Goal: Obtain resource: Obtain resource

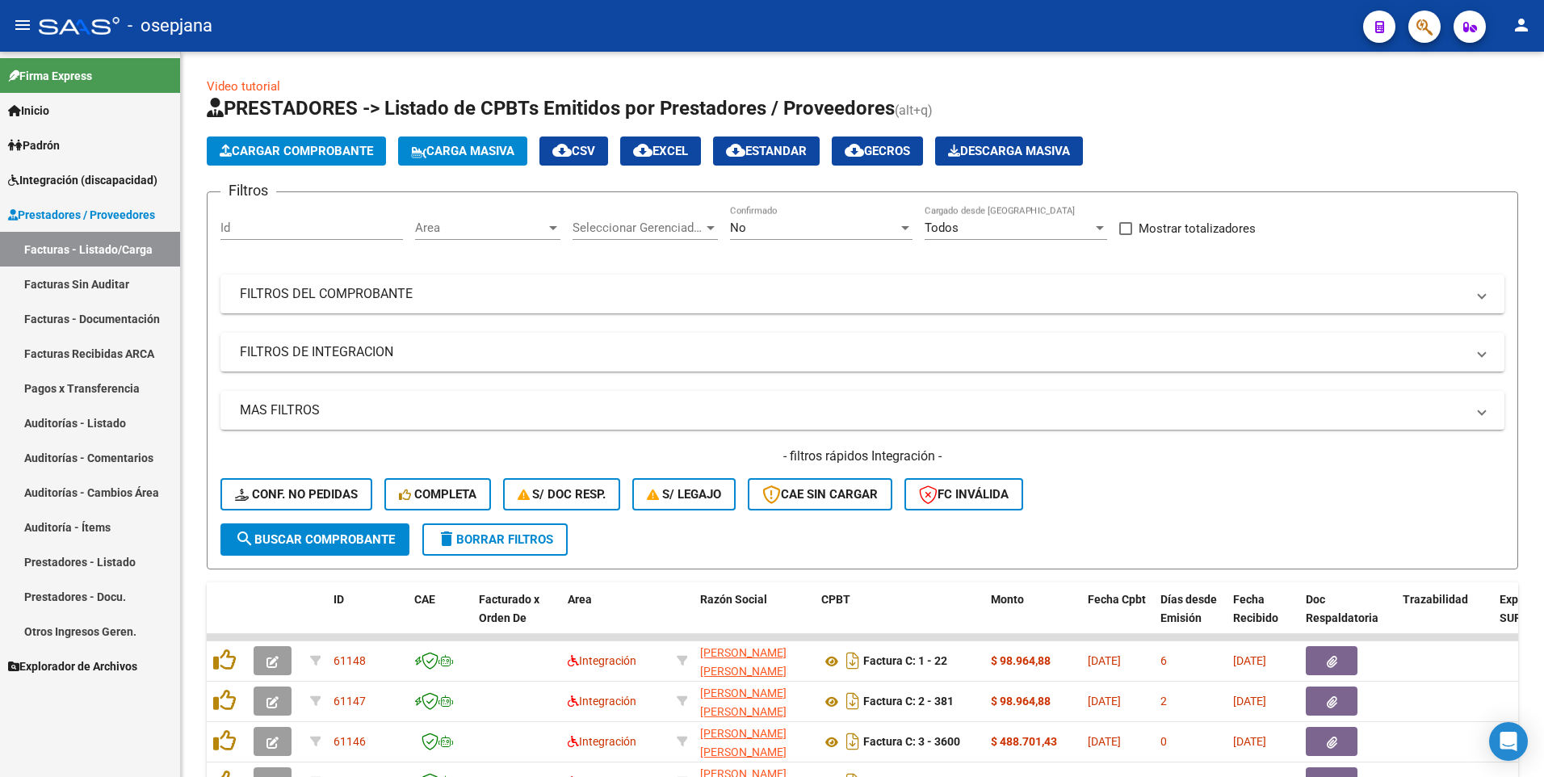
click at [88, 176] on span "Integración (discapacidad)" at bounding box center [82, 180] width 149 height 18
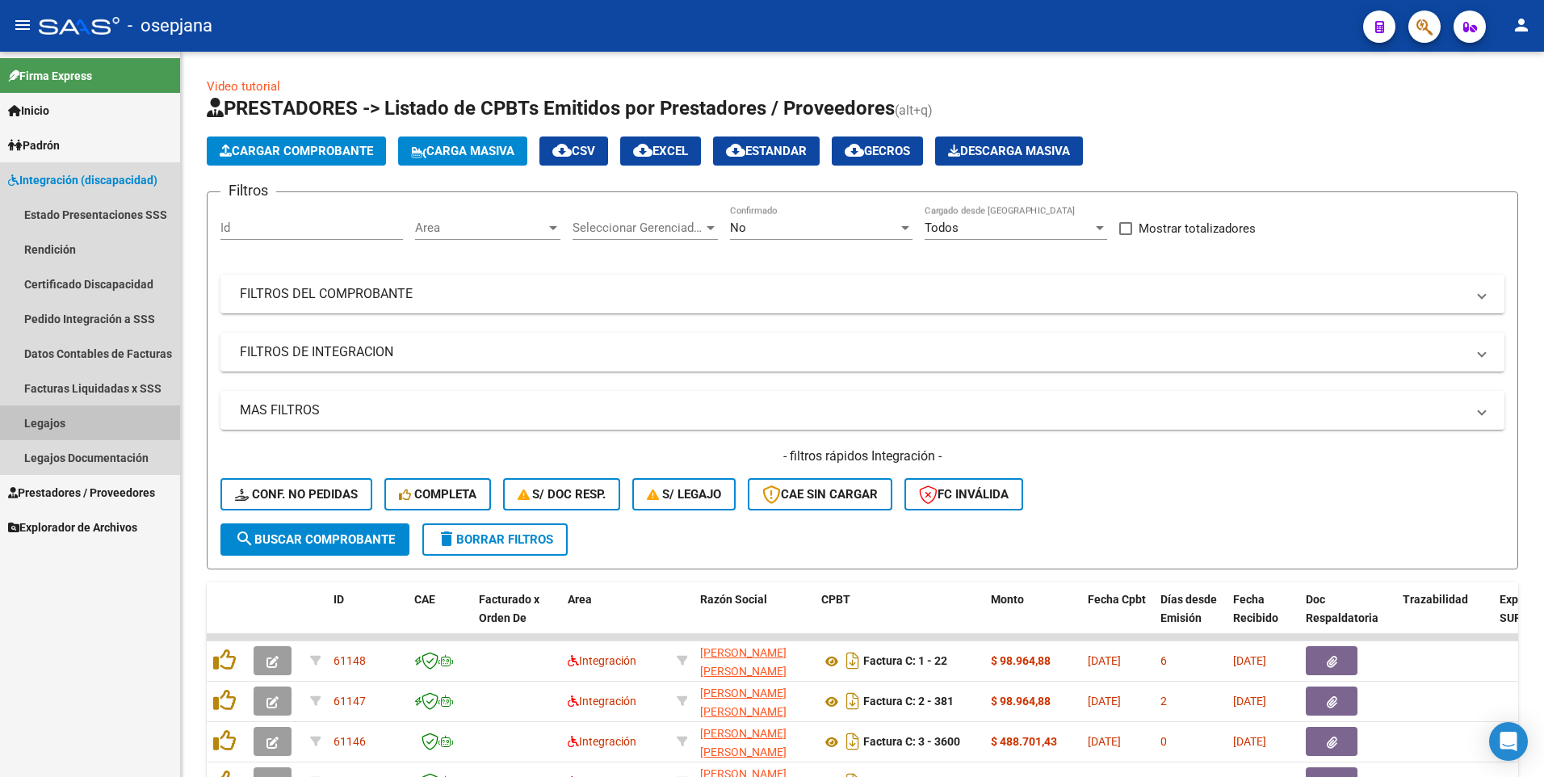
click at [71, 422] on link "Legajos" at bounding box center [90, 423] width 180 height 35
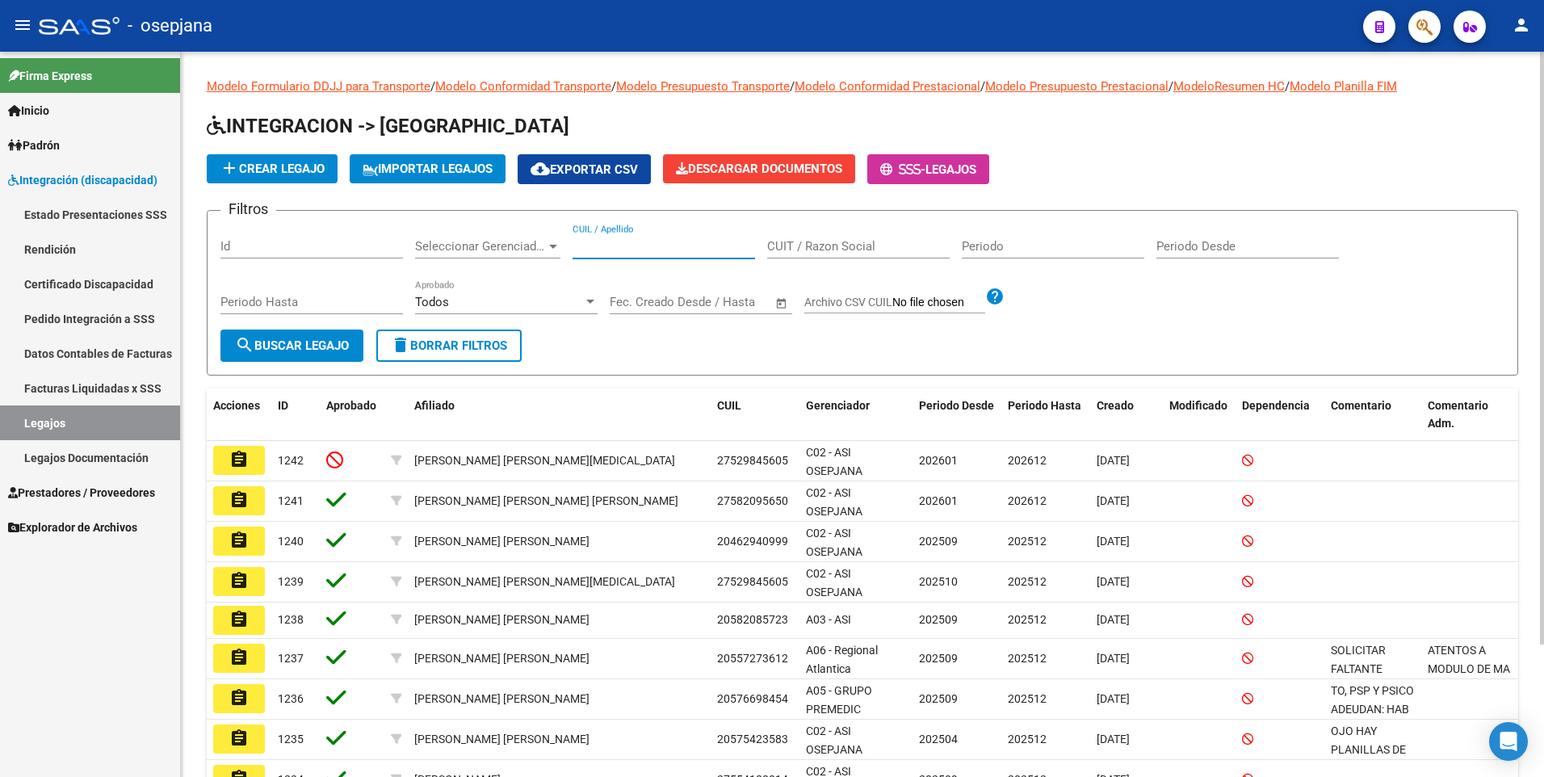
click at [663, 248] on input "CUIL / Apellido" at bounding box center [664, 246] width 183 height 15
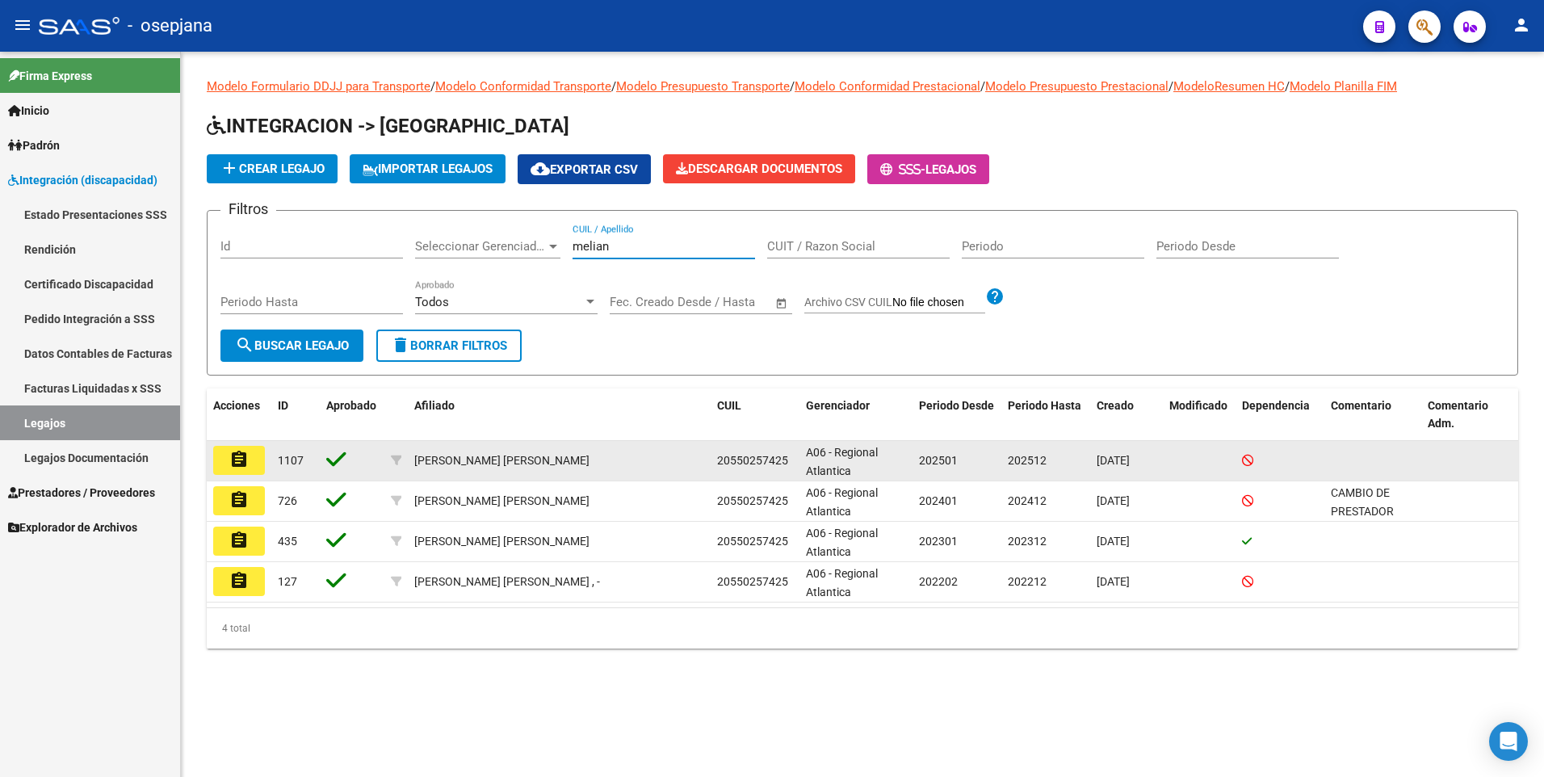
type input "melian"
click at [246, 460] on mat-icon "assignment" at bounding box center [238, 459] width 19 height 19
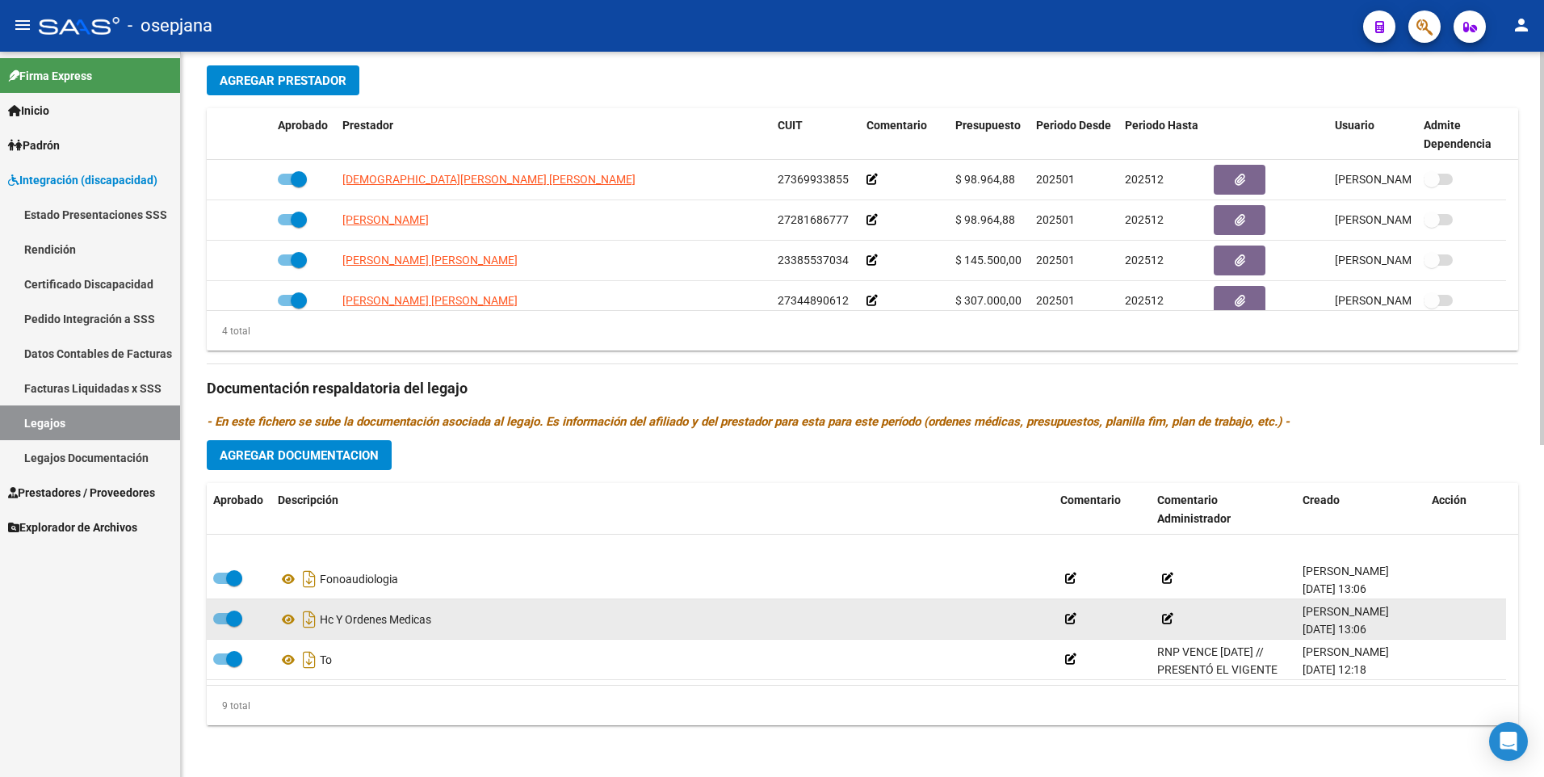
scroll to position [218, 0]
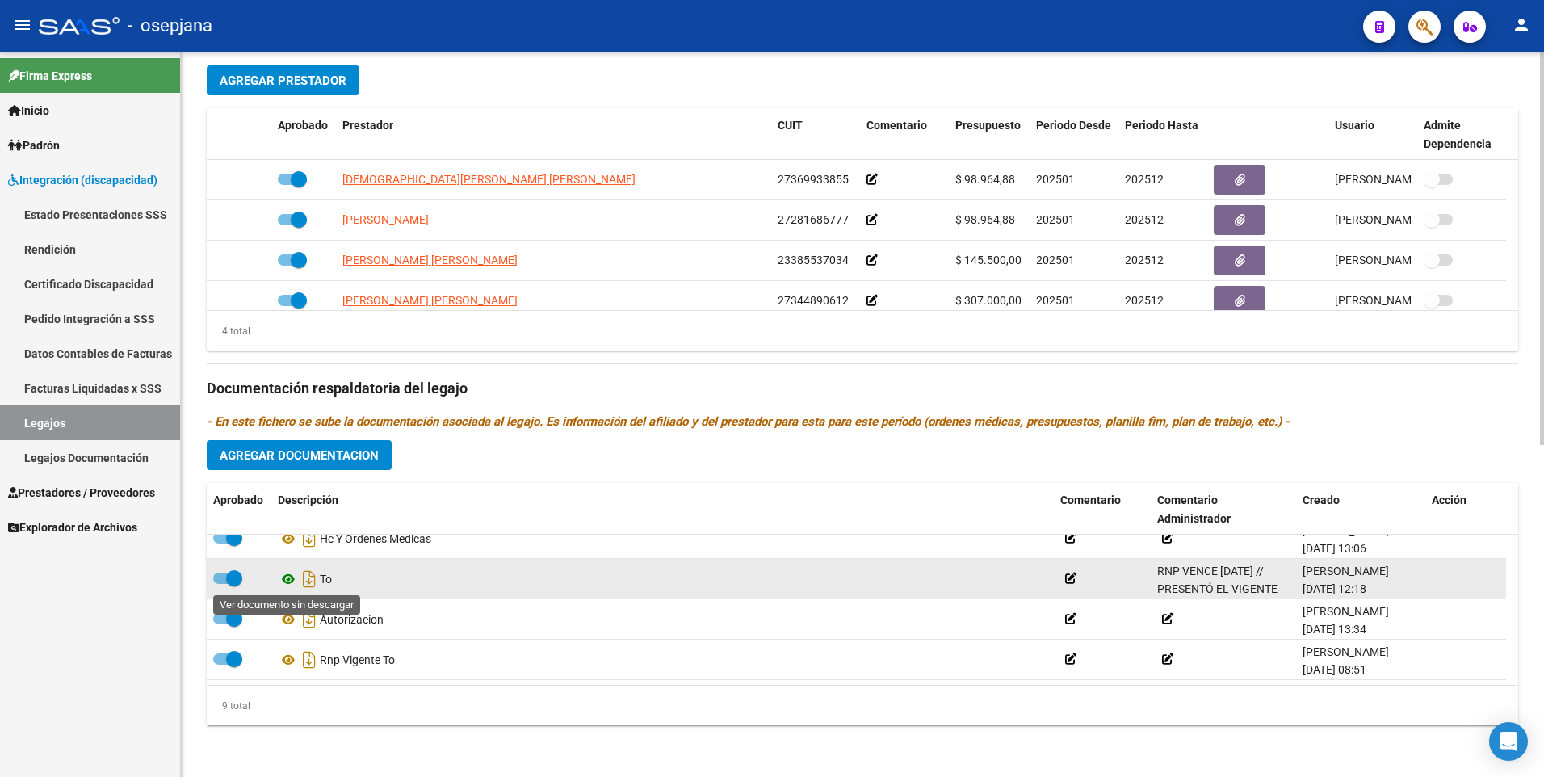
click at [293, 575] on icon at bounding box center [288, 578] width 21 height 19
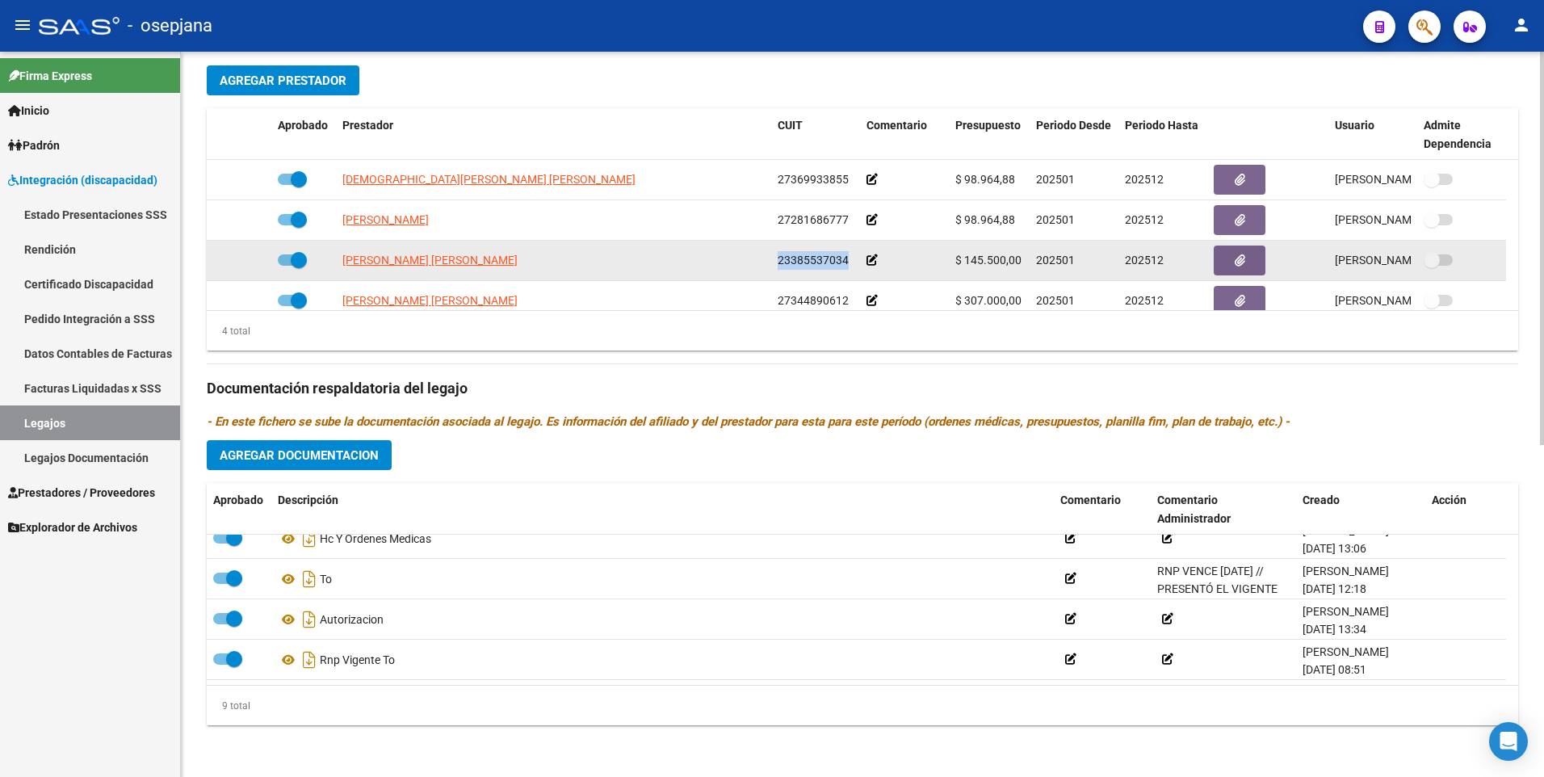
drag, startPoint x: 778, startPoint y: 261, endPoint x: 849, endPoint y: 261, distance: 71.1
click at [849, 261] on div "23385537034" at bounding box center [816, 260] width 76 height 19
drag, startPoint x: 849, startPoint y: 261, endPoint x: 838, endPoint y: 261, distance: 10.5
copy span "23385537034"
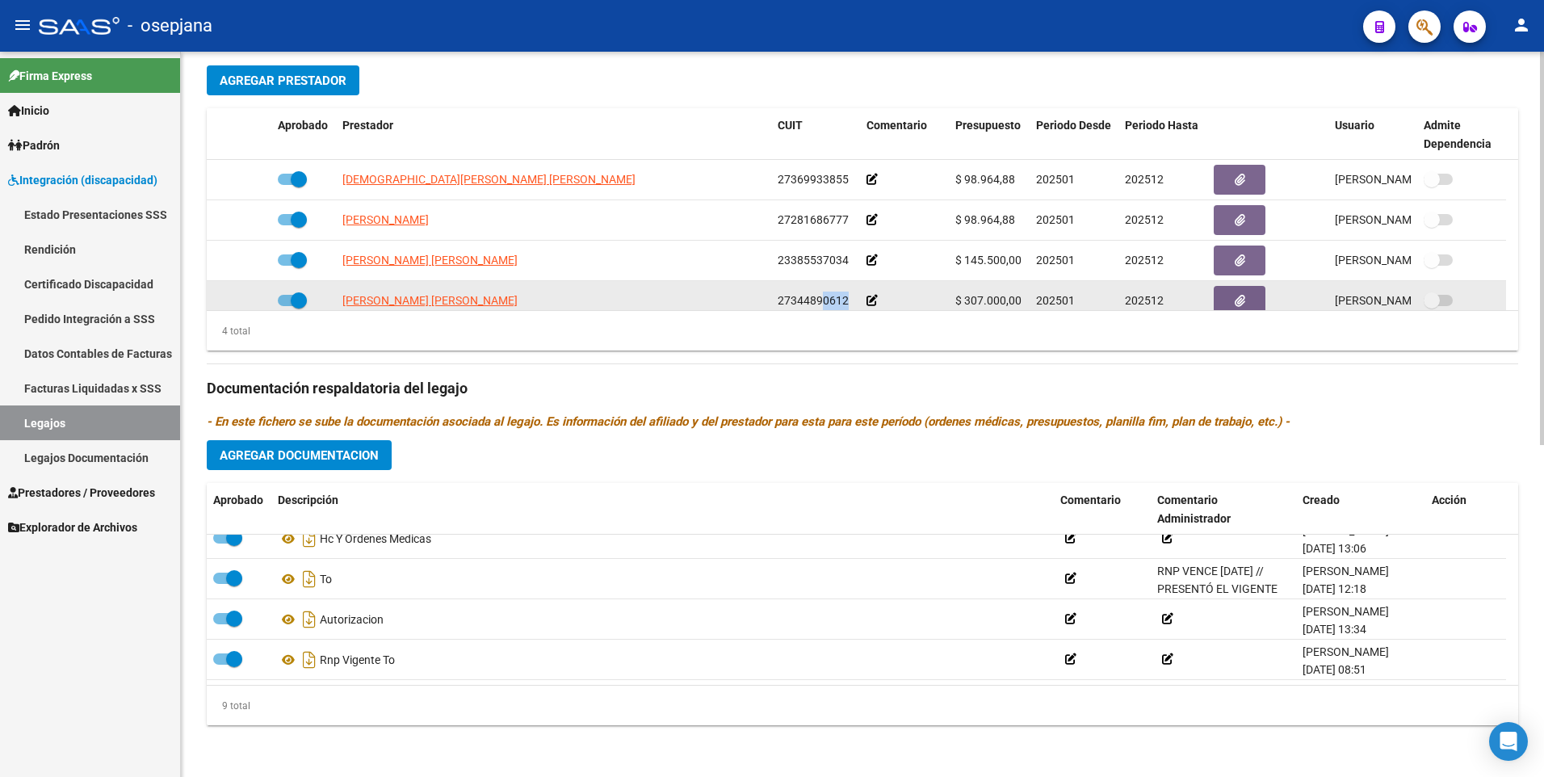
scroll to position [16, 0]
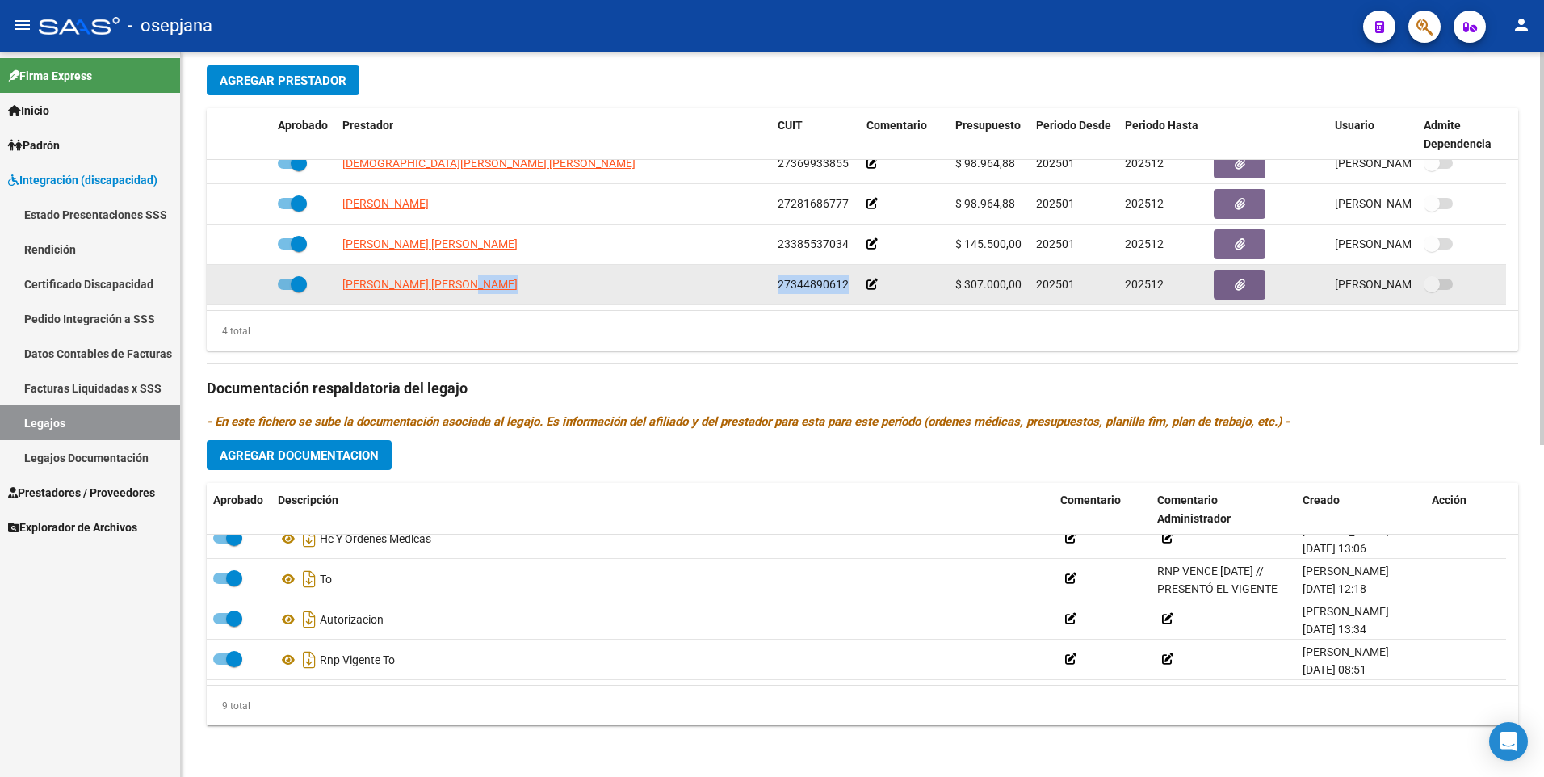
drag, startPoint x: 851, startPoint y: 300, endPoint x: 770, endPoint y: 287, distance: 81.9
click at [770, 287] on div "ALVAREZ MARIANA LUJAN 27344890612 $ 307.000,00 202501 202512 MELISA LAURA KARPI…" at bounding box center [857, 285] width 1300 height 40
drag, startPoint x: 770, startPoint y: 287, endPoint x: 788, endPoint y: 284, distance: 18.7
copy div "27344890612"
click at [666, 287] on div "ALVAREZ MARIANA LUJAN" at bounding box center [553, 284] width 422 height 19
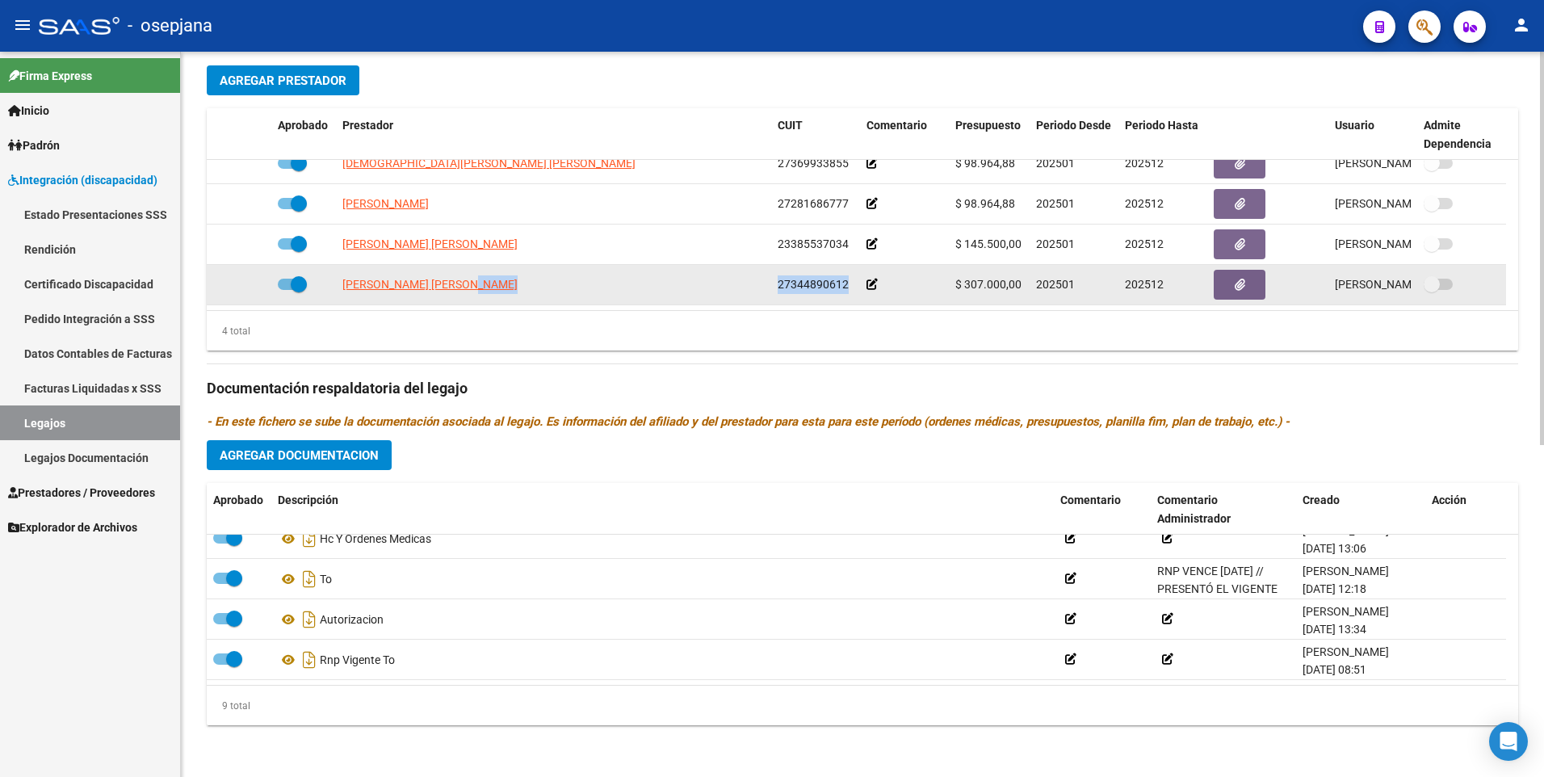
drag, startPoint x: 834, startPoint y: 284, endPoint x: 763, endPoint y: 291, distance: 72.3
click at [763, 291] on div "ALVAREZ MARIANA LUJAN 27344890612 $ 307.000,00 202501 202512 MELISA LAURA KARPI…" at bounding box center [857, 285] width 1300 height 40
drag, startPoint x: 763, startPoint y: 291, endPoint x: 809, endPoint y: 284, distance: 46.6
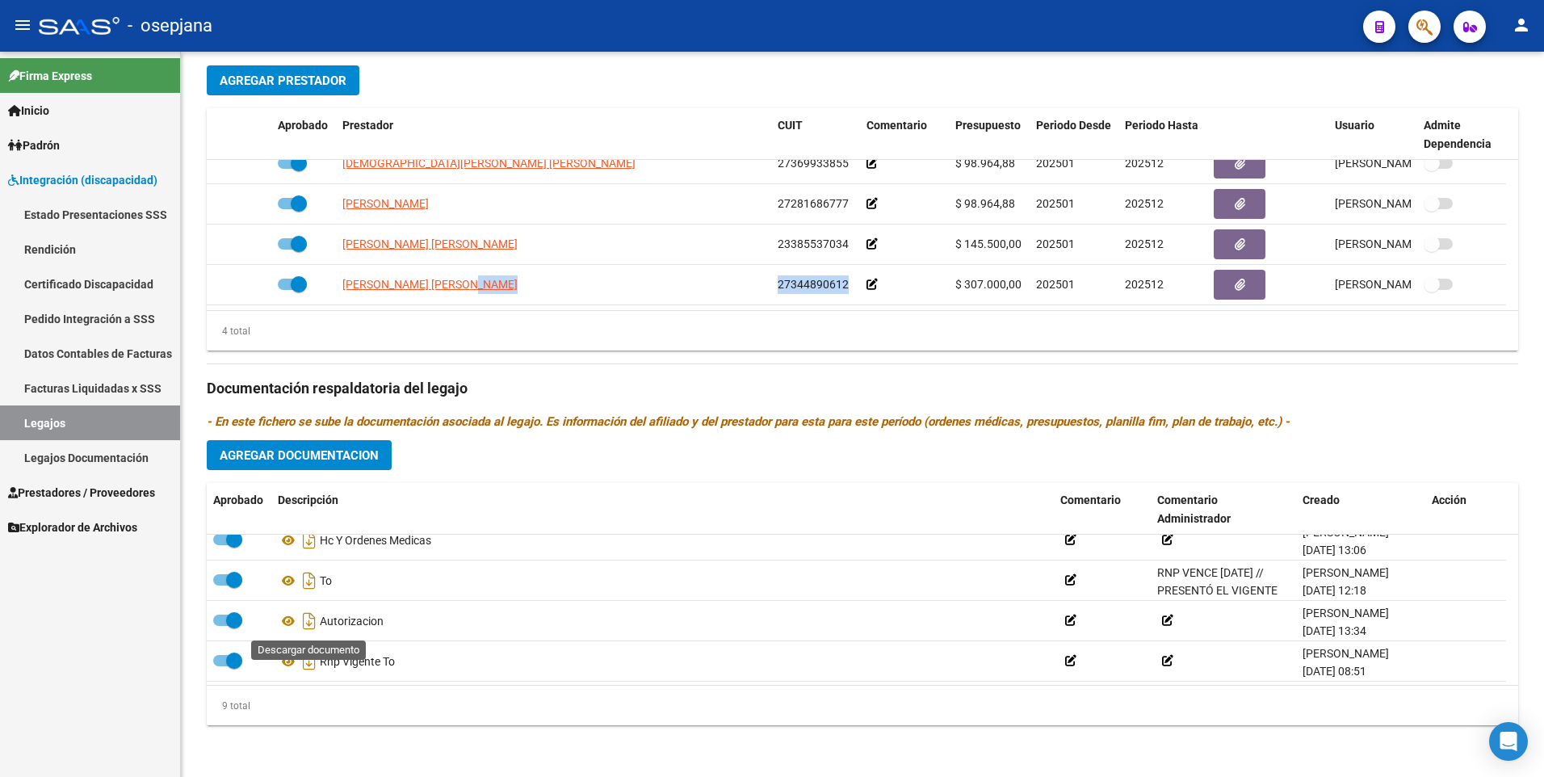
scroll to position [218, 0]
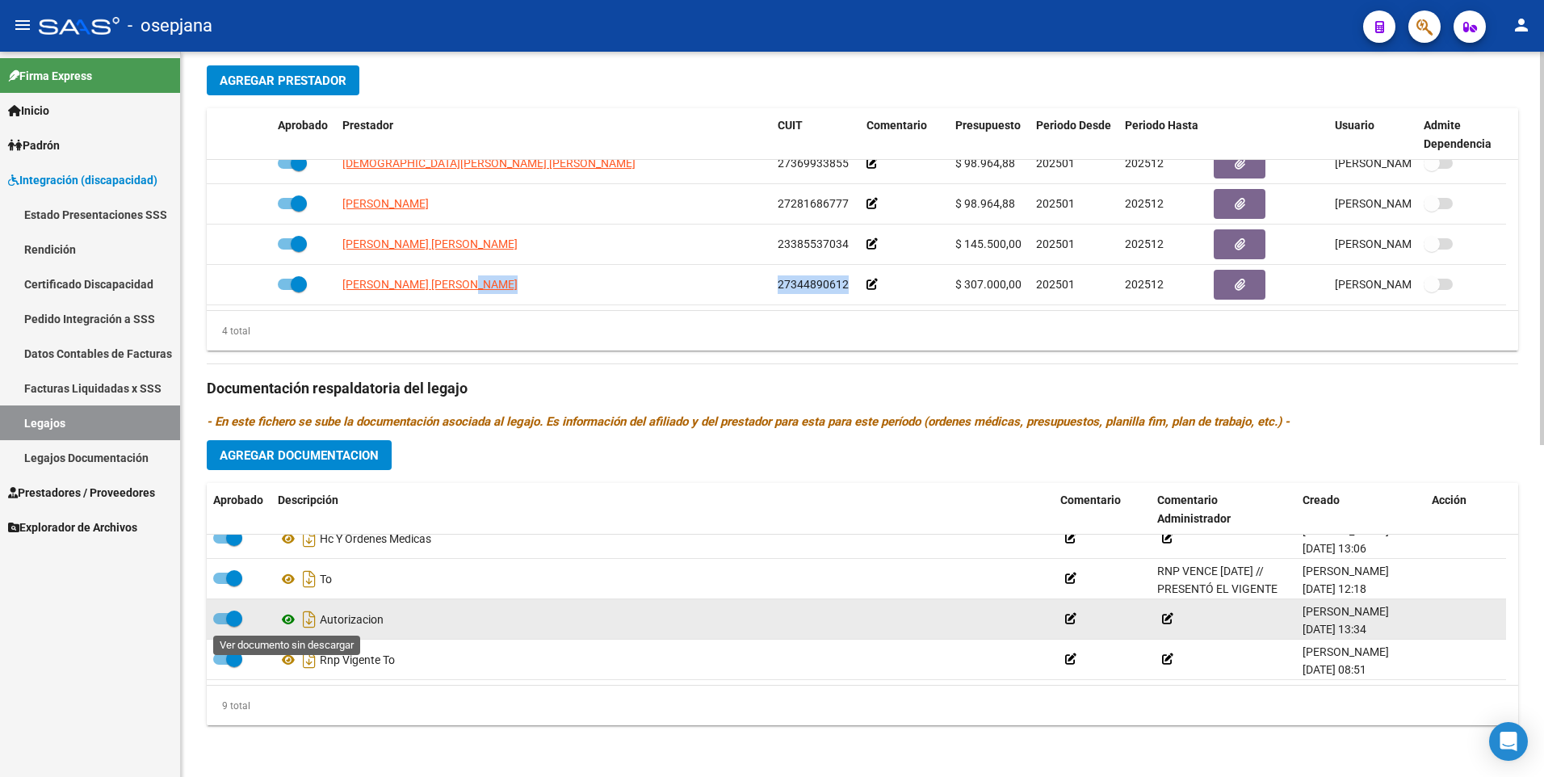
click at [288, 617] on icon at bounding box center [288, 619] width 21 height 19
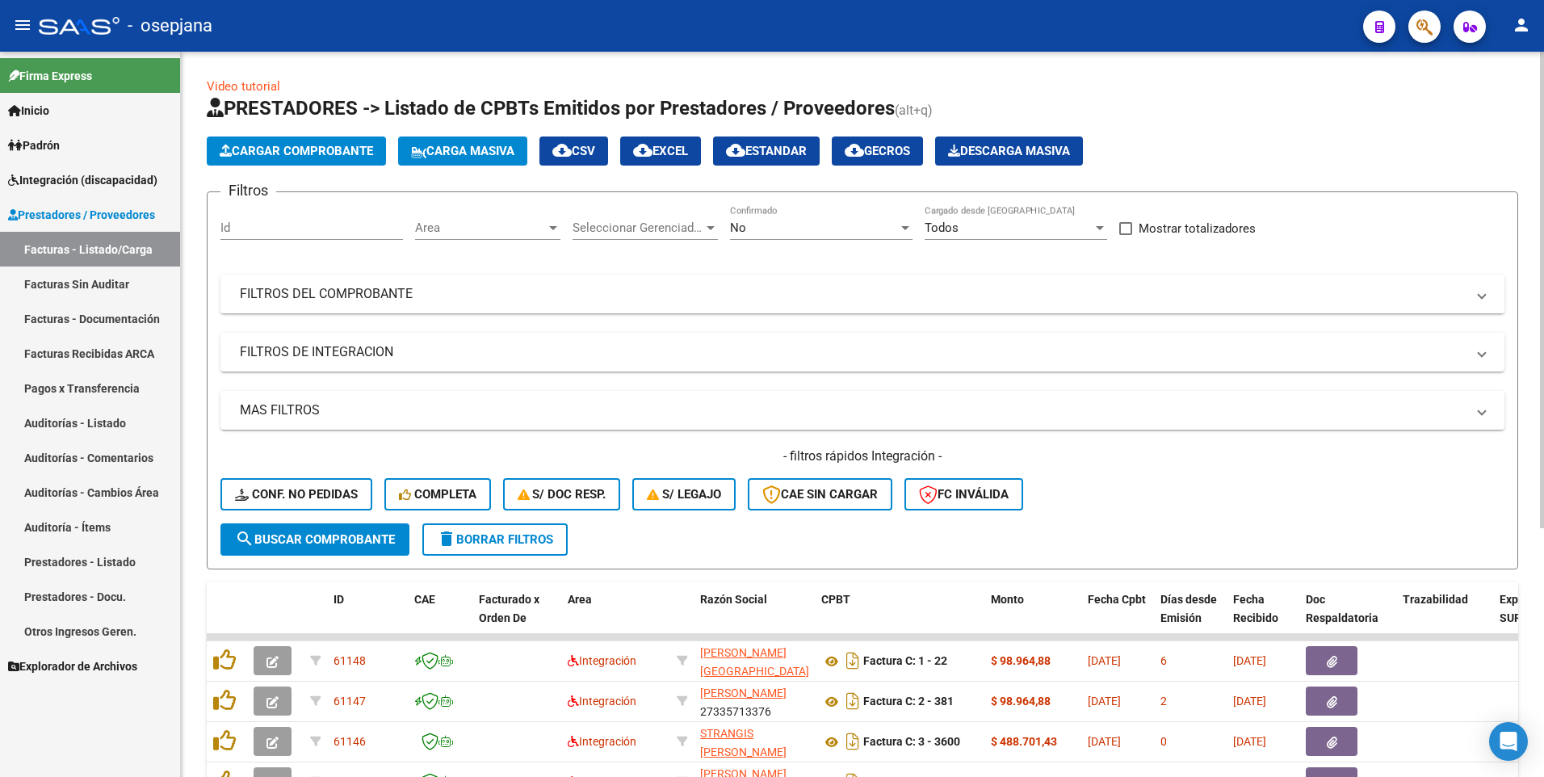
click at [410, 288] on mat-panel-title "FILTROS DEL COMPROBANTE" at bounding box center [853, 294] width 1226 height 18
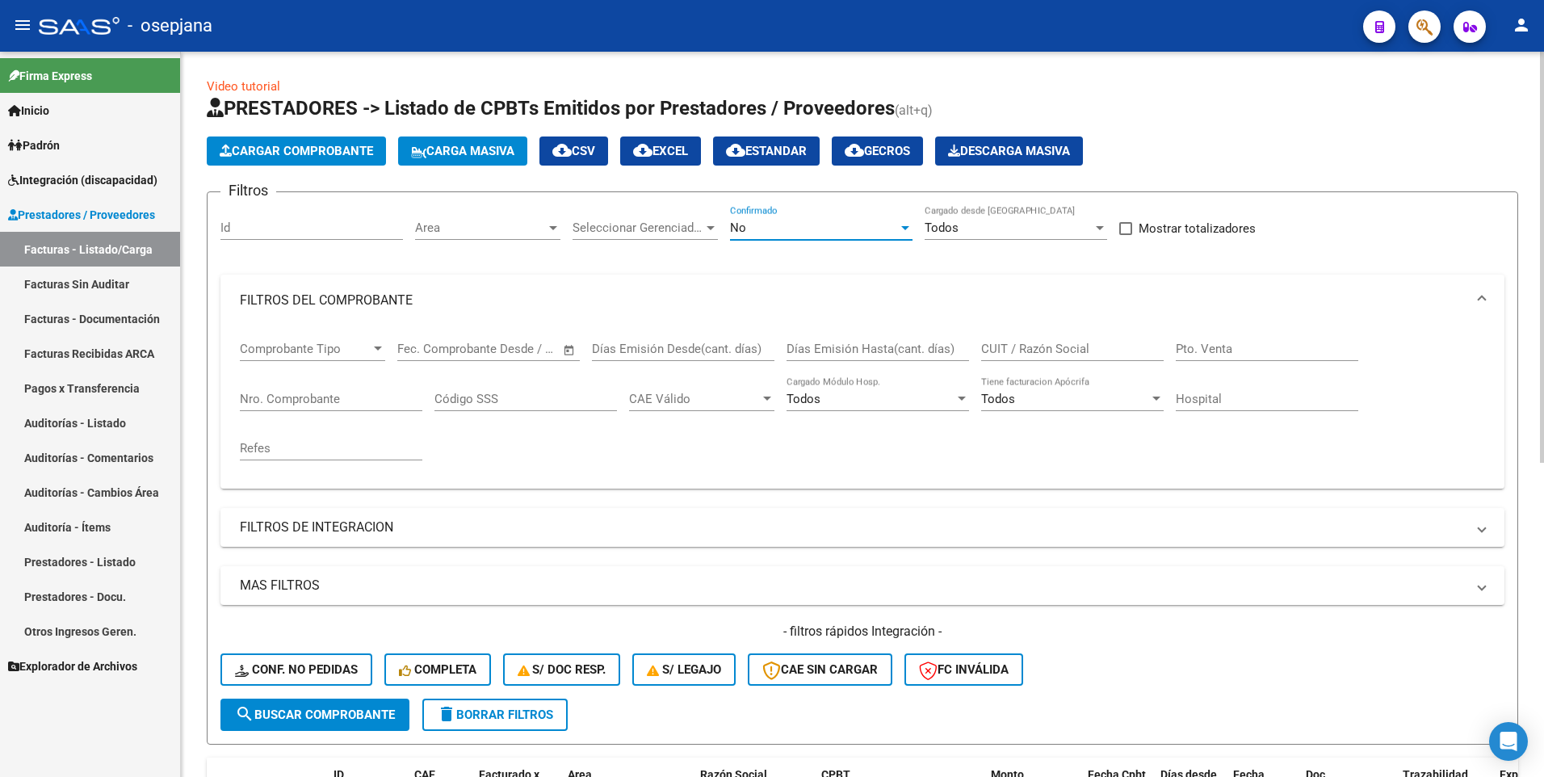
click at [838, 228] on div "No" at bounding box center [814, 228] width 168 height 15
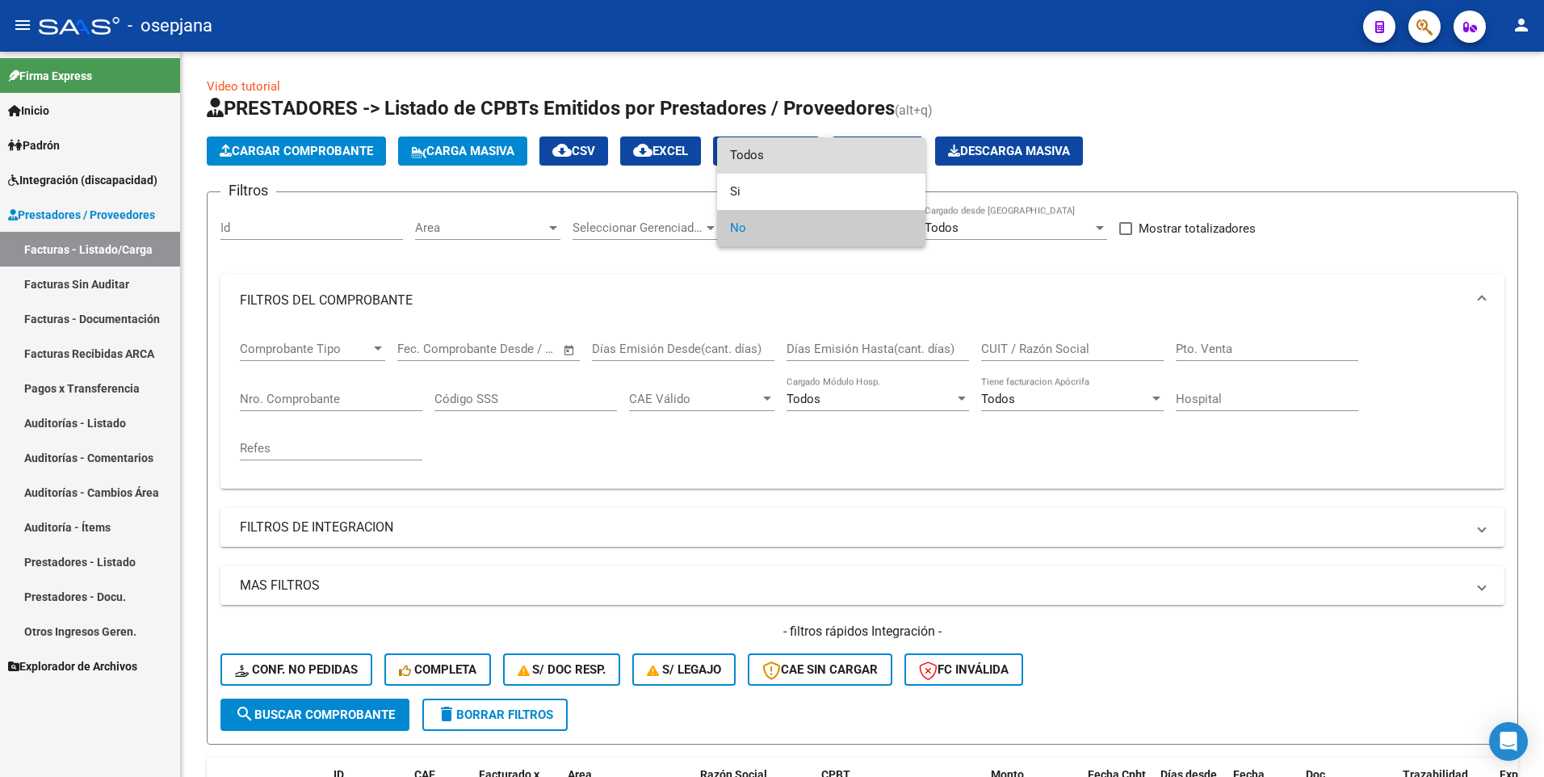
click at [818, 167] on span "Todos" at bounding box center [821, 155] width 183 height 36
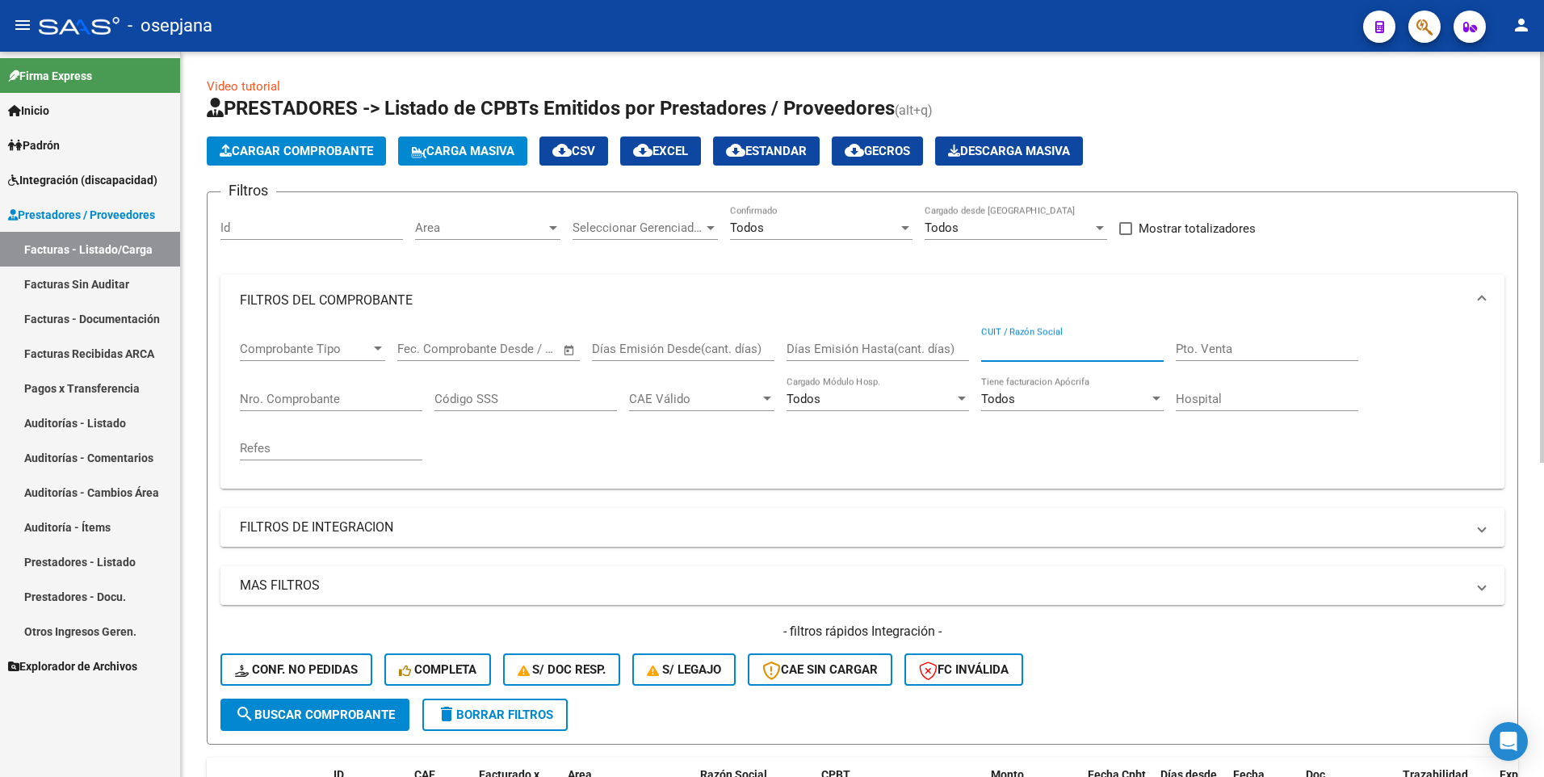
paste input "23385537034"
type input "23385537034"
click at [310, 586] on mat-panel-title "MAS FILTROS" at bounding box center [853, 586] width 1226 height 18
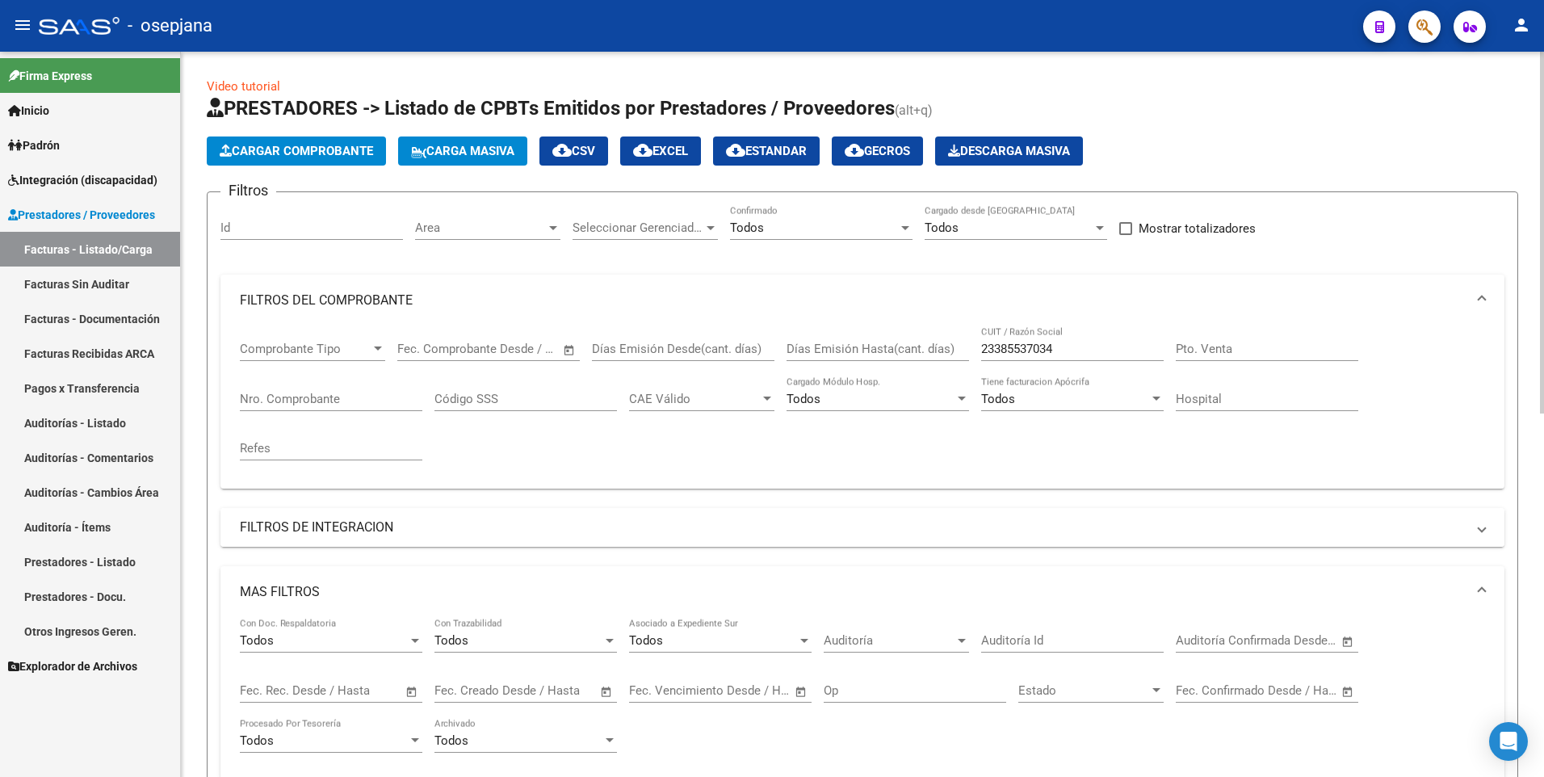
click at [313, 525] on mat-panel-title "FILTROS DE INTEGRACION" at bounding box center [853, 528] width 1226 height 18
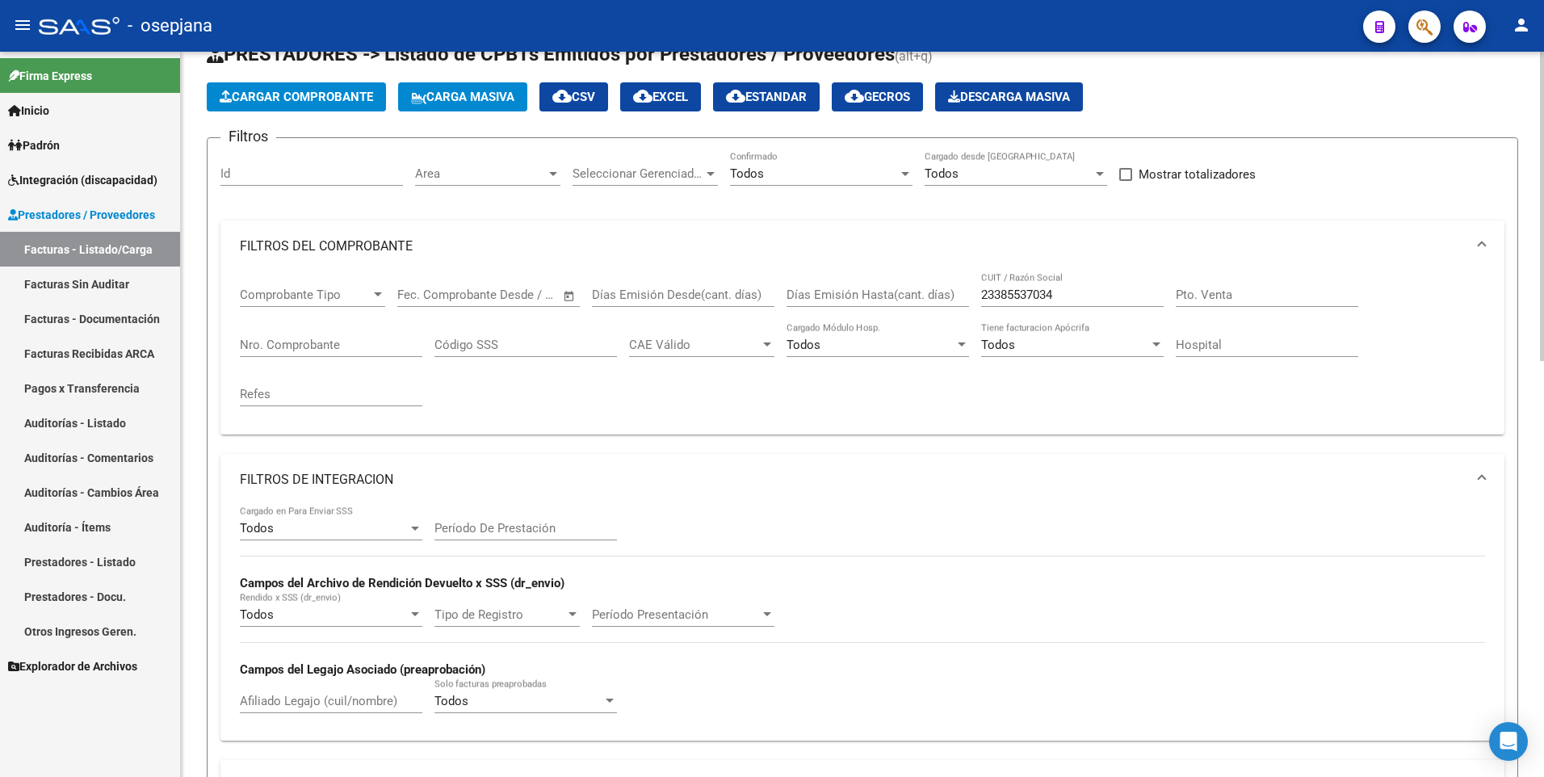
scroll to position [81, 0]
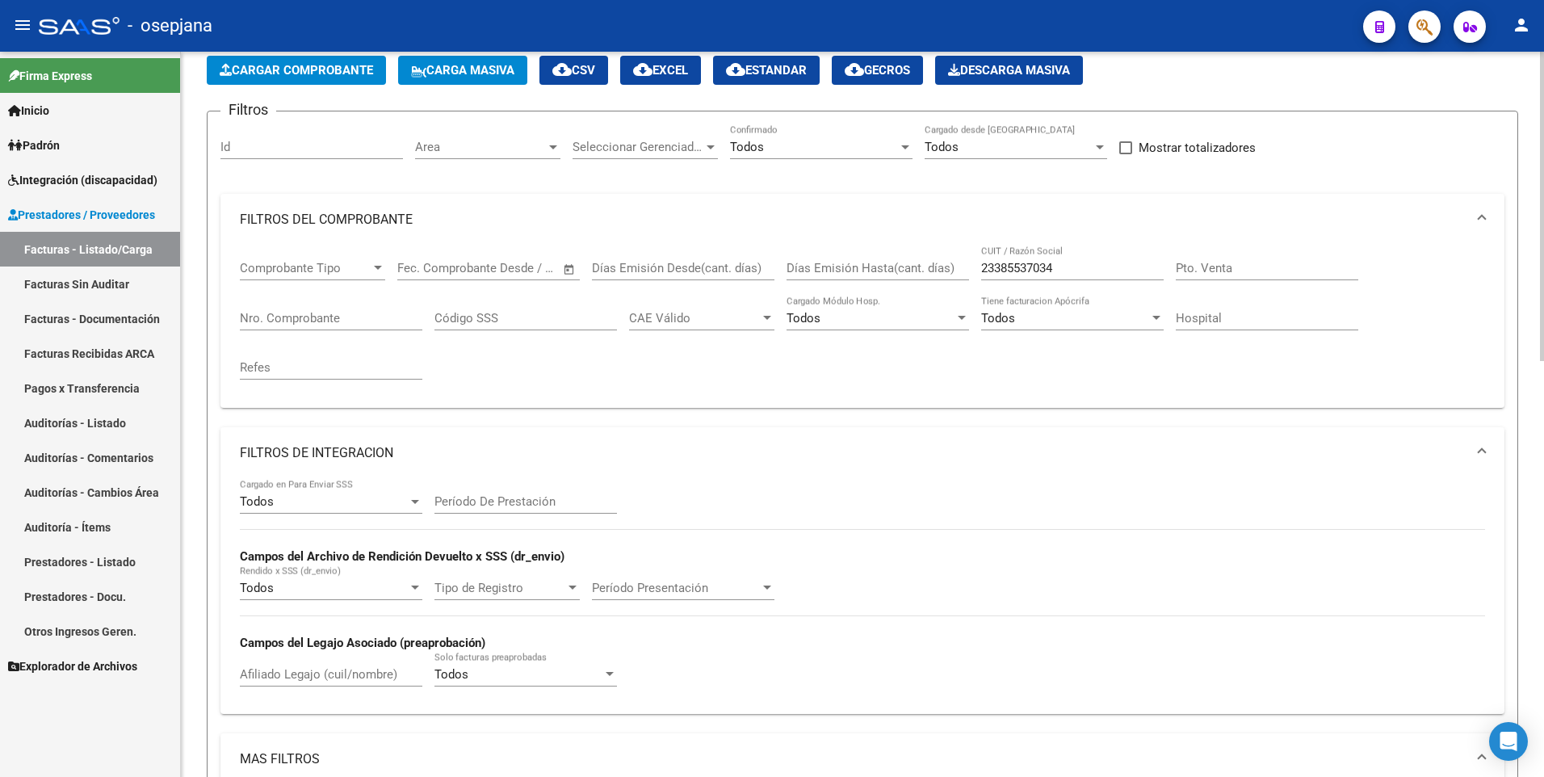
click at [333, 673] on input "Afiliado Legajo (cuil/nombre)" at bounding box center [331, 674] width 183 height 15
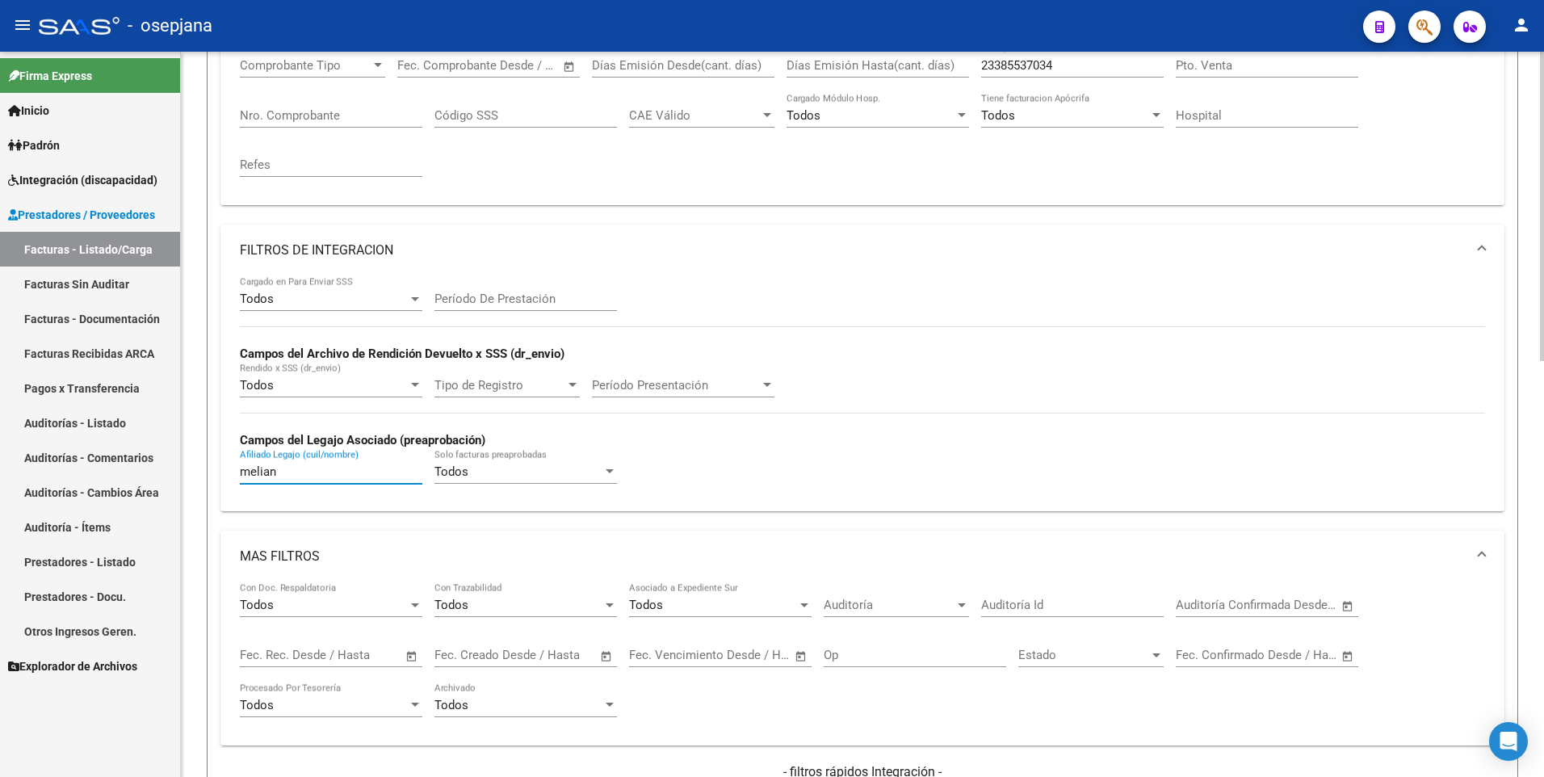
scroll to position [404, 0]
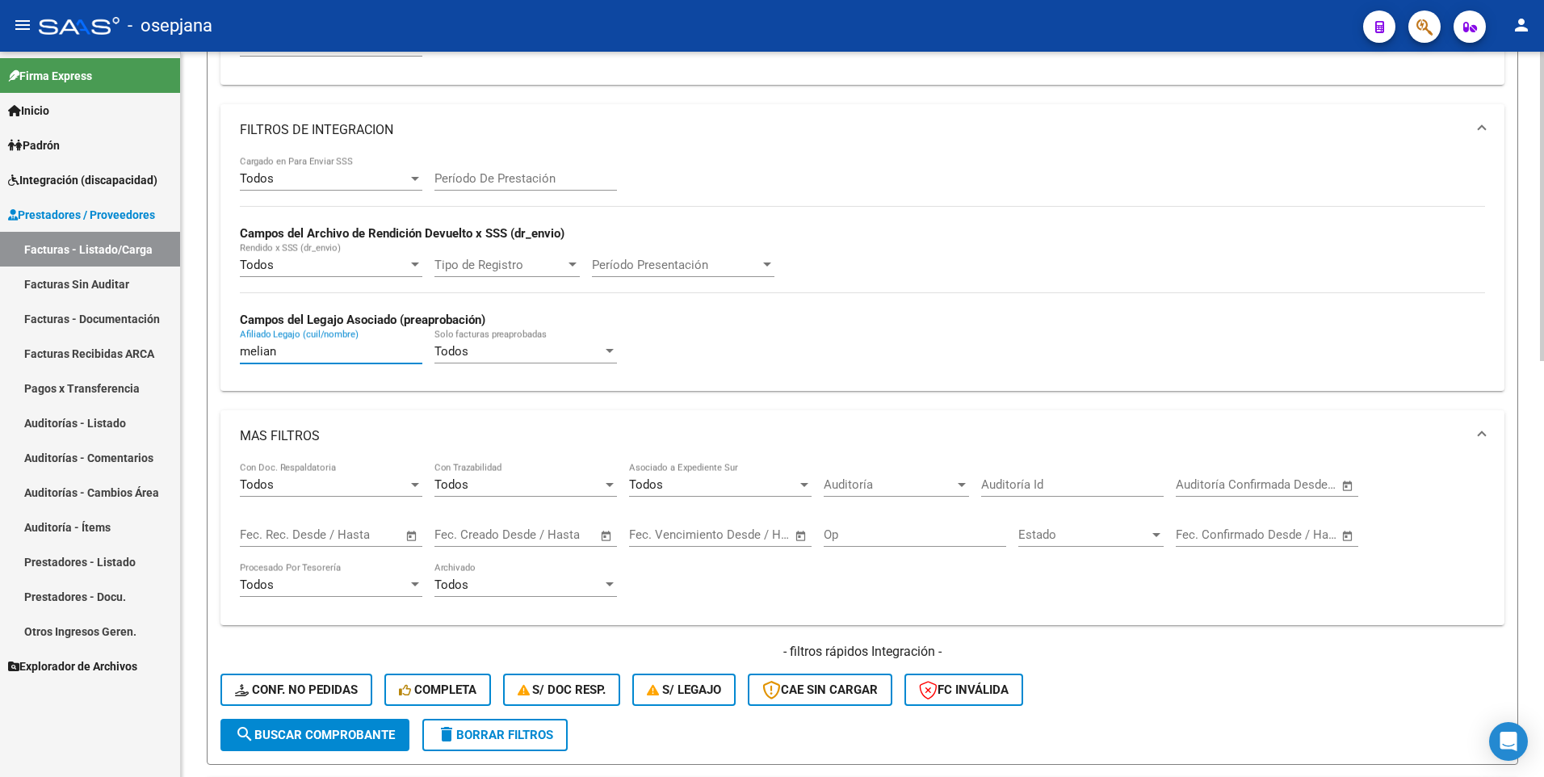
type input "melian"
click at [293, 728] on span "search Buscar Comprobante" at bounding box center [315, 735] width 160 height 15
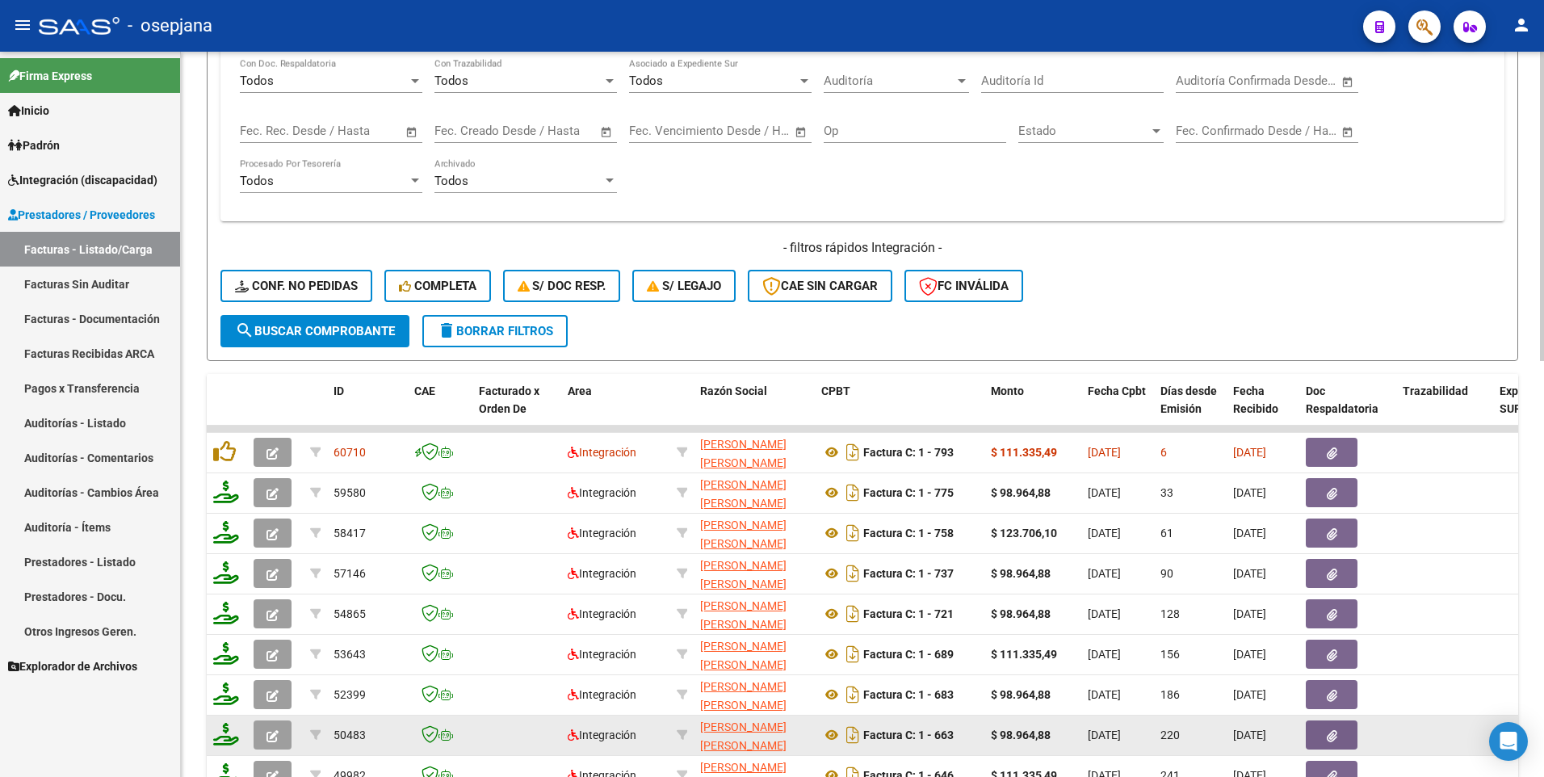
scroll to position [977, 0]
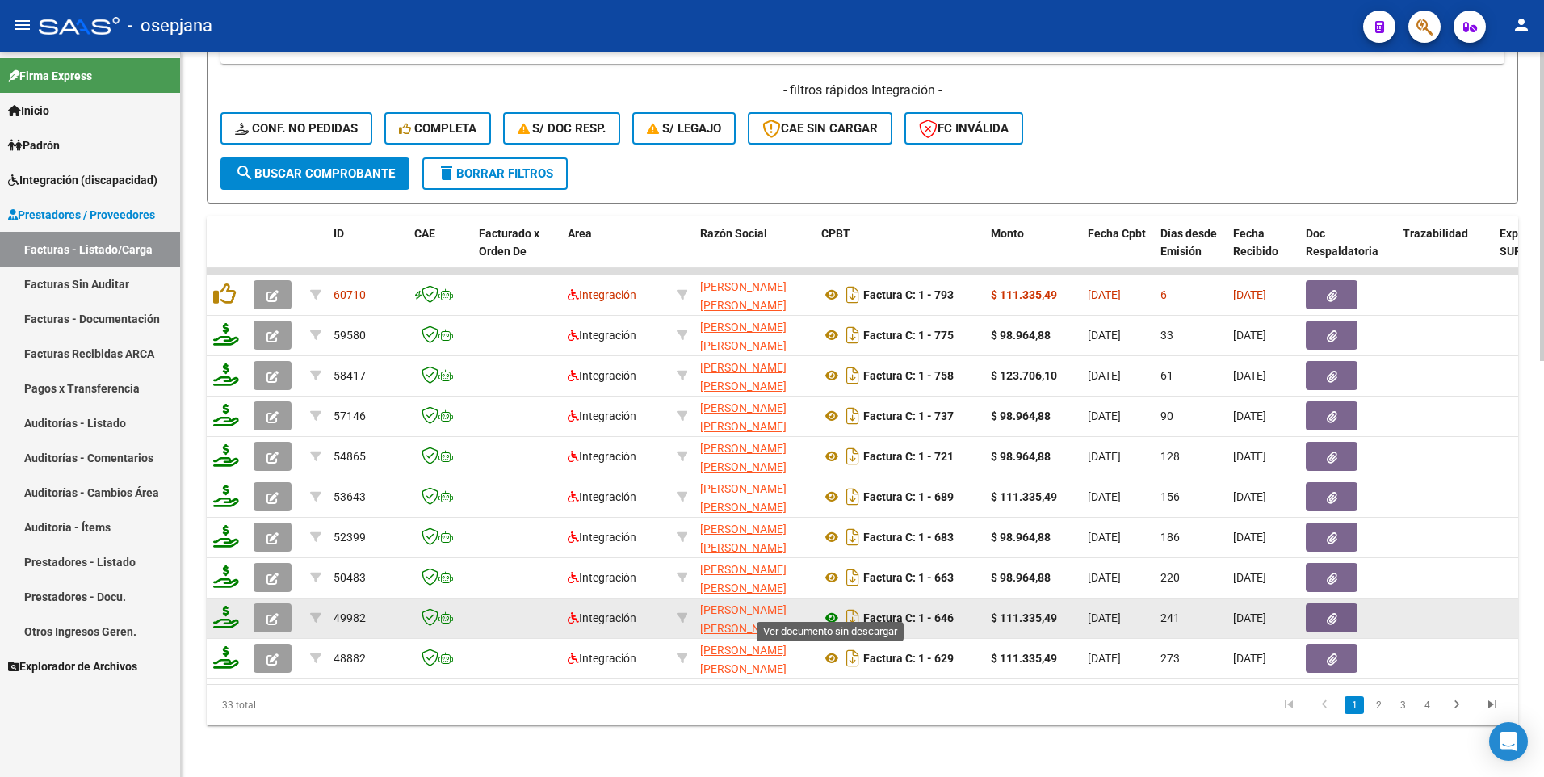
click at [830, 608] on icon at bounding box center [832, 617] width 21 height 19
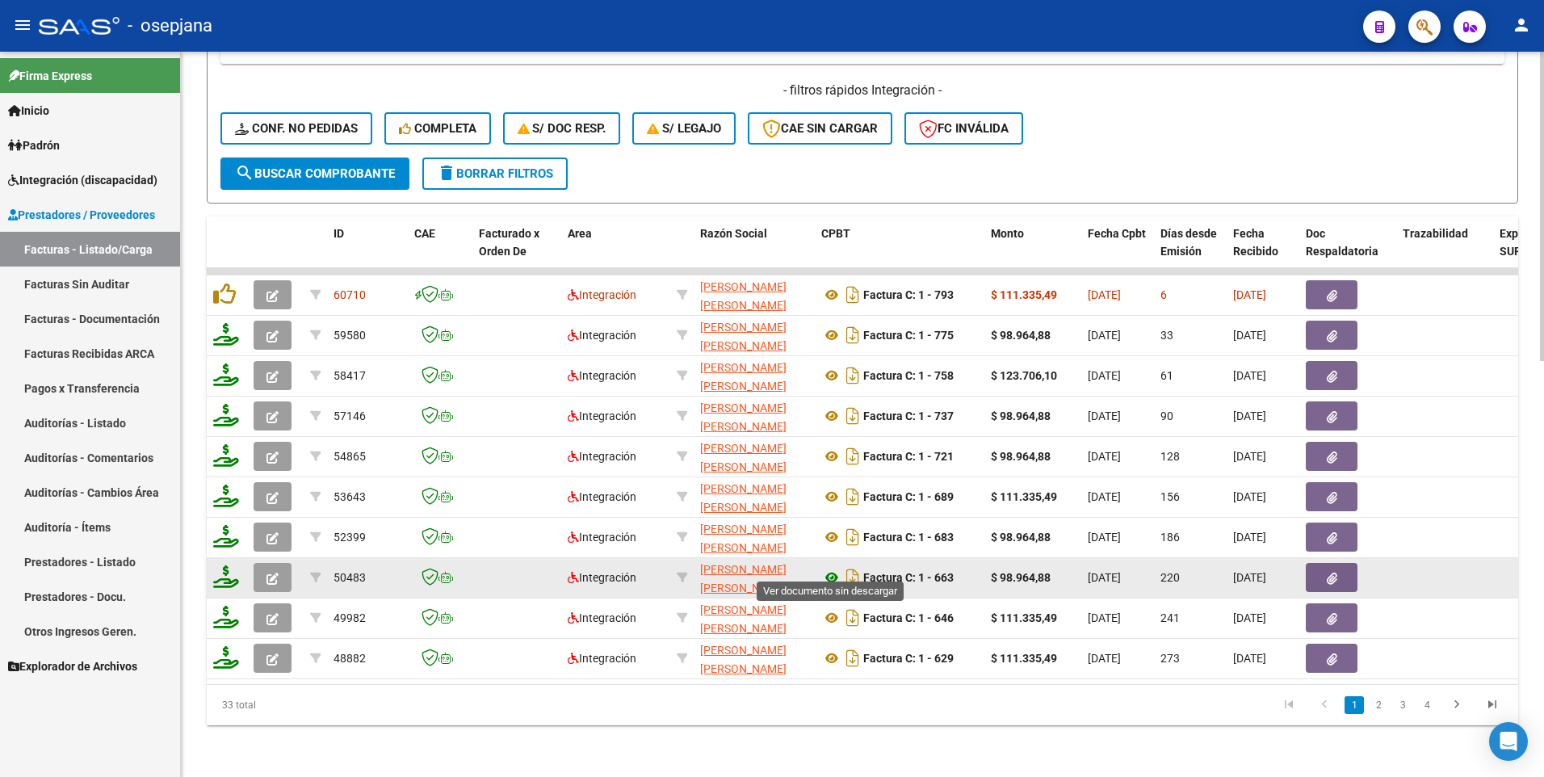
click at [834, 568] on icon at bounding box center [832, 577] width 21 height 19
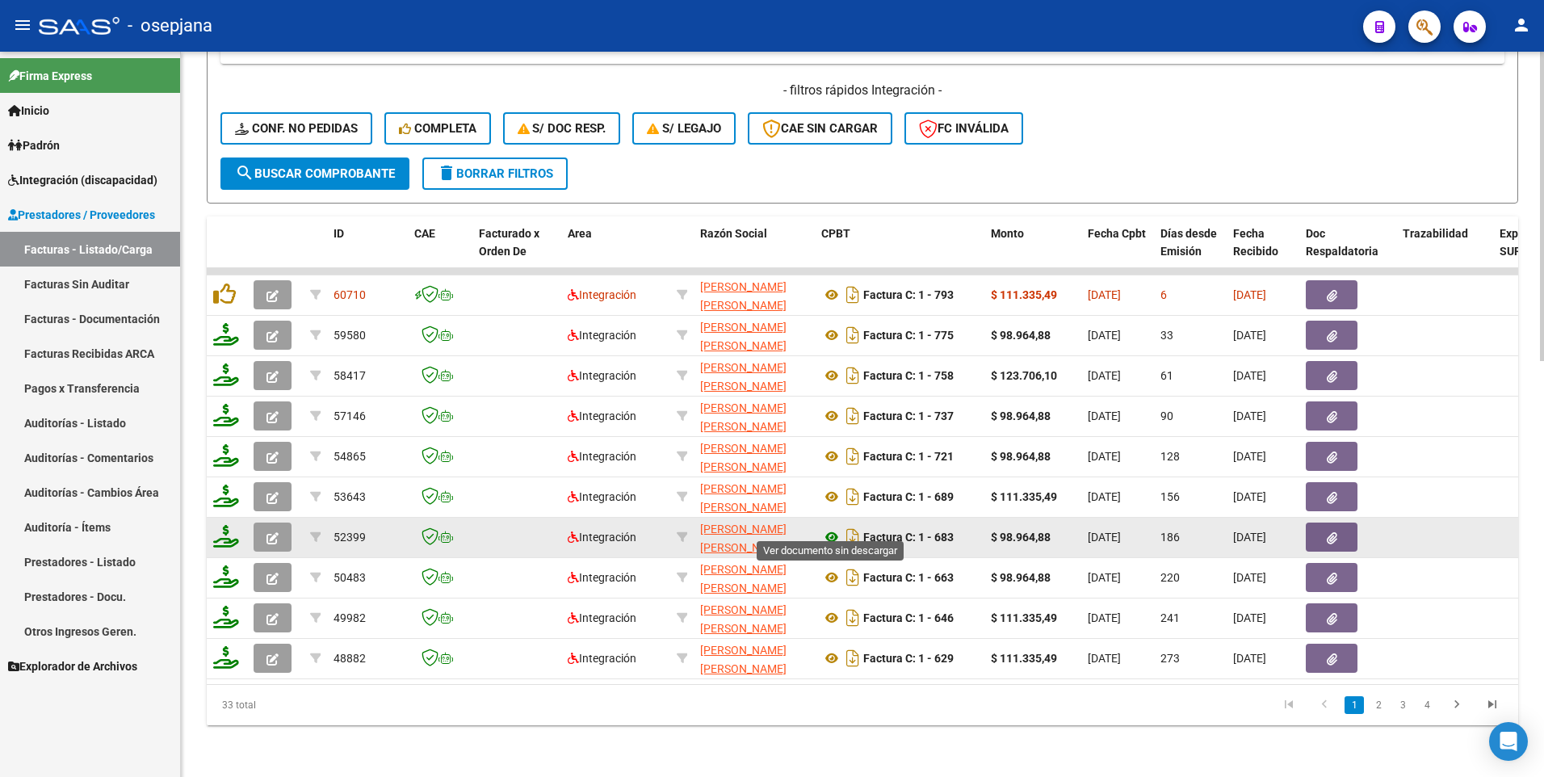
click at [829, 527] on icon at bounding box center [832, 536] width 21 height 19
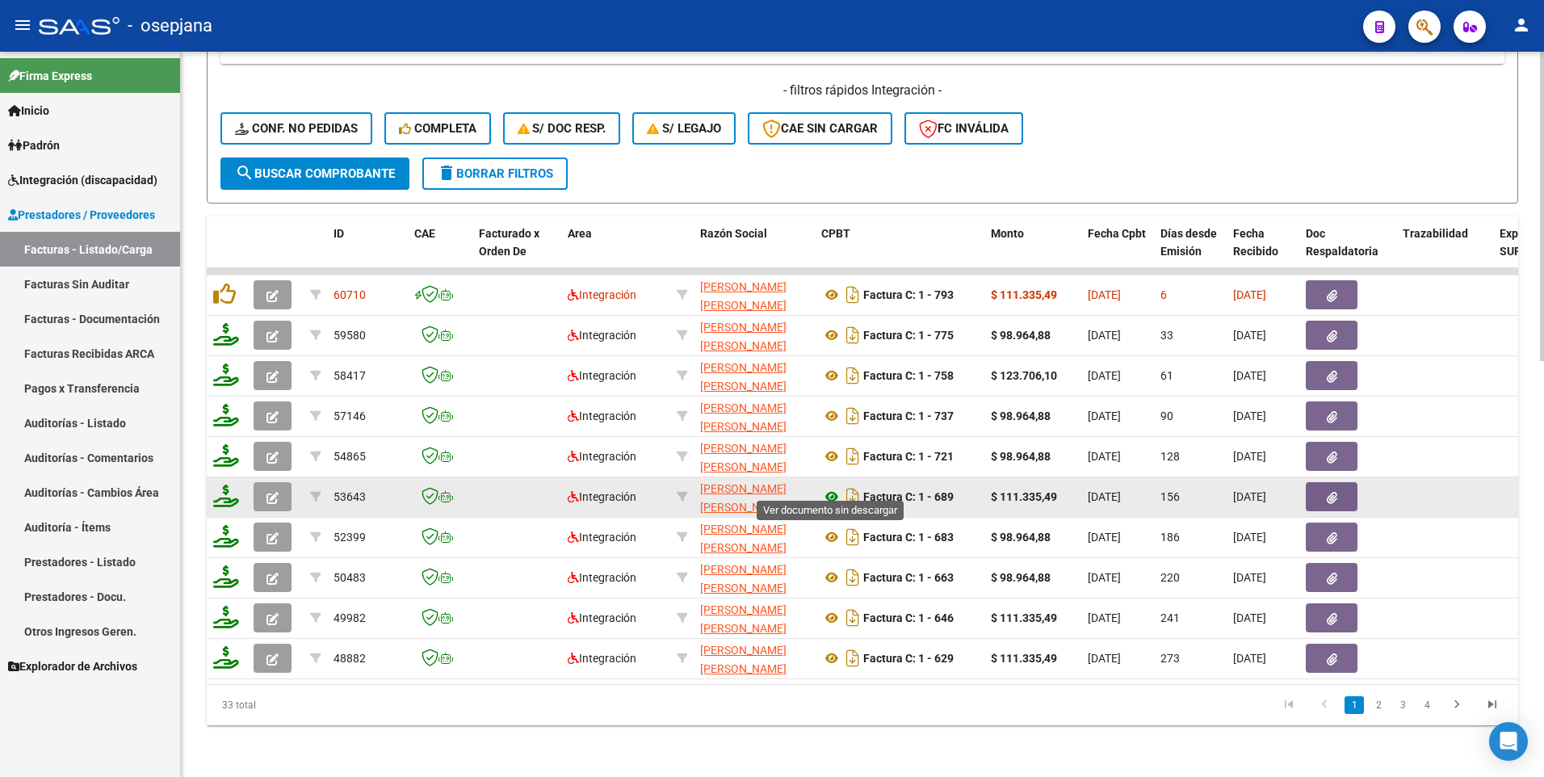
click at [828, 487] on icon at bounding box center [832, 496] width 21 height 19
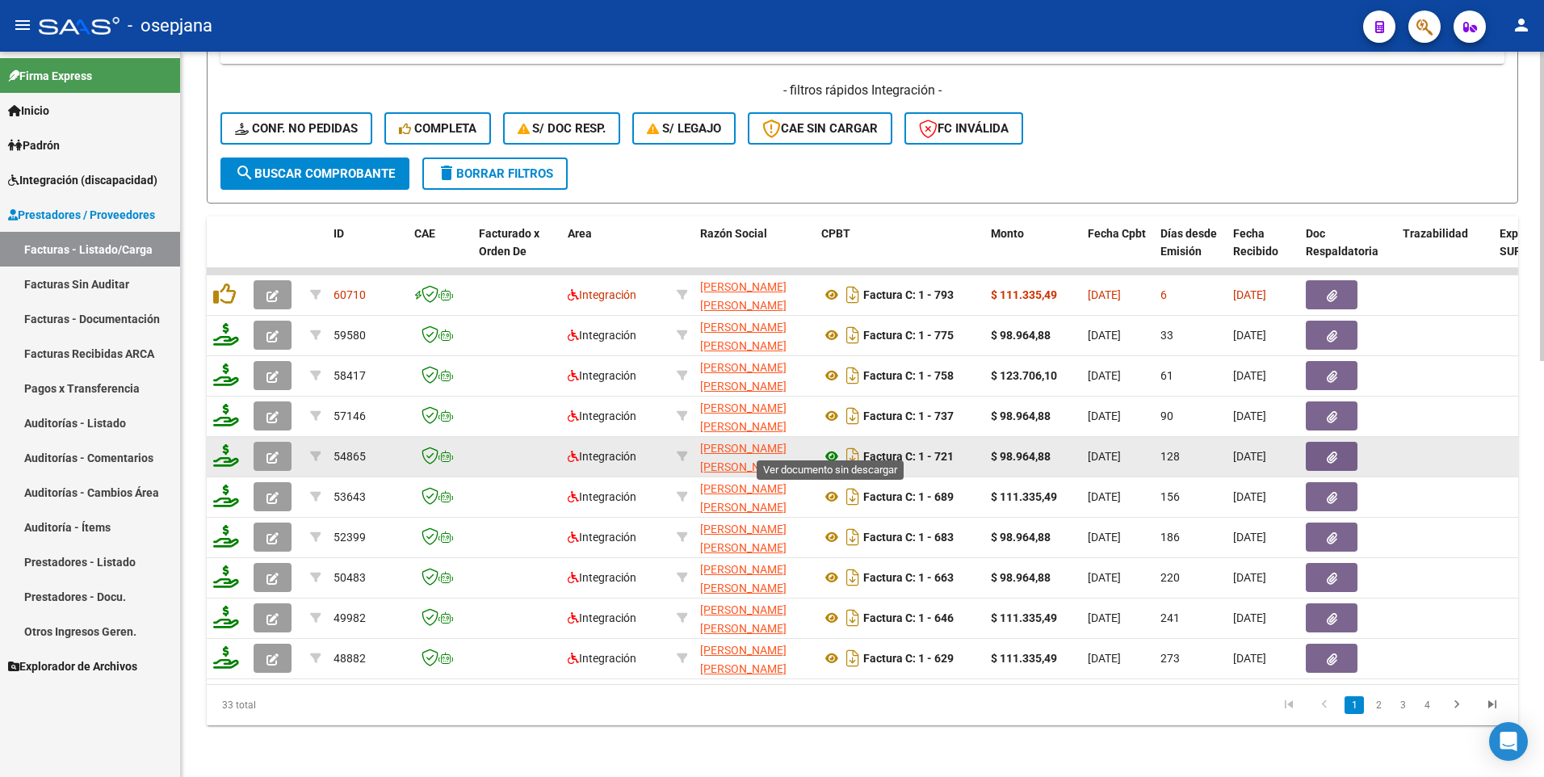
click at [829, 447] on icon at bounding box center [832, 456] width 21 height 19
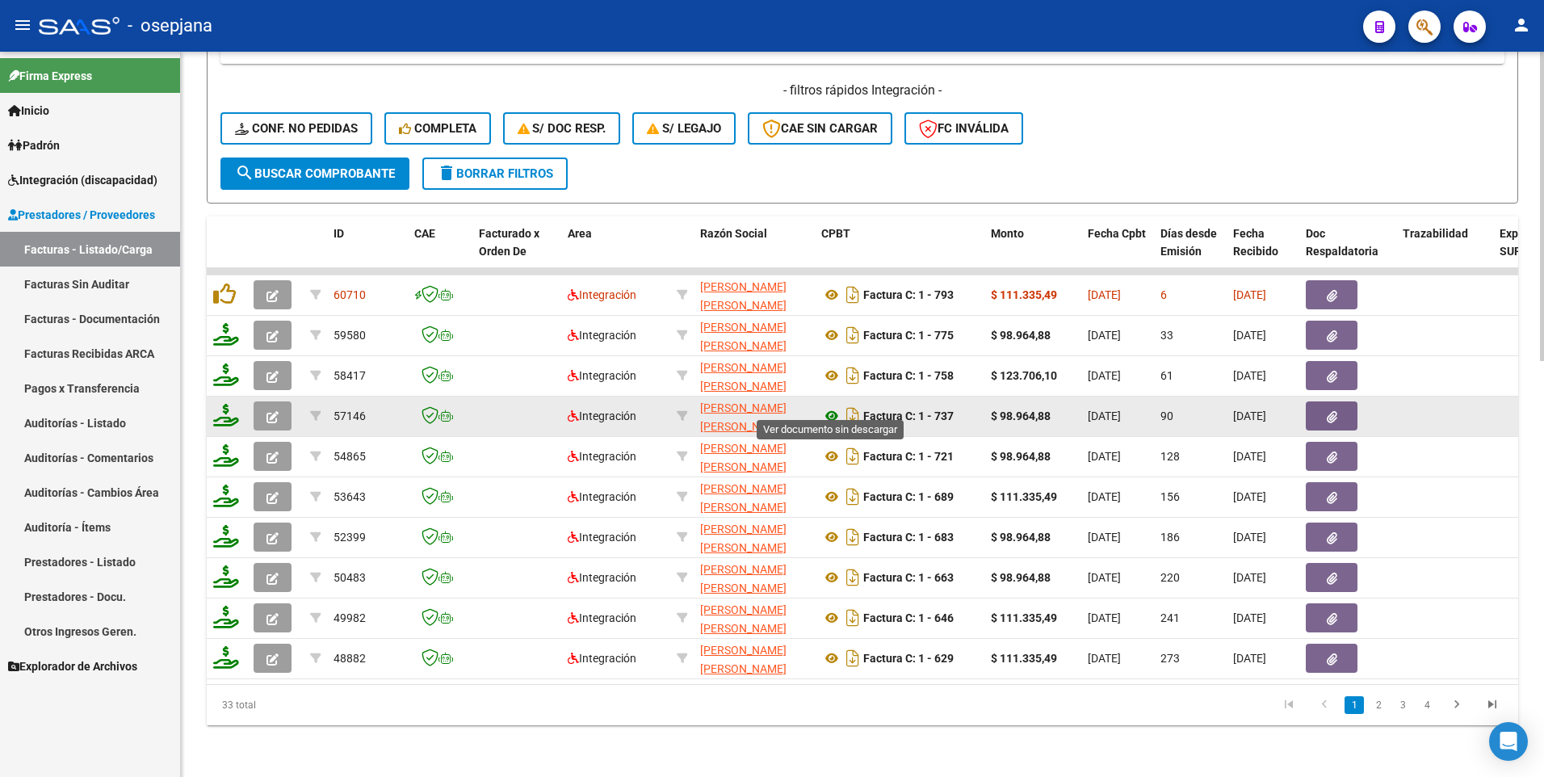
click at [829, 406] on icon at bounding box center [832, 415] width 21 height 19
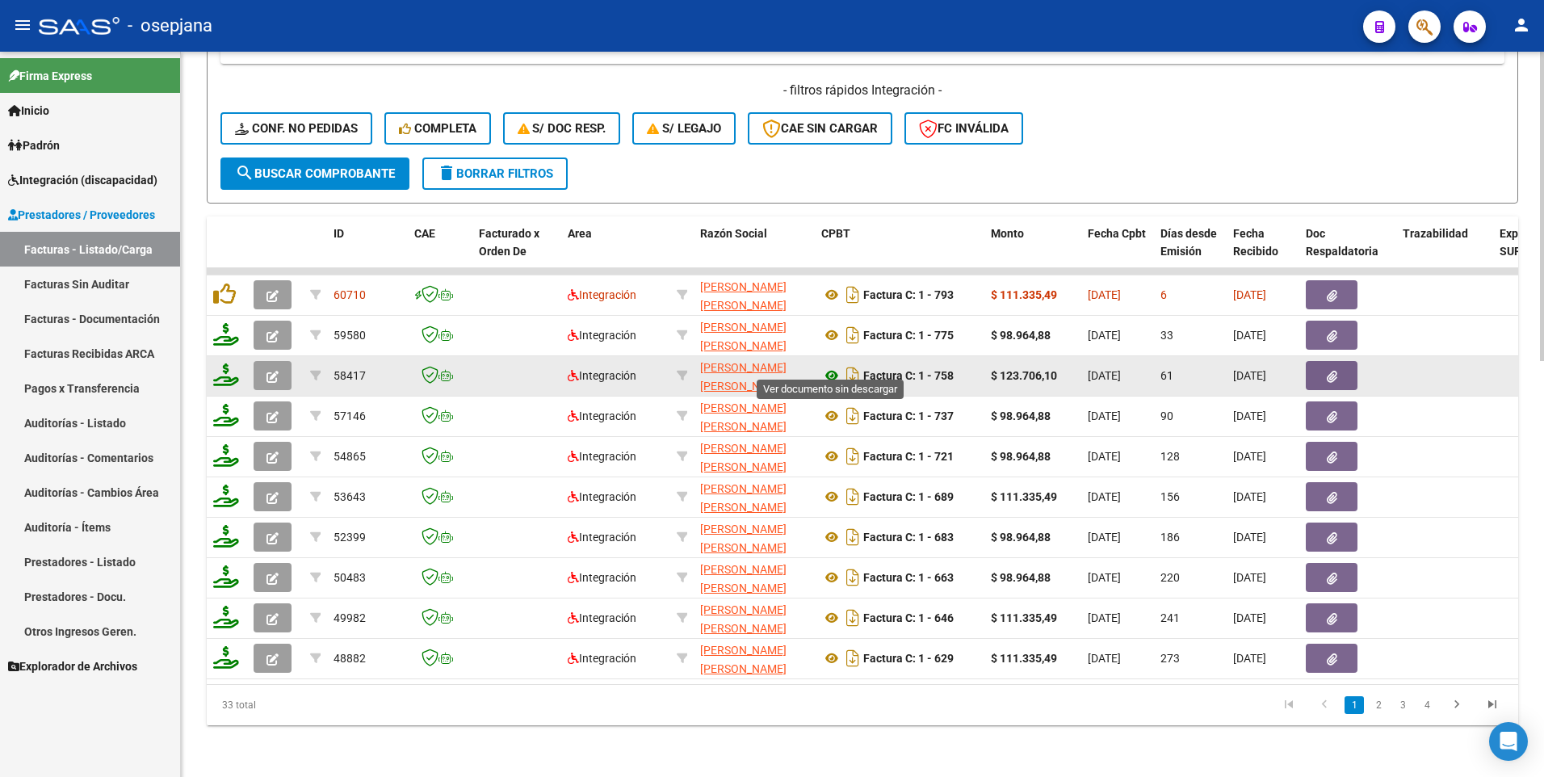
click at [834, 366] on icon at bounding box center [832, 375] width 21 height 19
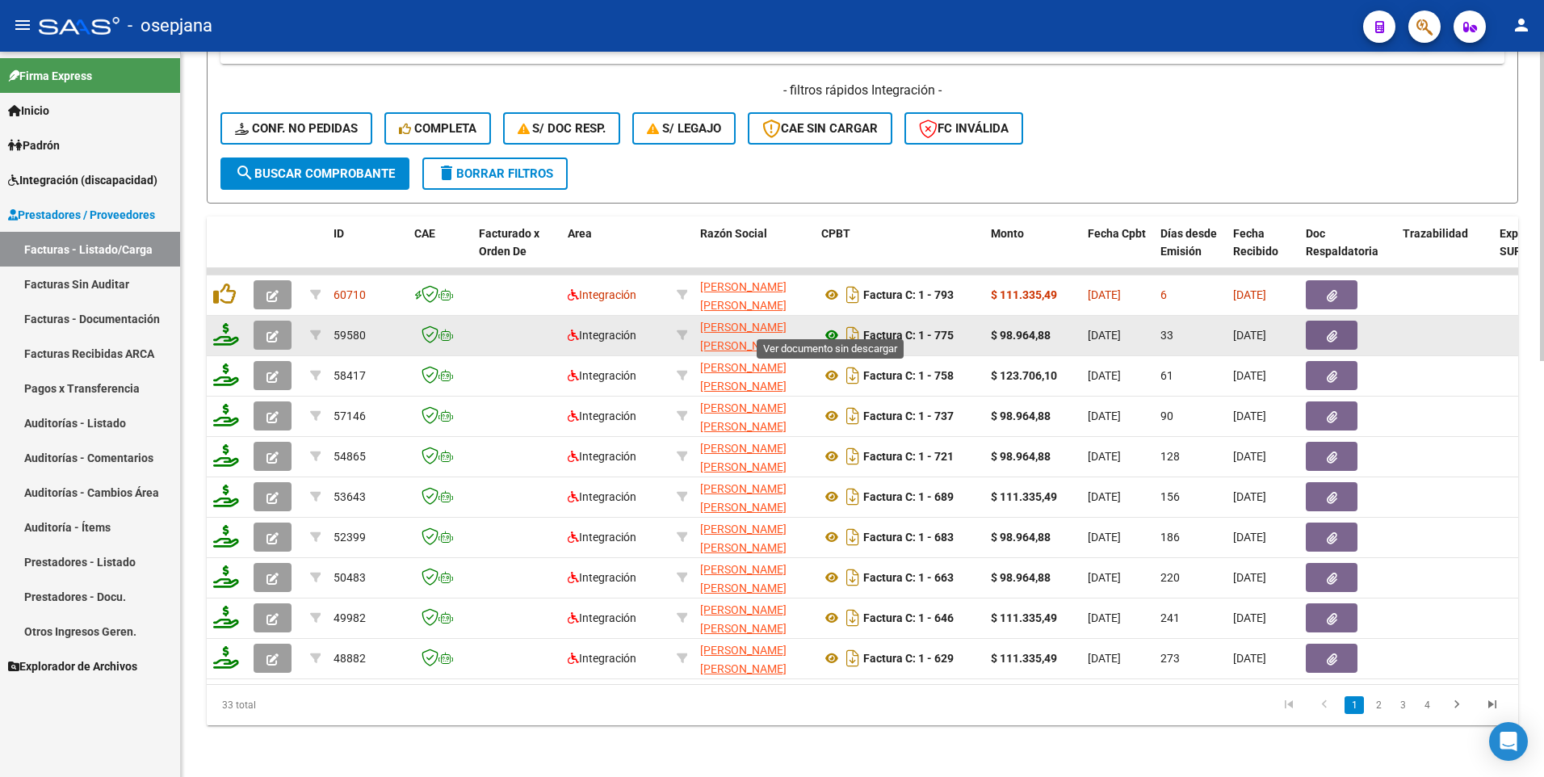
click at [837, 326] on icon at bounding box center [832, 335] width 21 height 19
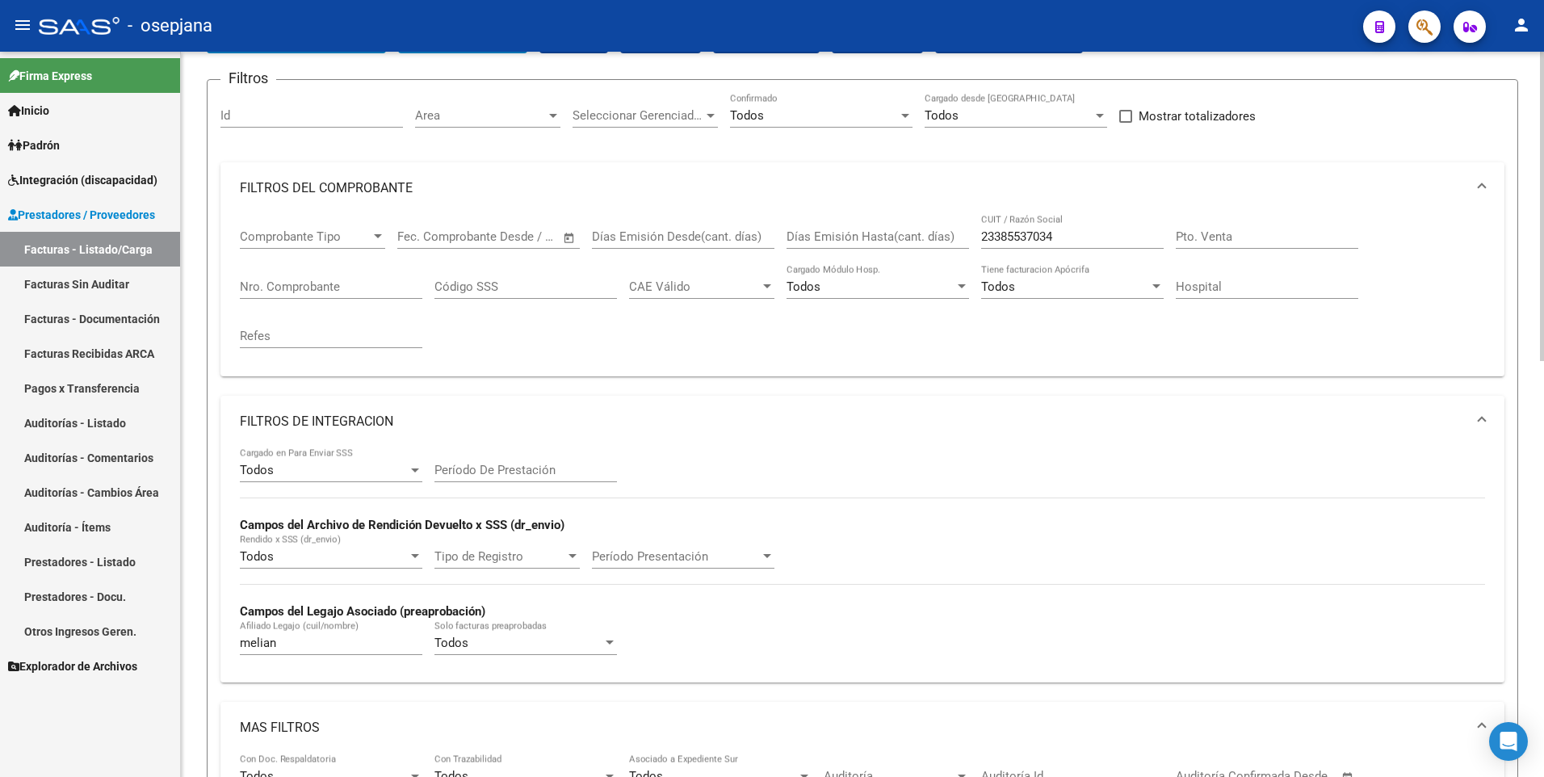
scroll to position [89, 0]
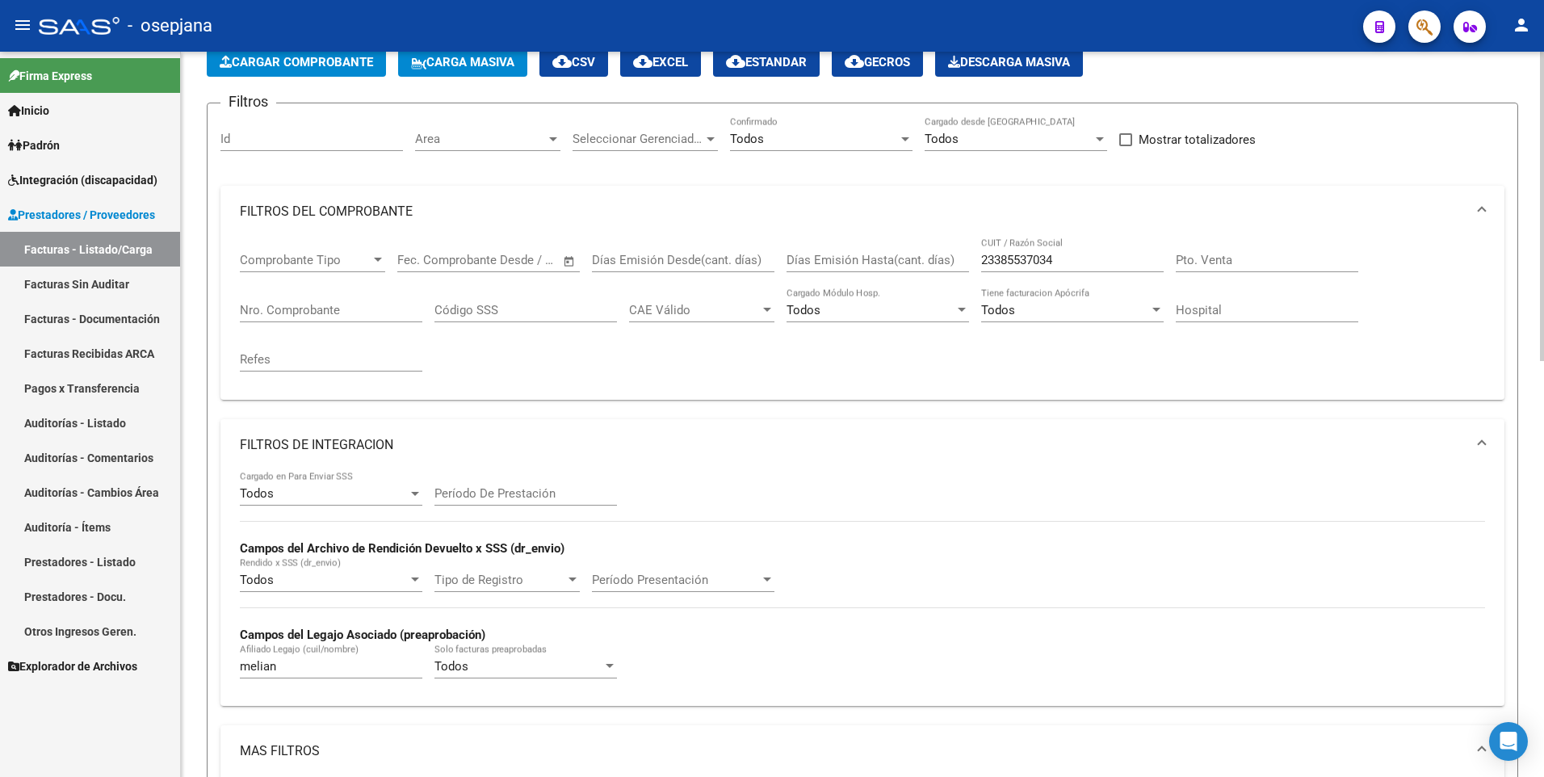
drag, startPoint x: 1061, startPoint y: 251, endPoint x: 990, endPoint y: 255, distance: 72.0
click at [990, 255] on div "23385537034 CUIT / Razón Social" at bounding box center [1072, 254] width 183 height 35
type input "2"
paste input "27344890612"
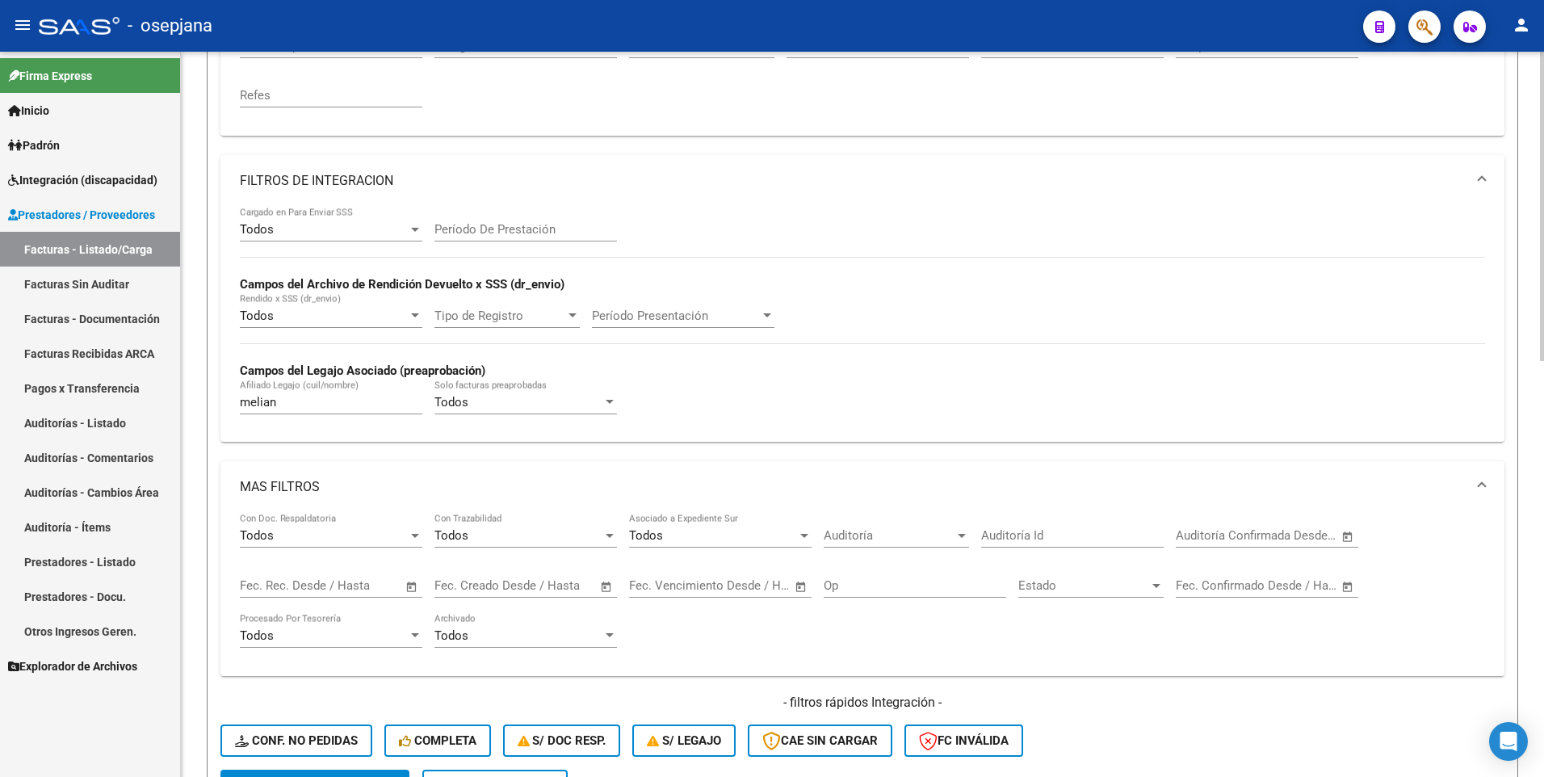
scroll to position [412, 0]
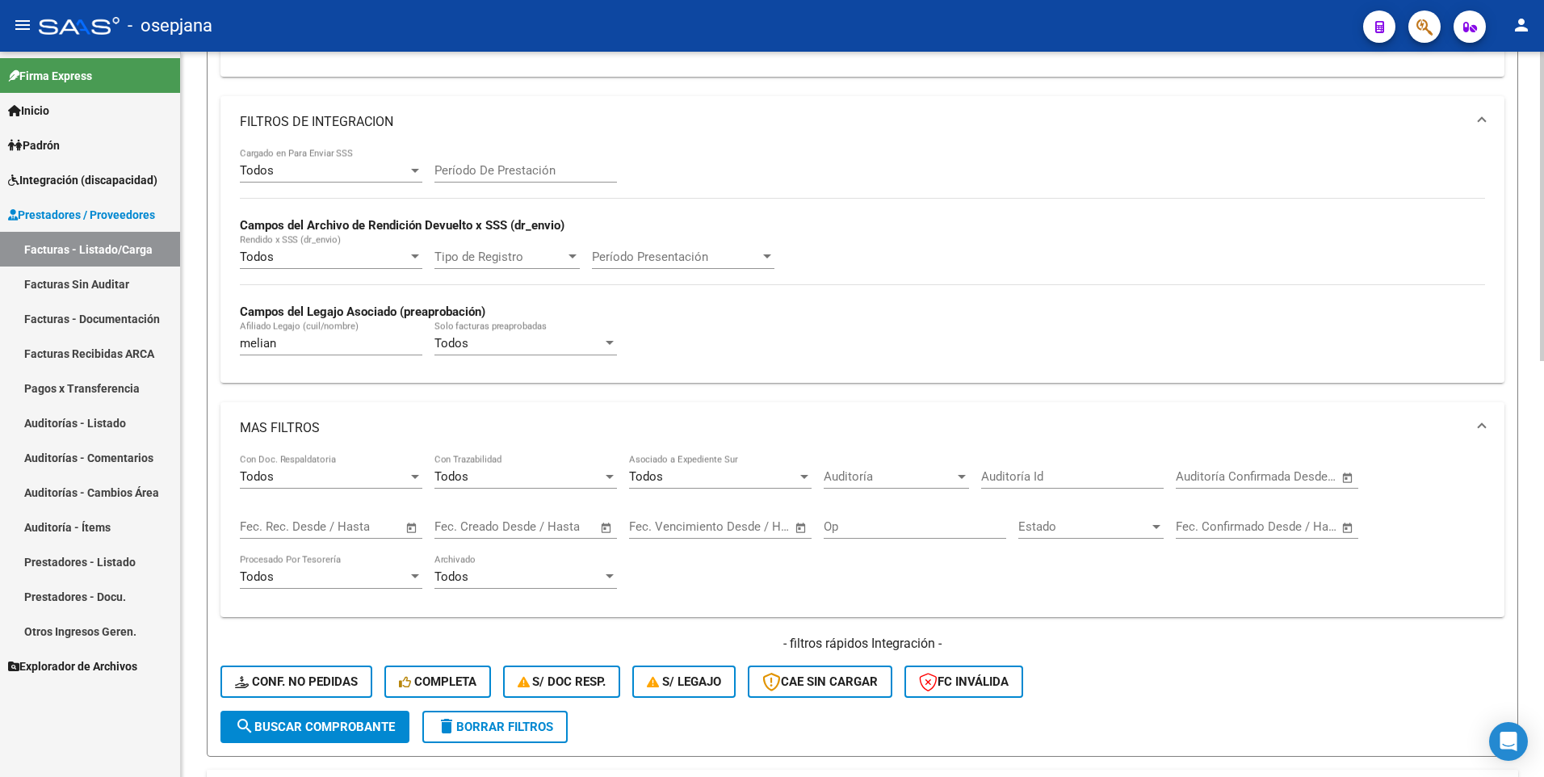
click at [340, 751] on form "Filtros Id Area Area Seleccionar Gerenciador Seleccionar Gerenciador Todos Conf…" at bounding box center [863, 267] width 1312 height 977
click at [342, 729] on span "search Buscar Comprobante" at bounding box center [315, 727] width 160 height 15
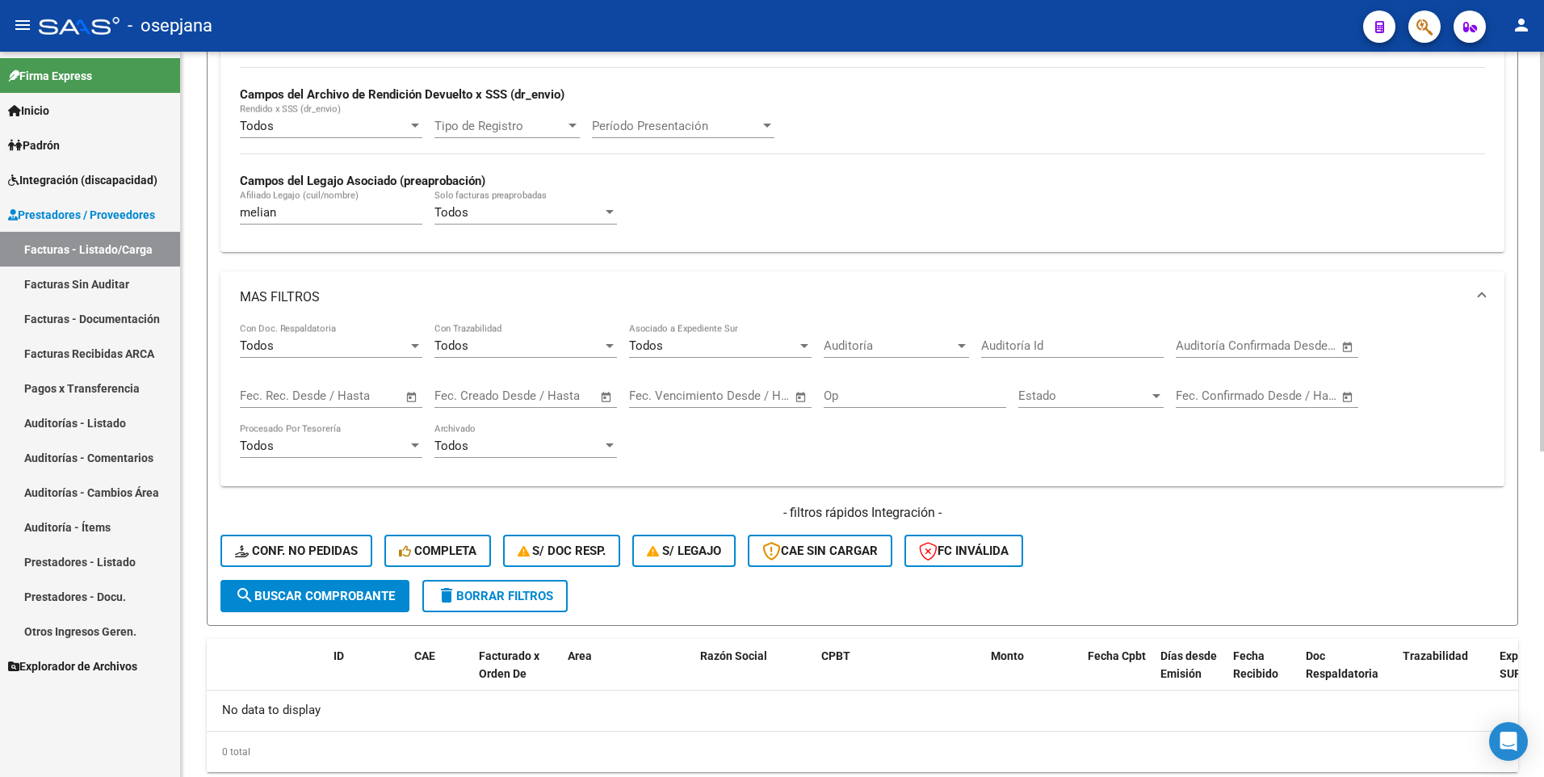
scroll to position [590, 0]
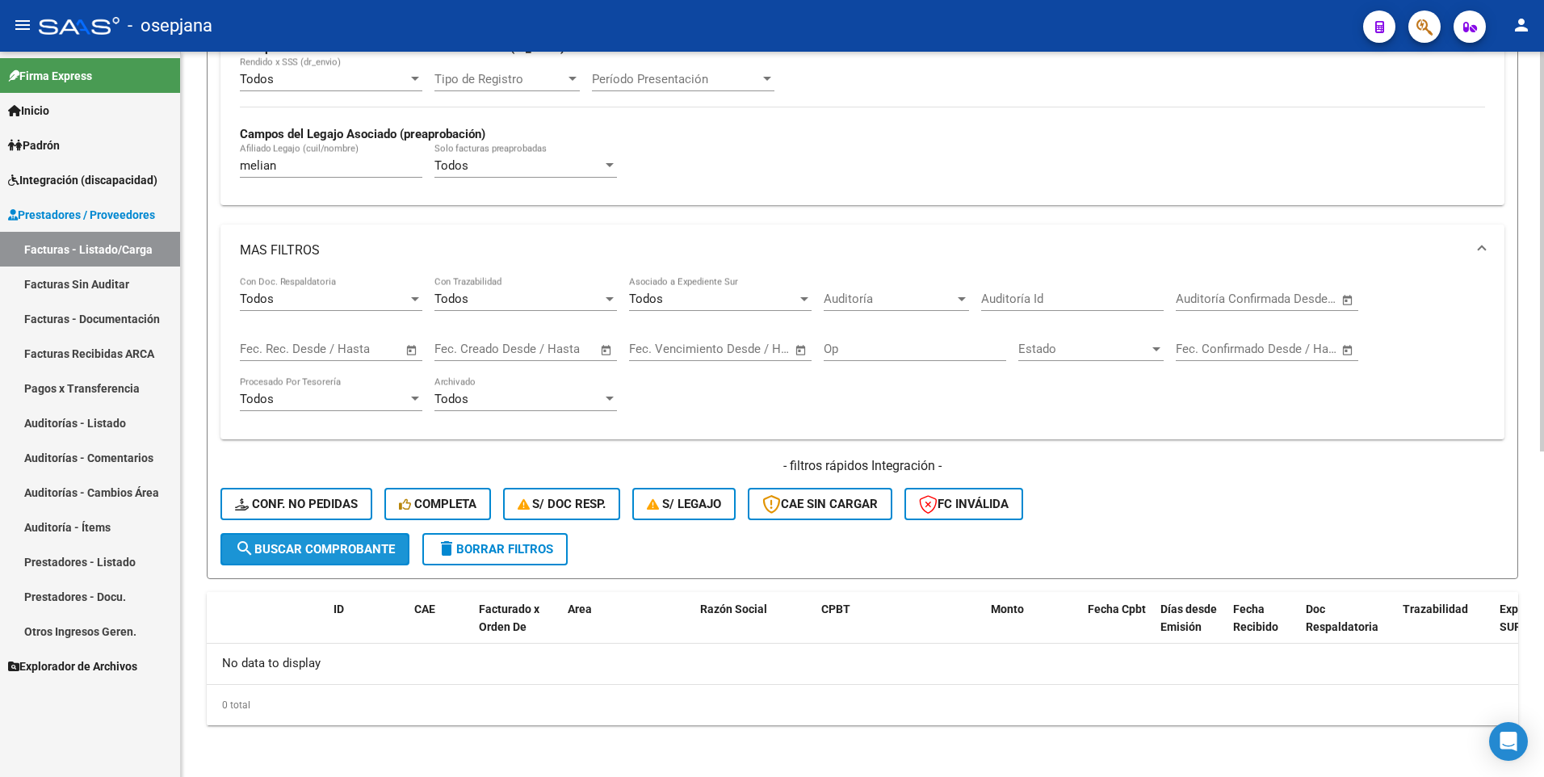
click at [309, 548] on span "search Buscar Comprobante" at bounding box center [315, 549] width 160 height 15
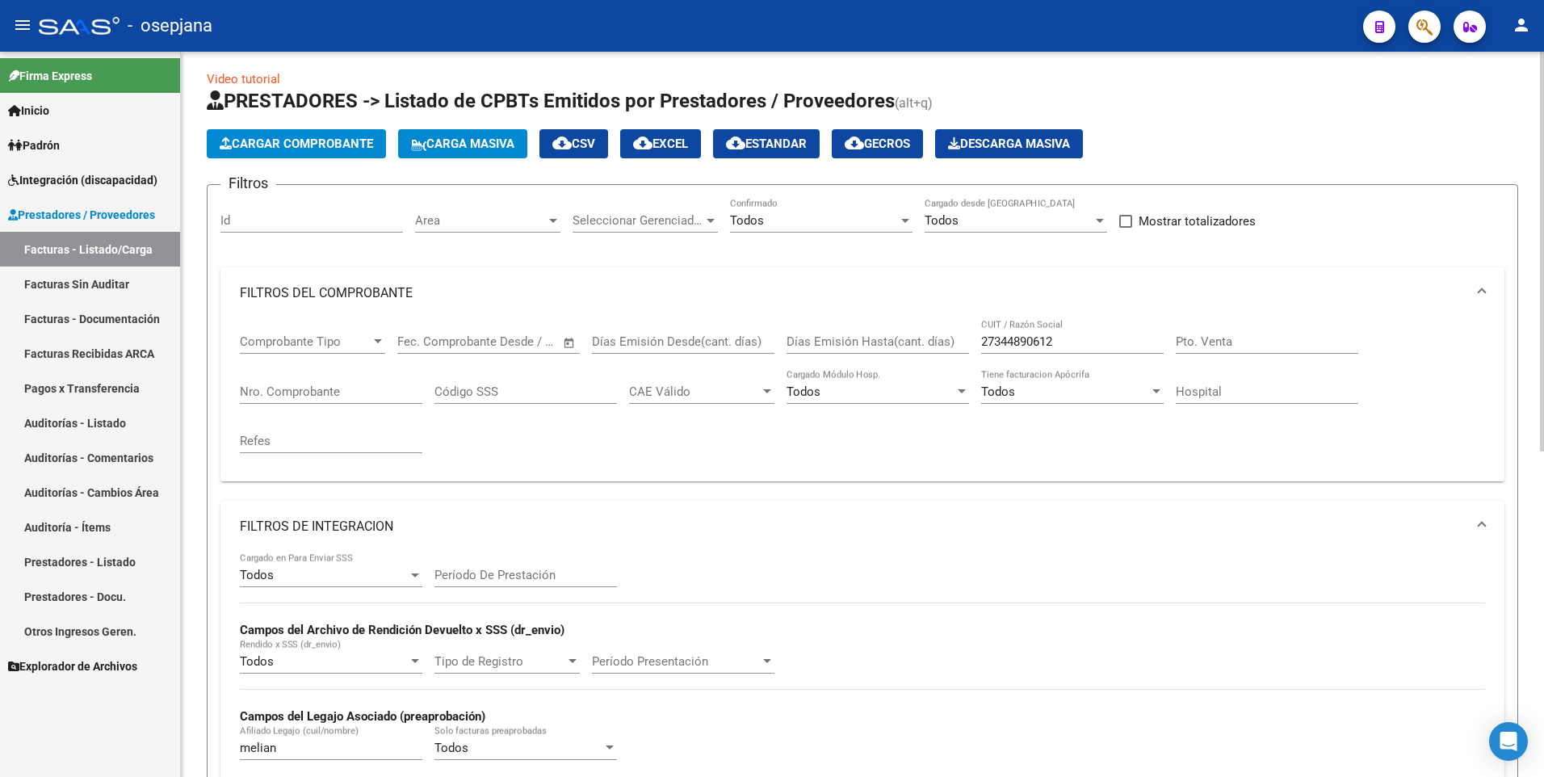
scroll to position [0, 0]
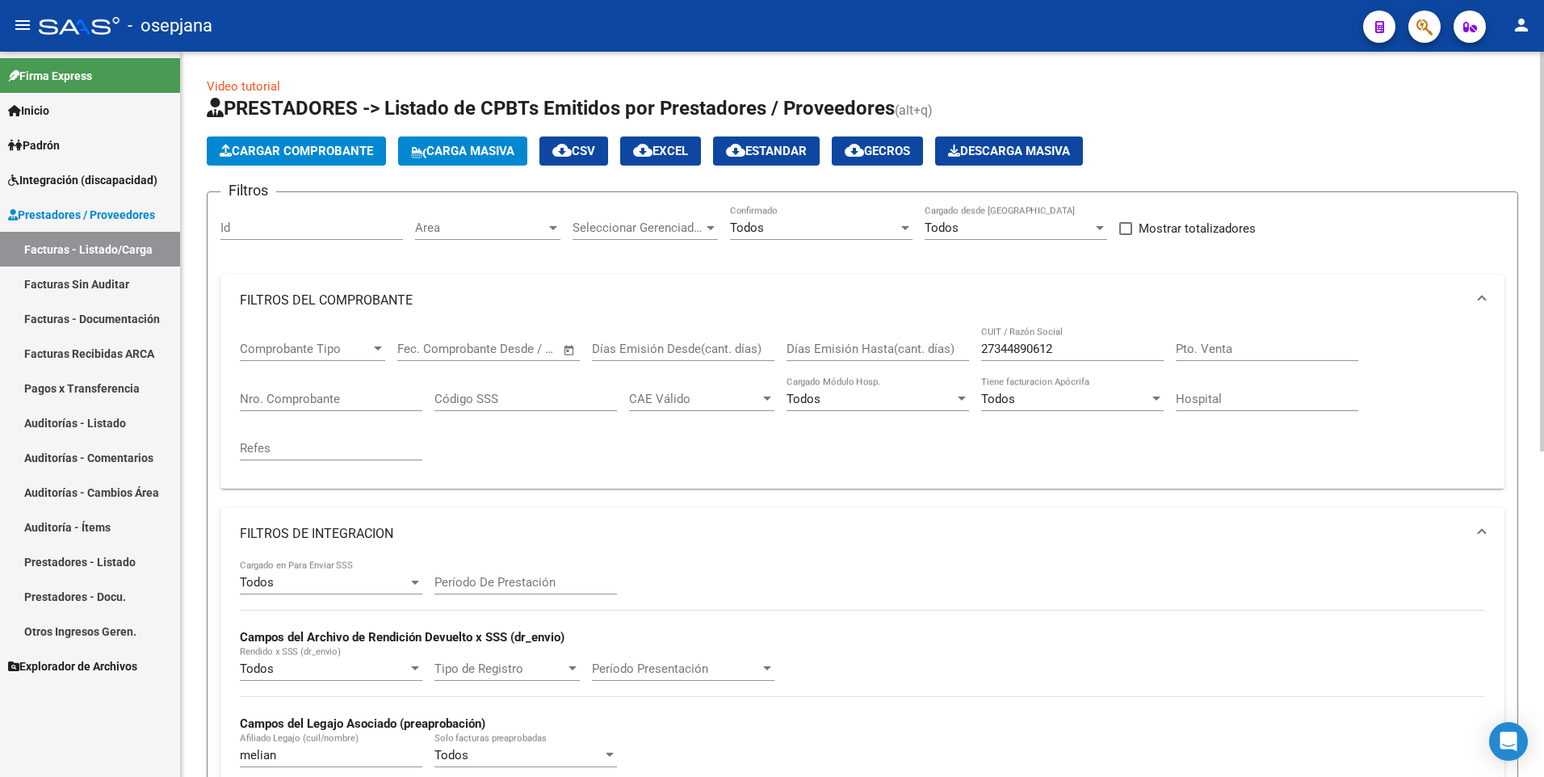
click at [1099, 342] on input "27344890612" at bounding box center [1072, 349] width 183 height 15
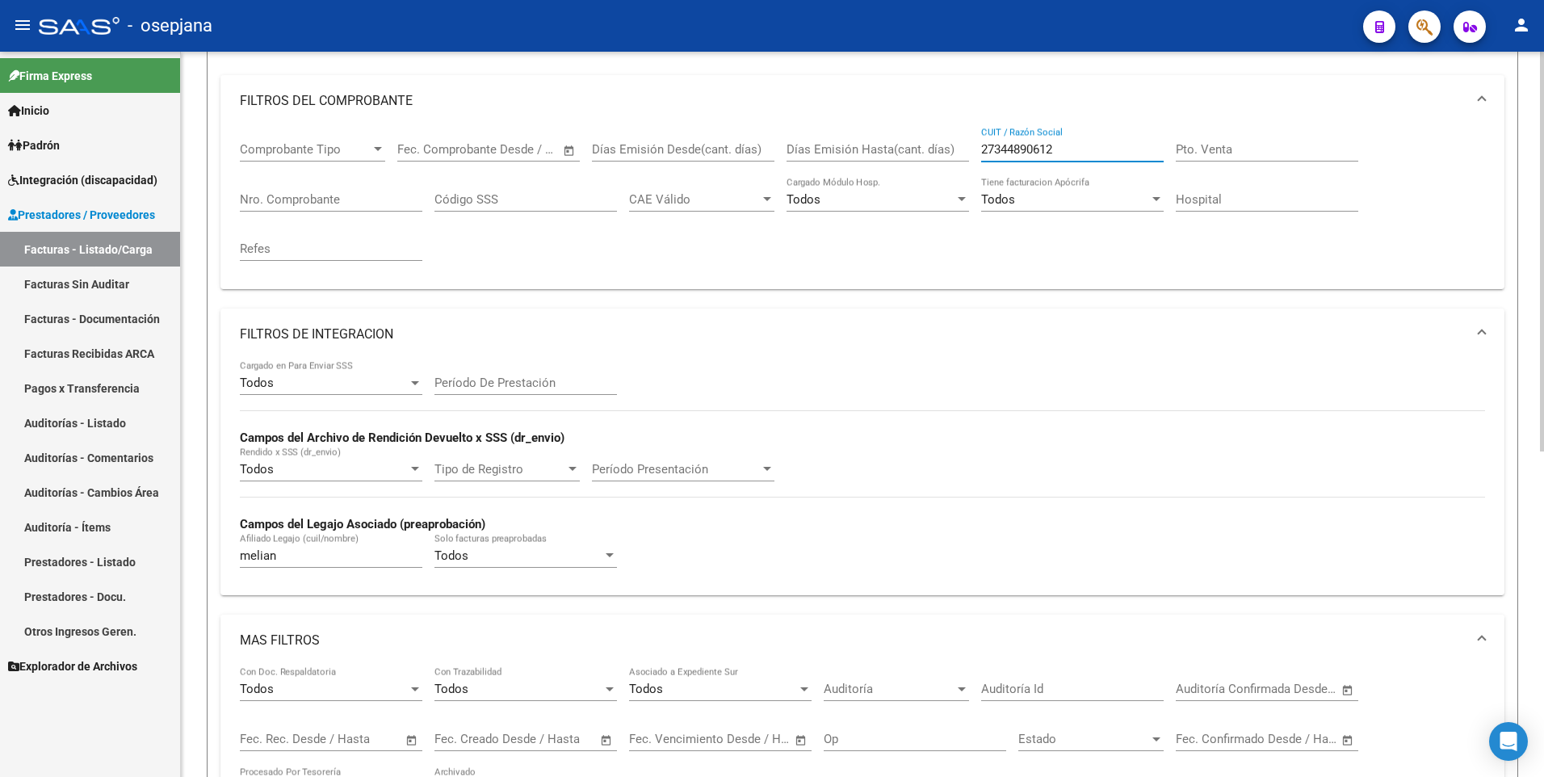
scroll to position [242, 0]
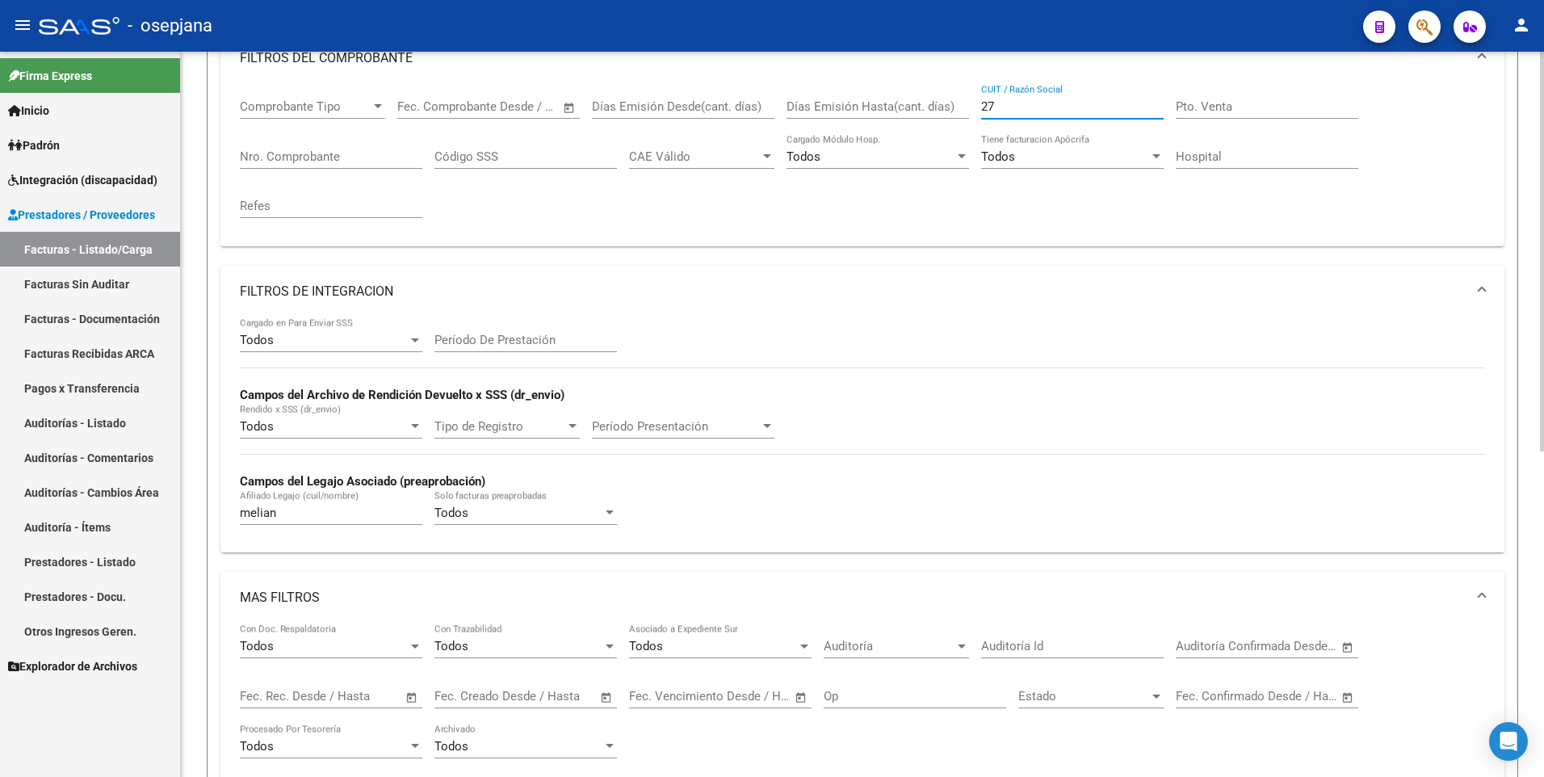
type input "2"
paste input "27344890612"
type input "27344890612"
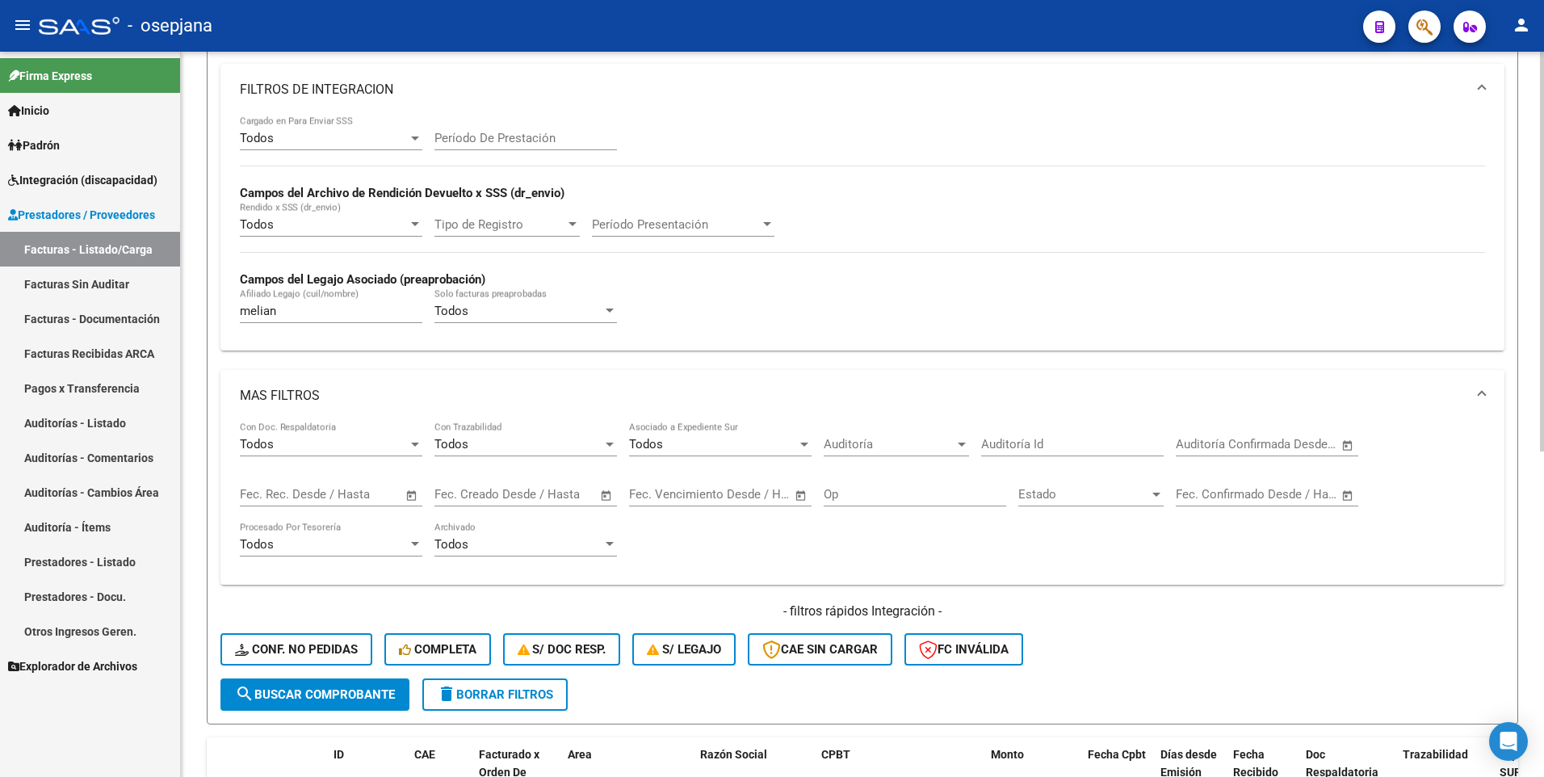
scroll to position [485, 0]
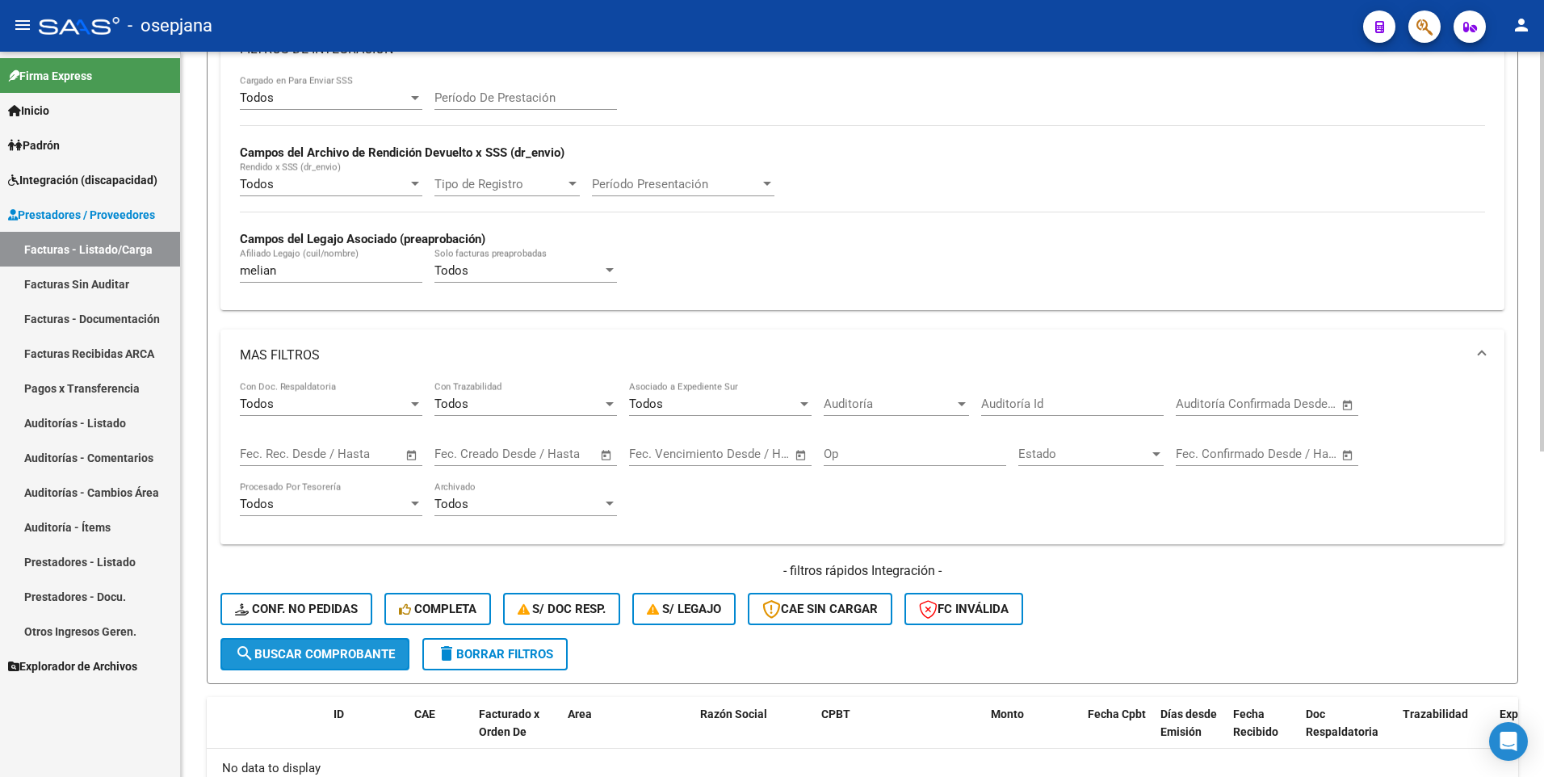
click at [364, 649] on span "search Buscar Comprobante" at bounding box center [315, 654] width 160 height 15
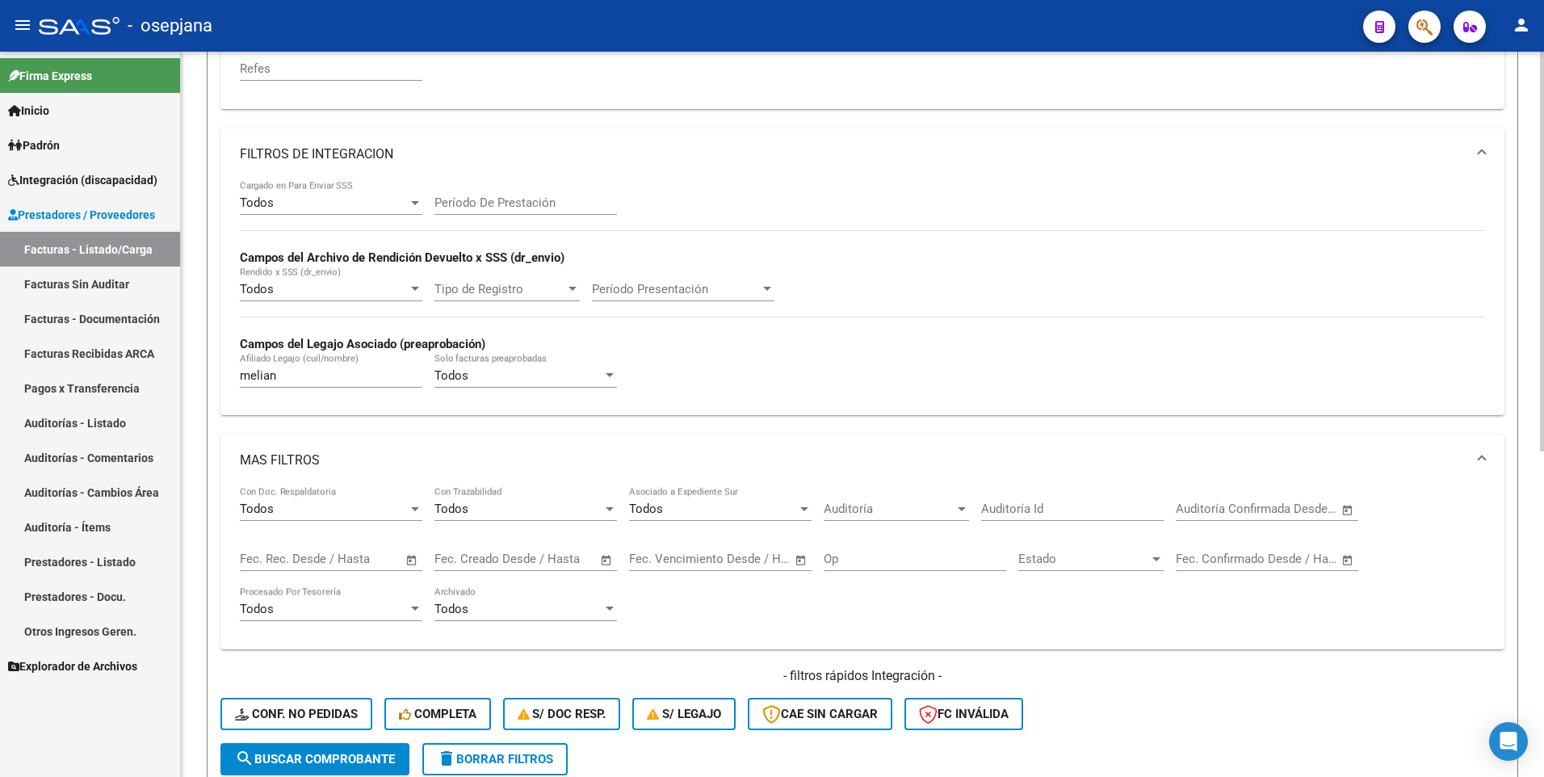
scroll to position [404, 0]
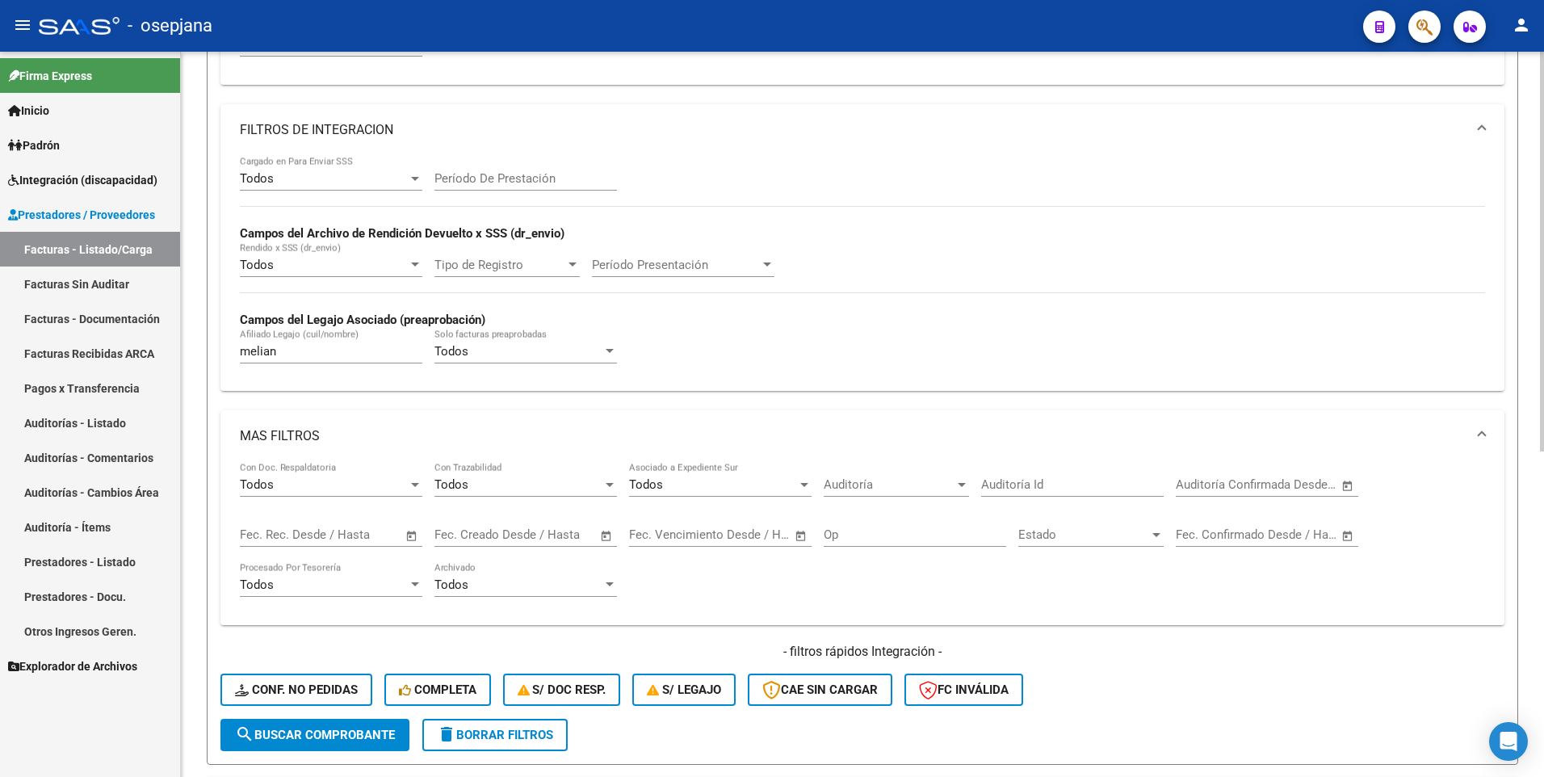
click at [497, 721] on button "delete Borrar Filtros" at bounding box center [494, 735] width 145 height 32
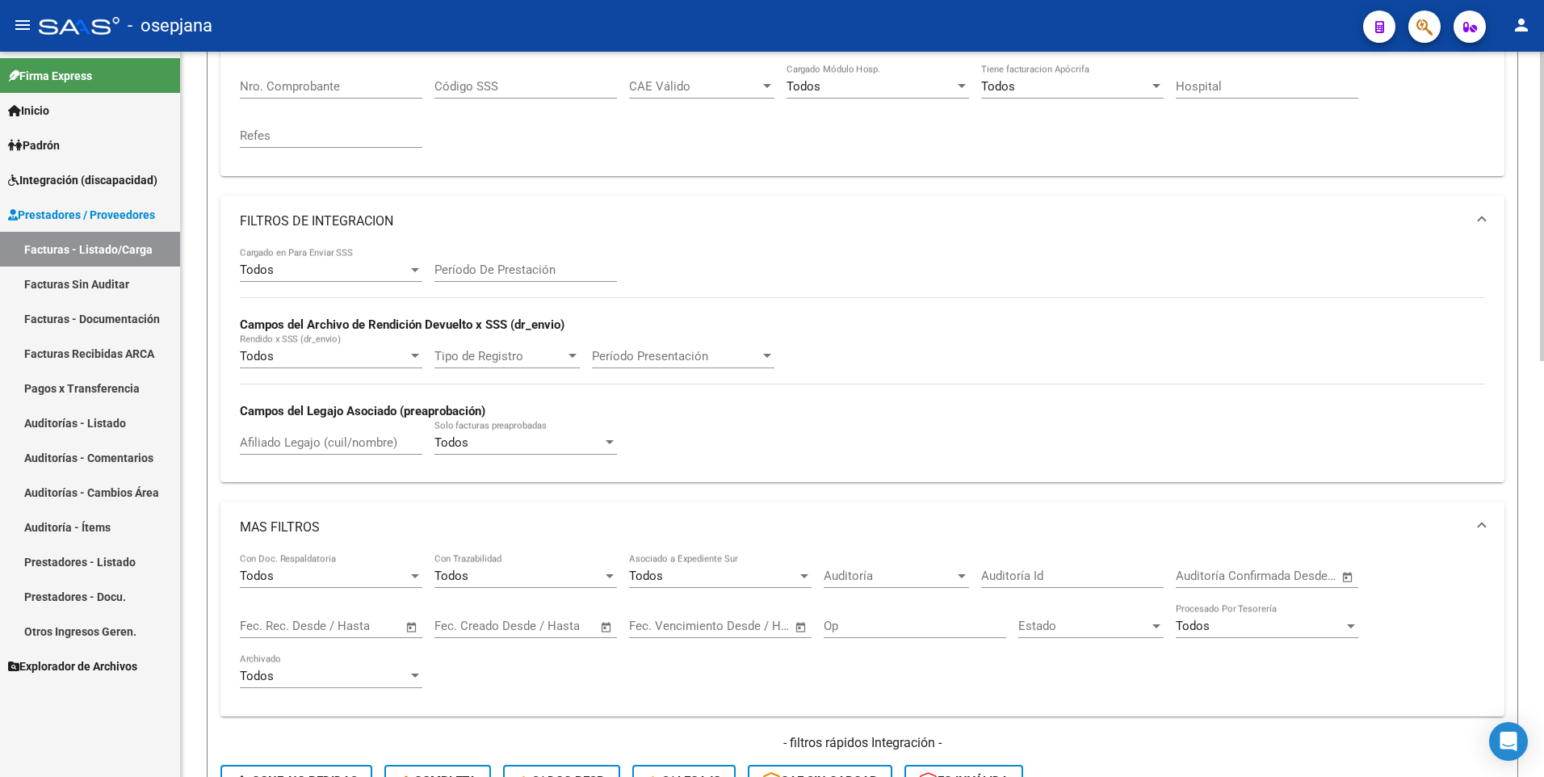
scroll to position [0, 0]
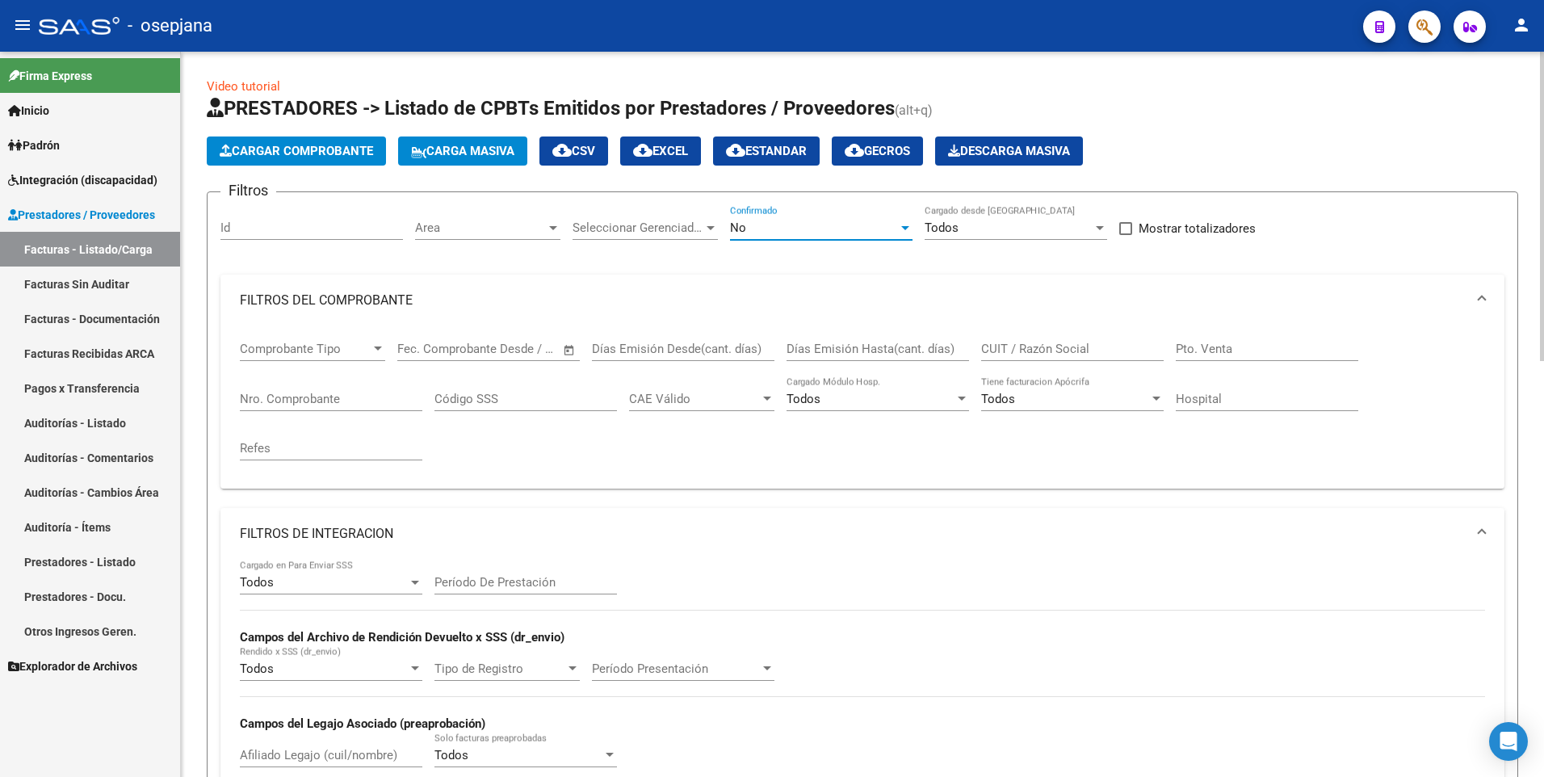
click at [758, 232] on div "No" at bounding box center [814, 228] width 168 height 15
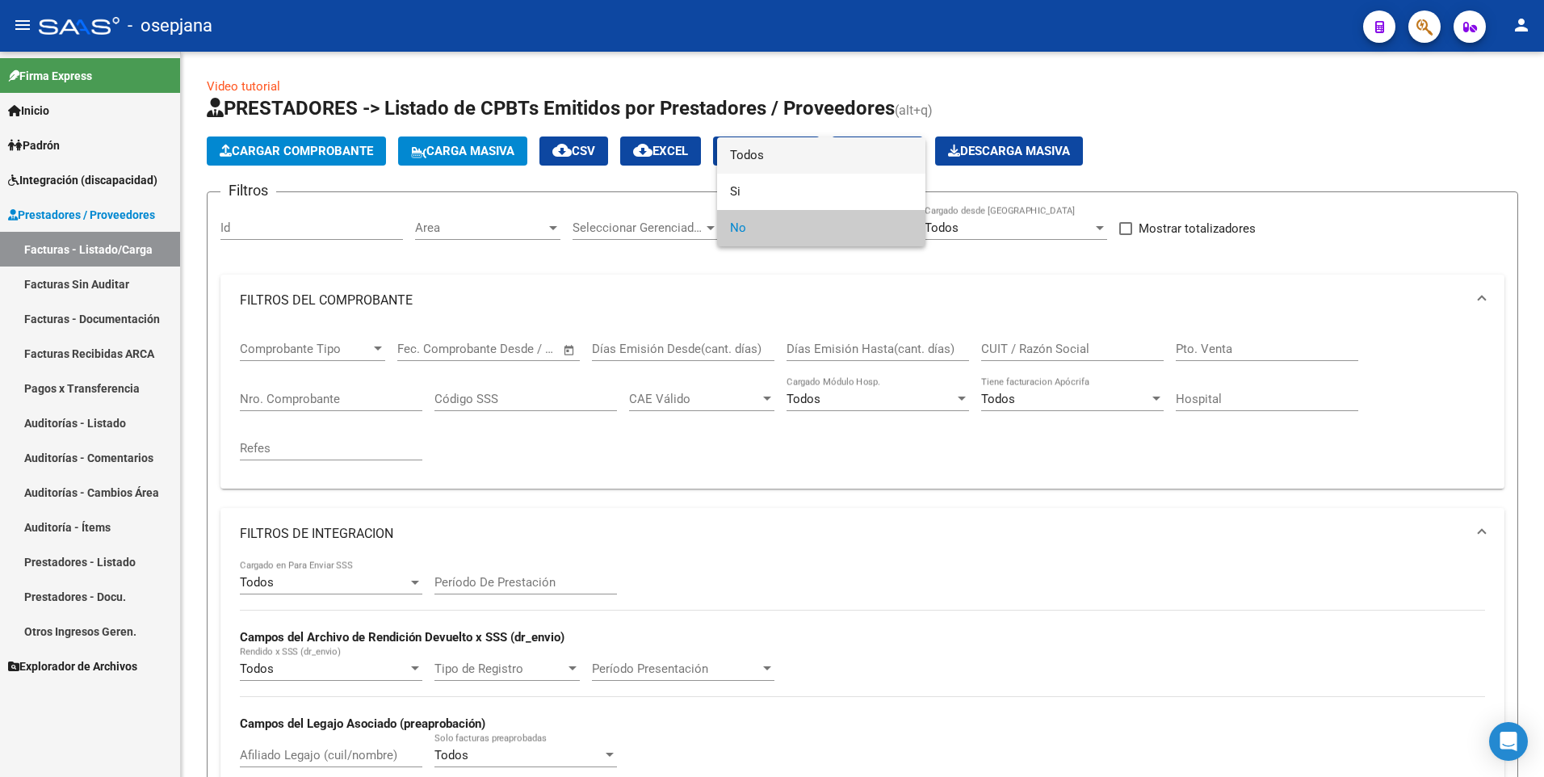
click at [784, 154] on span "Todos" at bounding box center [821, 155] width 183 height 36
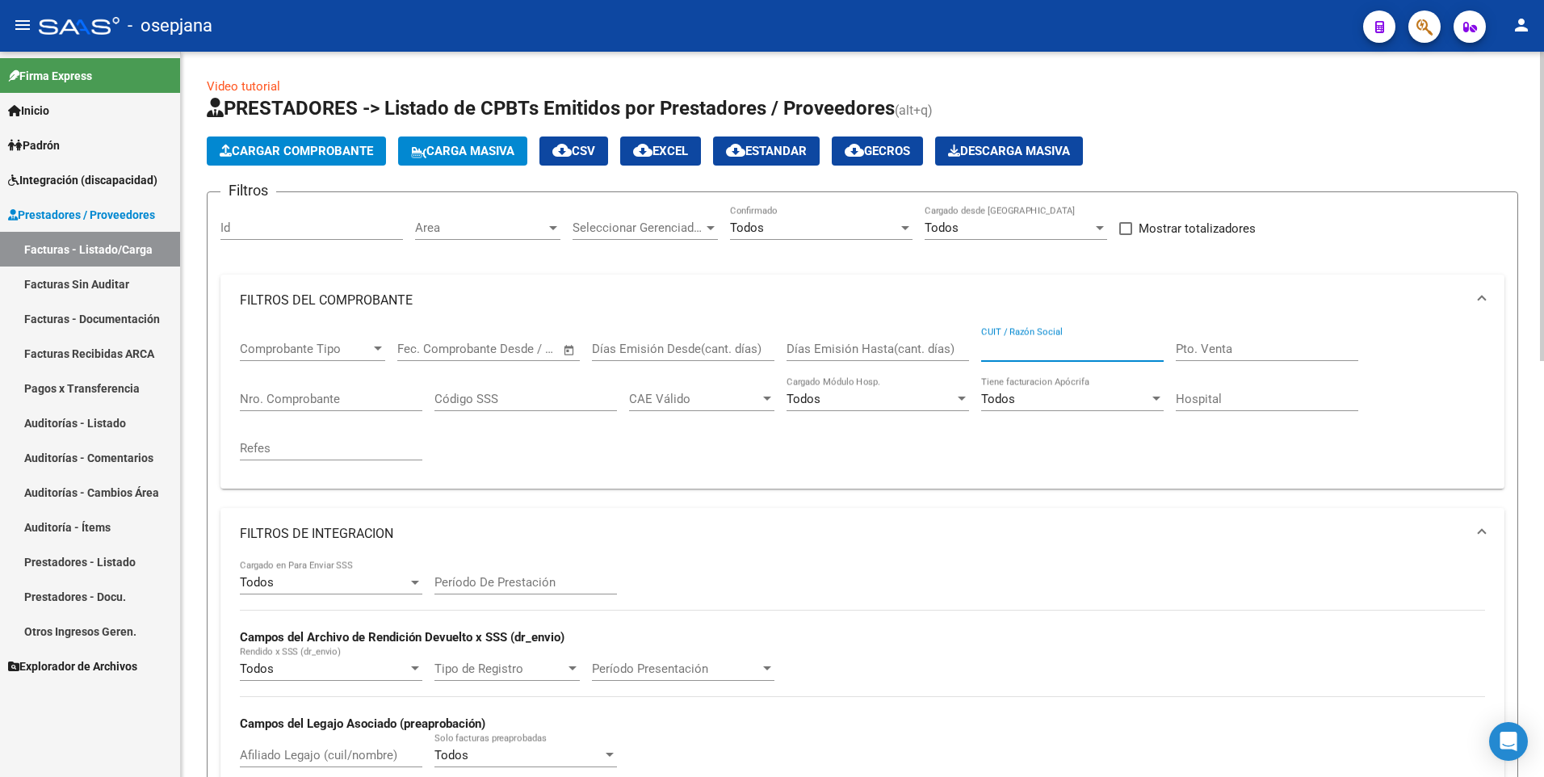
paste input "27344890612"
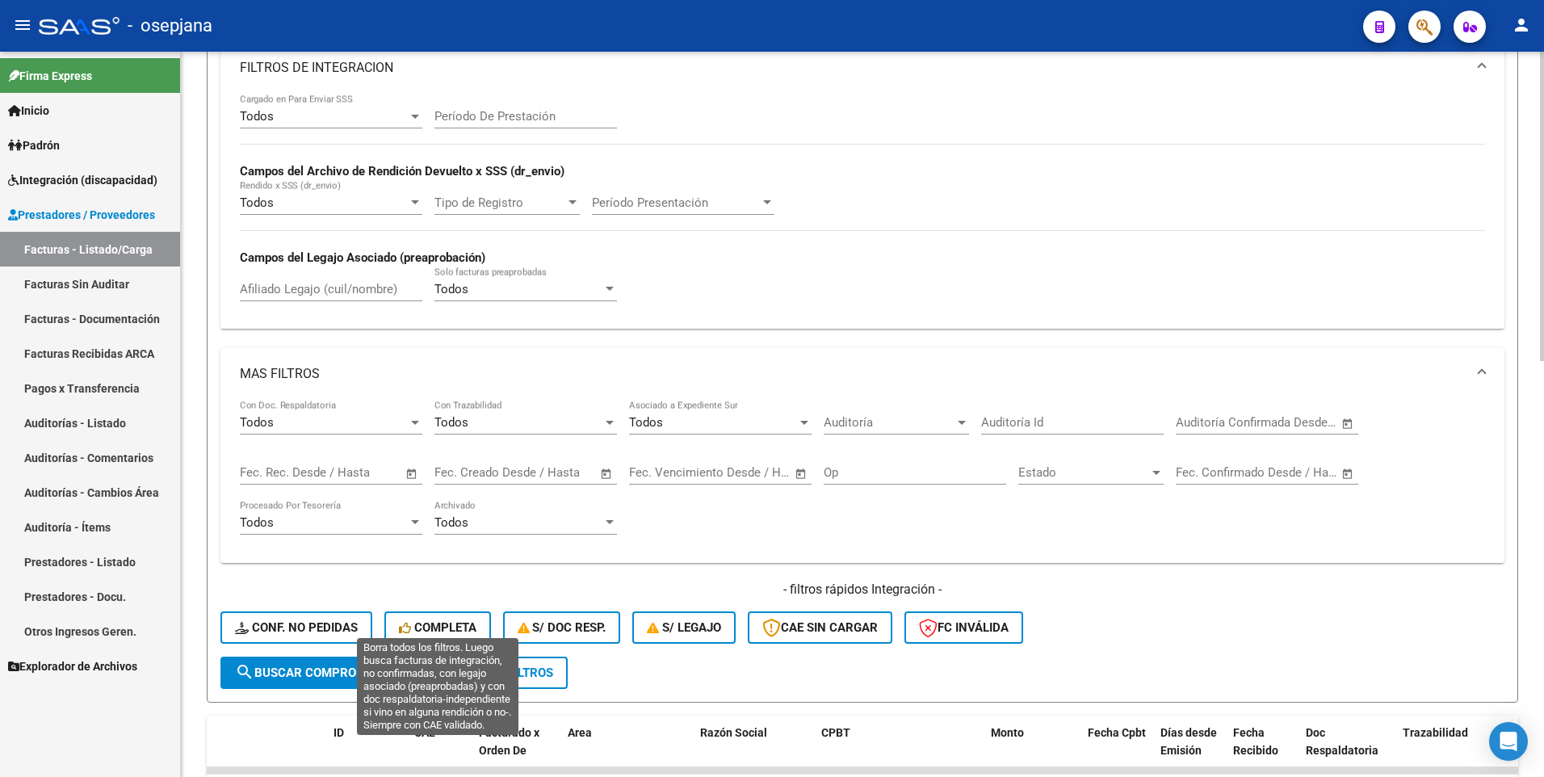
scroll to position [485, 0]
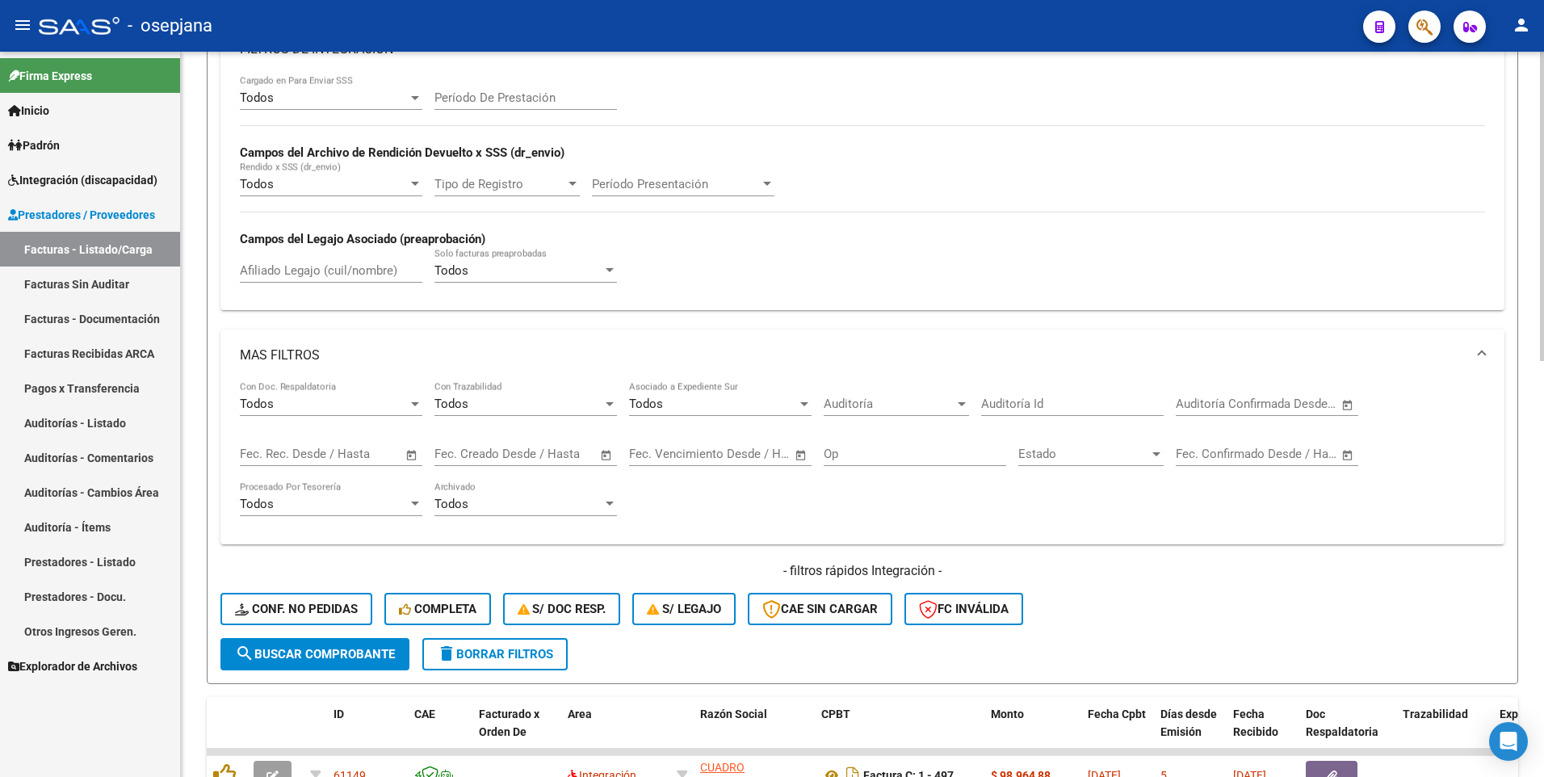
type input "27344890612"
click at [340, 648] on span "search Buscar Comprobante" at bounding box center [315, 654] width 160 height 15
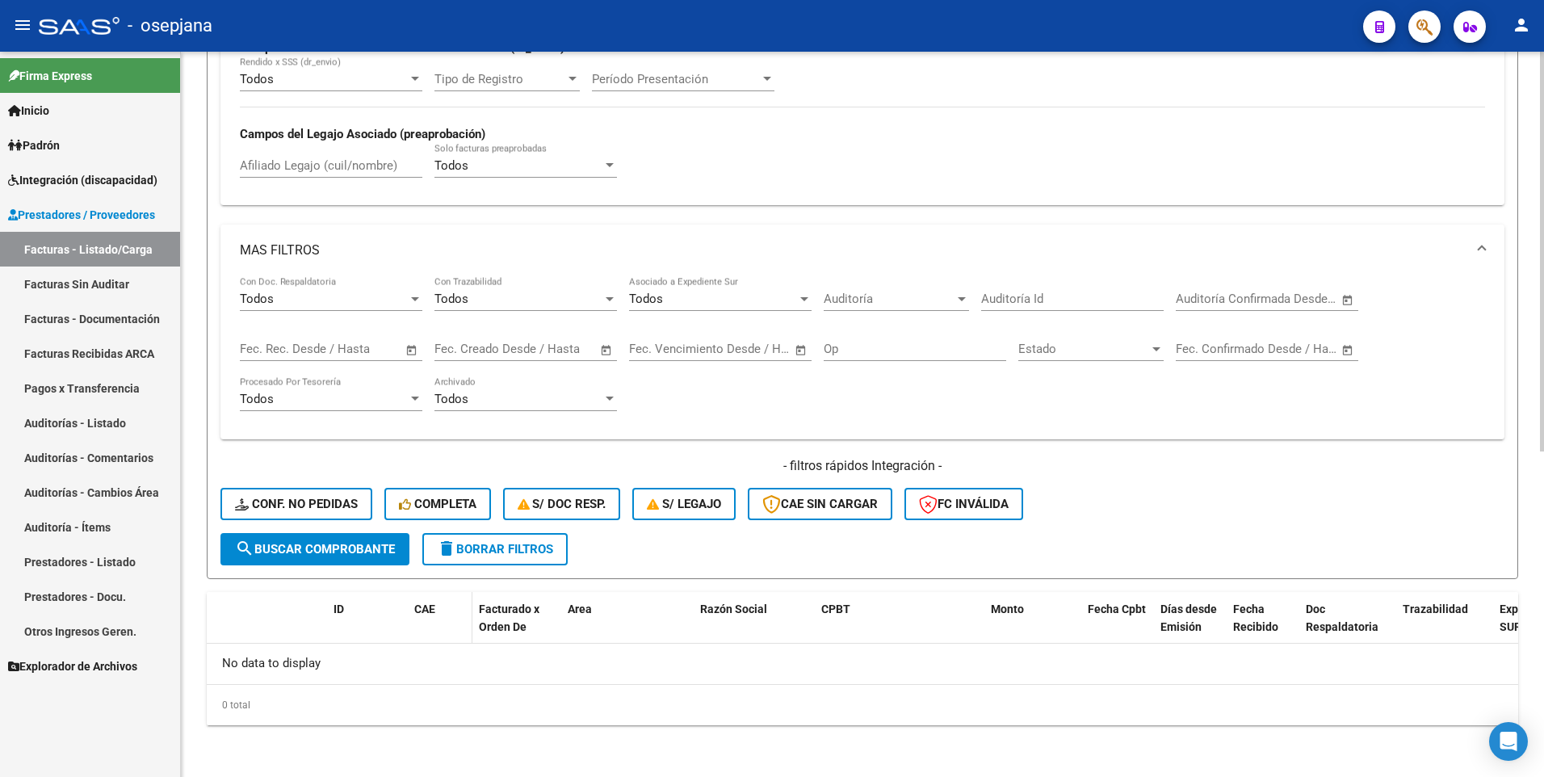
scroll to position [105, 0]
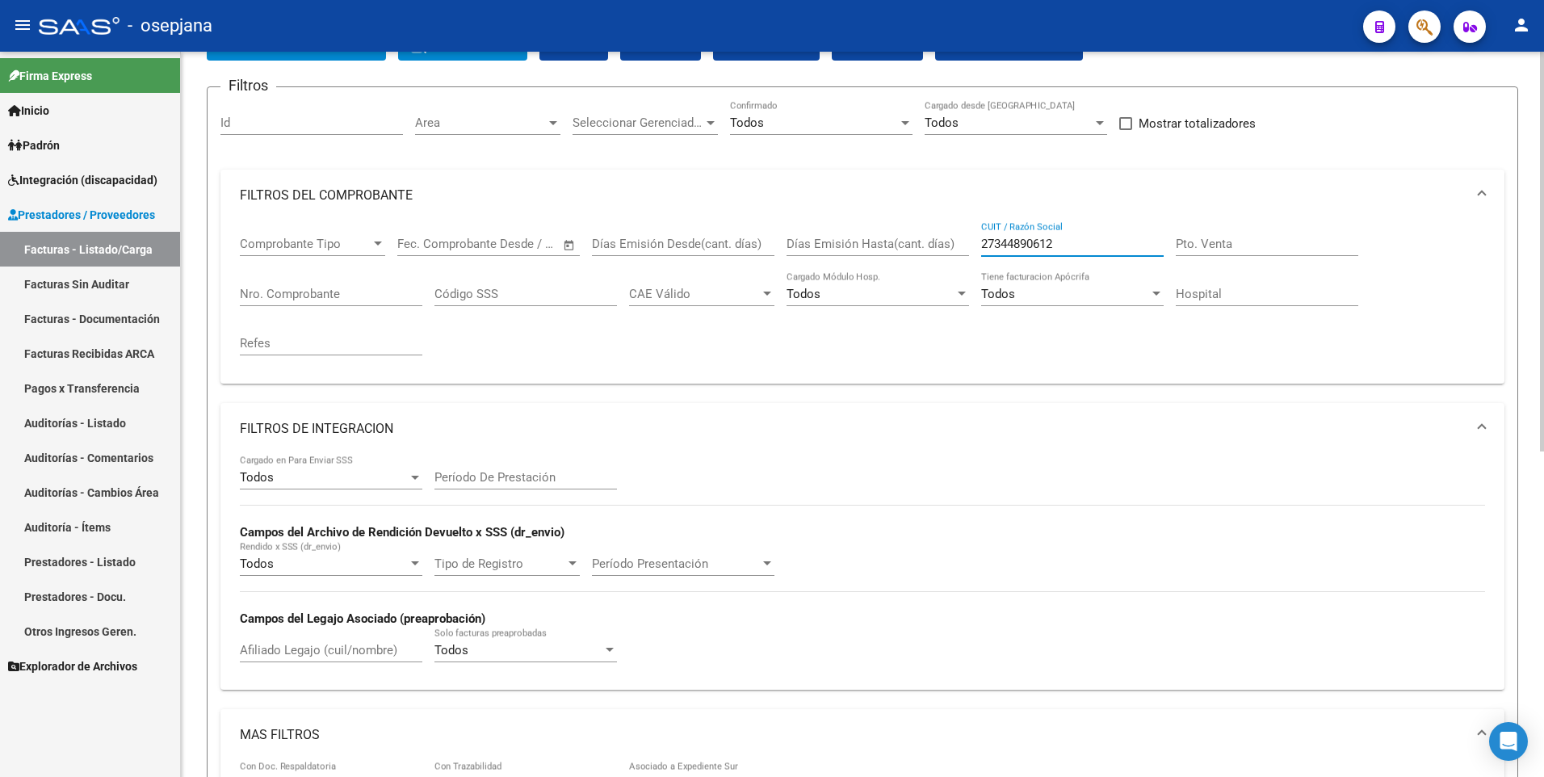
drag, startPoint x: 1069, startPoint y: 242, endPoint x: 954, endPoint y: 241, distance: 114.7
click at [954, 241] on div "Comprobante Tipo Comprobante Tipo Fecha inicio – Fecha fin Fec. Comprobante Des…" at bounding box center [863, 295] width 1246 height 149
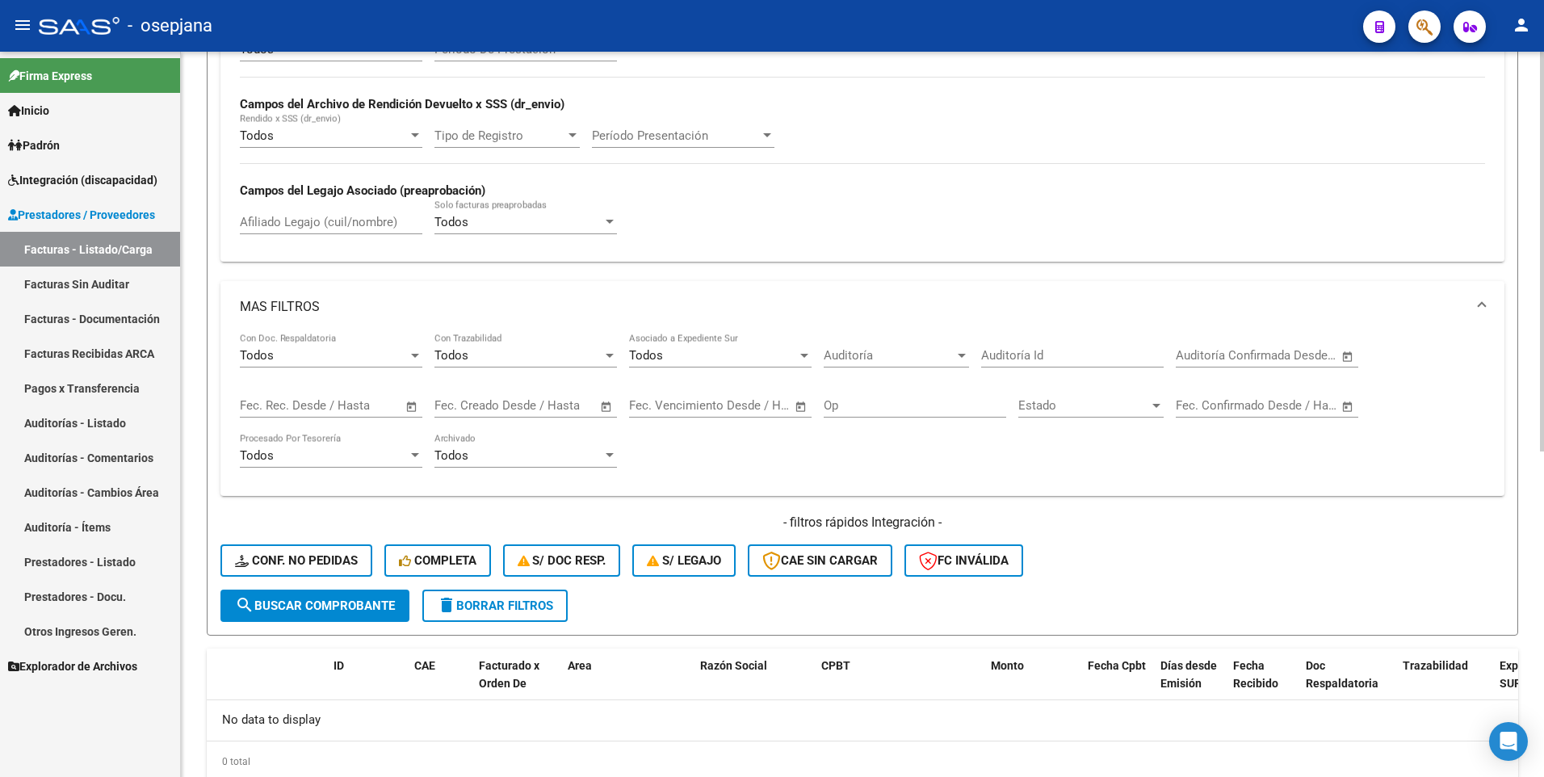
scroll to position [590, 0]
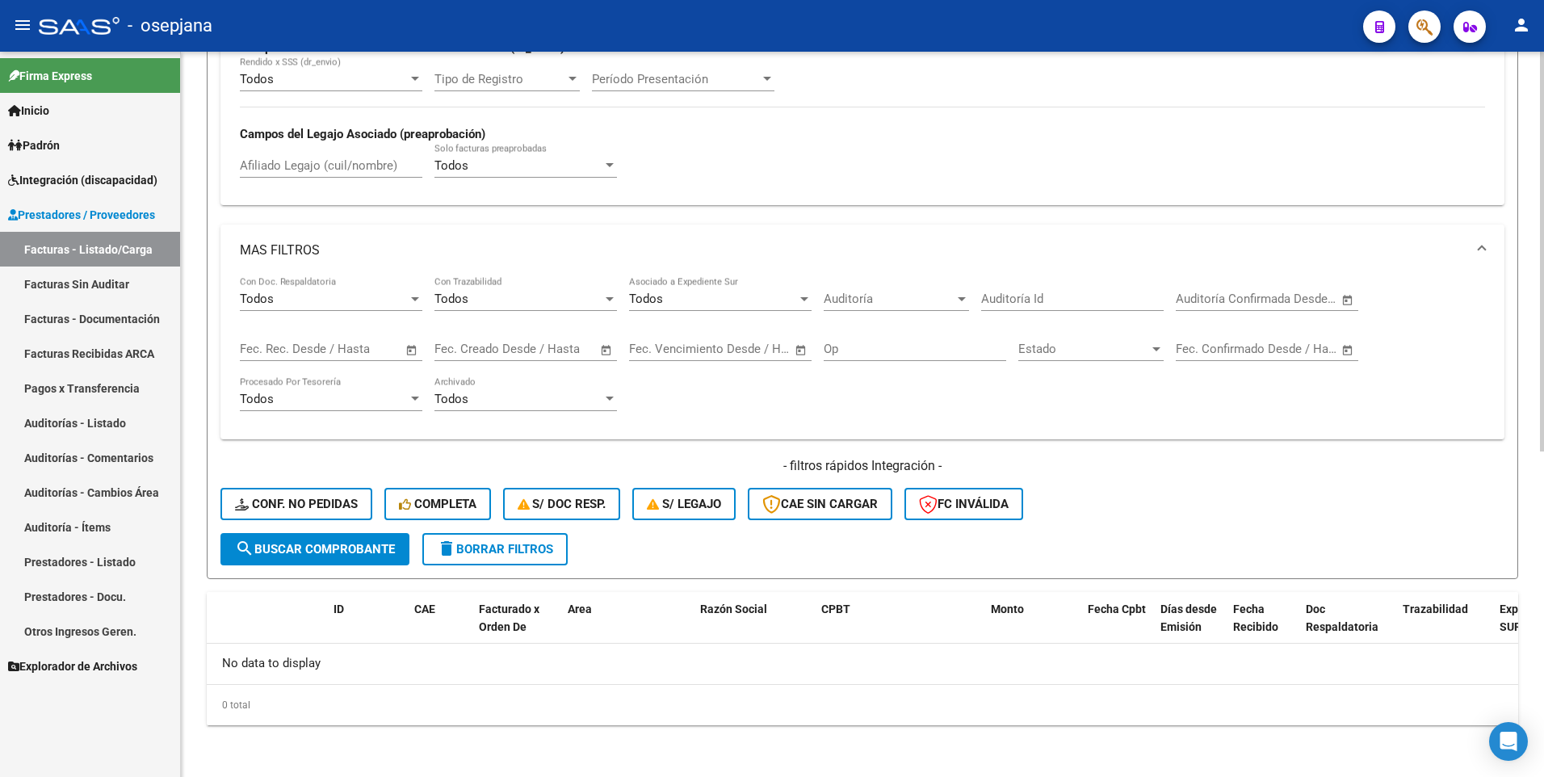
type input "alvarez maria lujan"
click at [366, 542] on span "search Buscar Comprobante" at bounding box center [315, 549] width 160 height 15
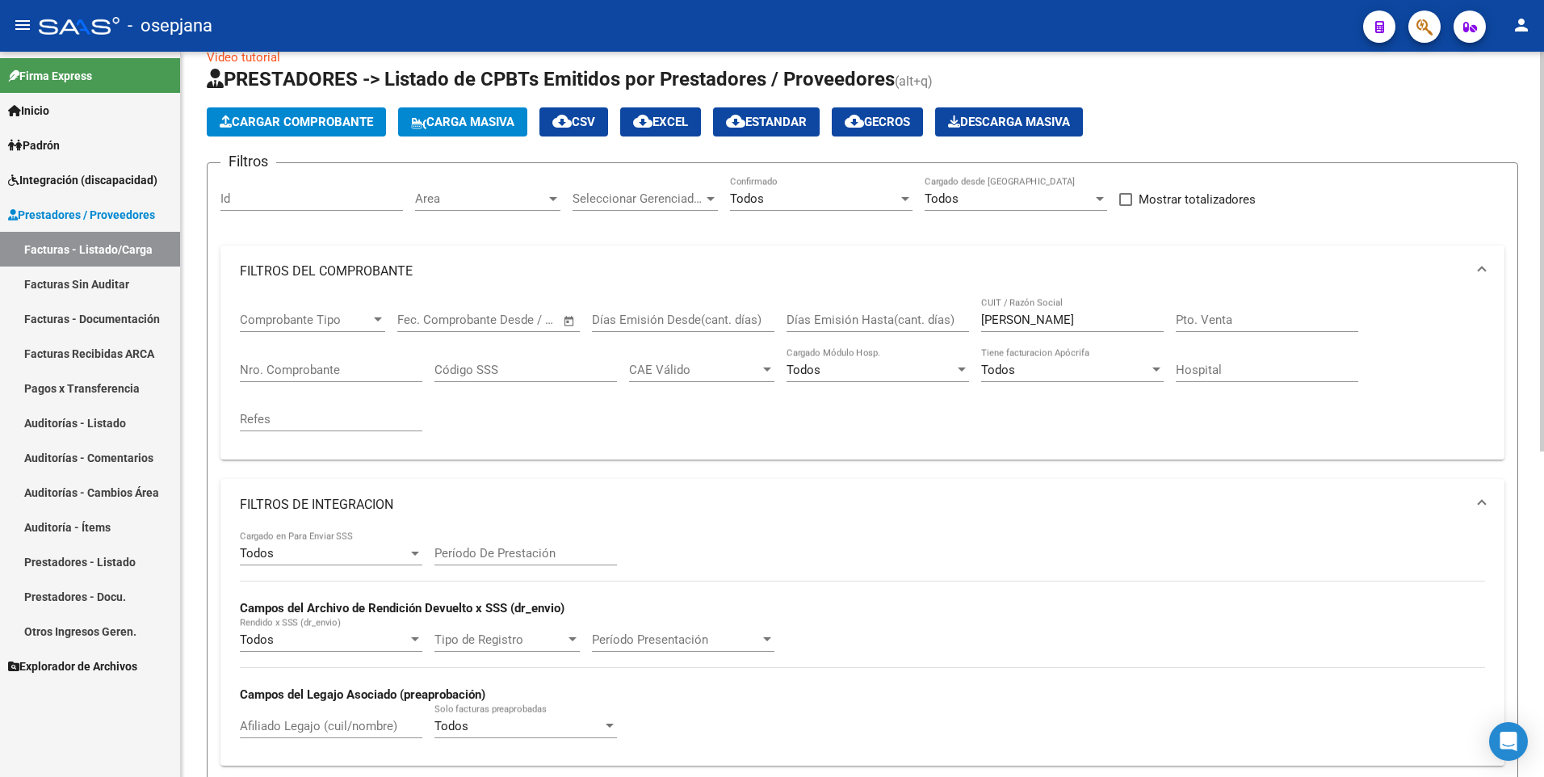
scroll to position [24, 0]
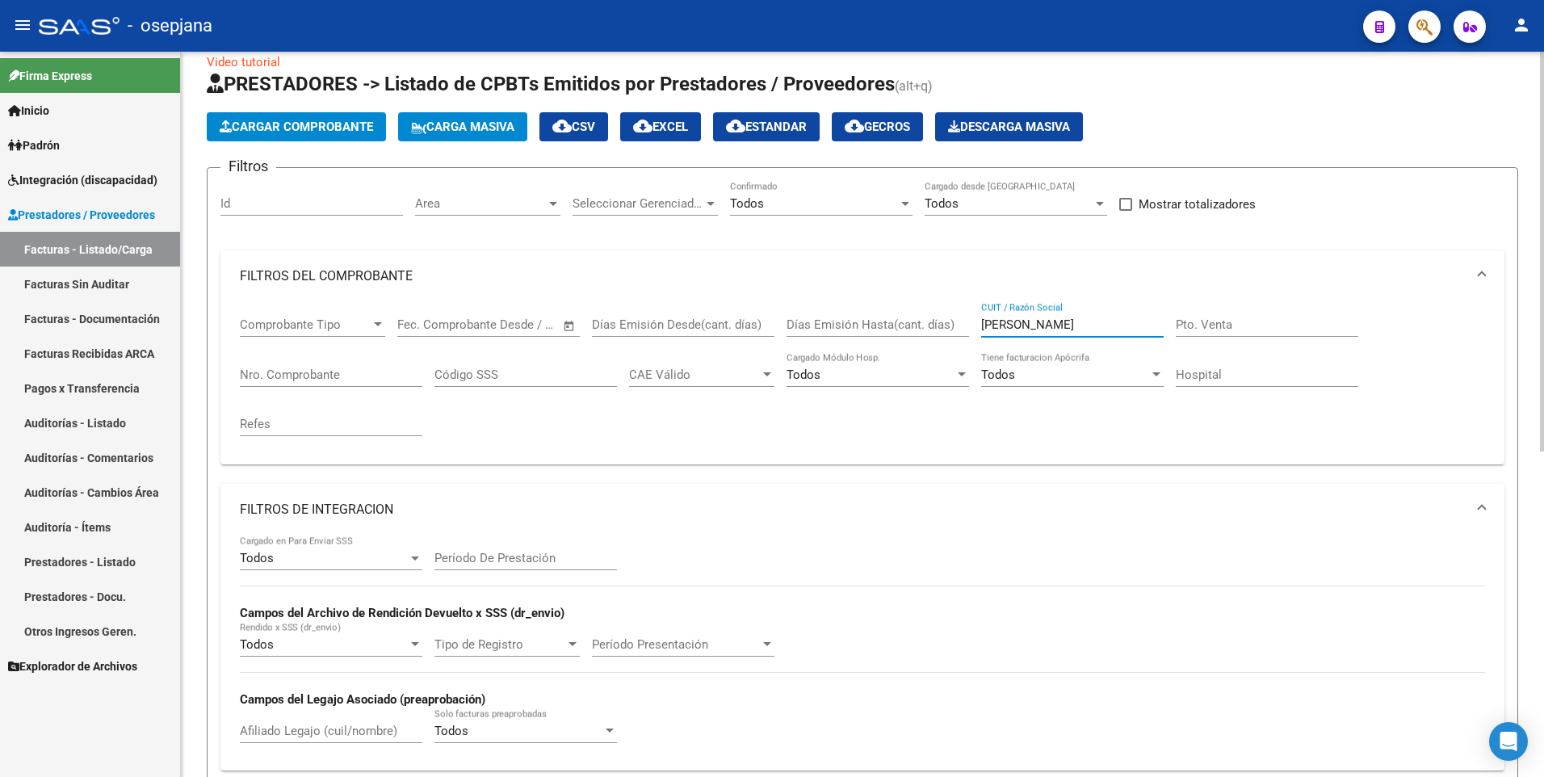
drag, startPoint x: 1092, startPoint y: 321, endPoint x: 984, endPoint y: 327, distance: 108.4
click at [984, 327] on input "alvarez maria lujan" at bounding box center [1072, 324] width 183 height 15
click at [995, 527] on mat-expansion-panel-header "FILTROS DE INTEGRACION" at bounding box center [863, 510] width 1284 height 52
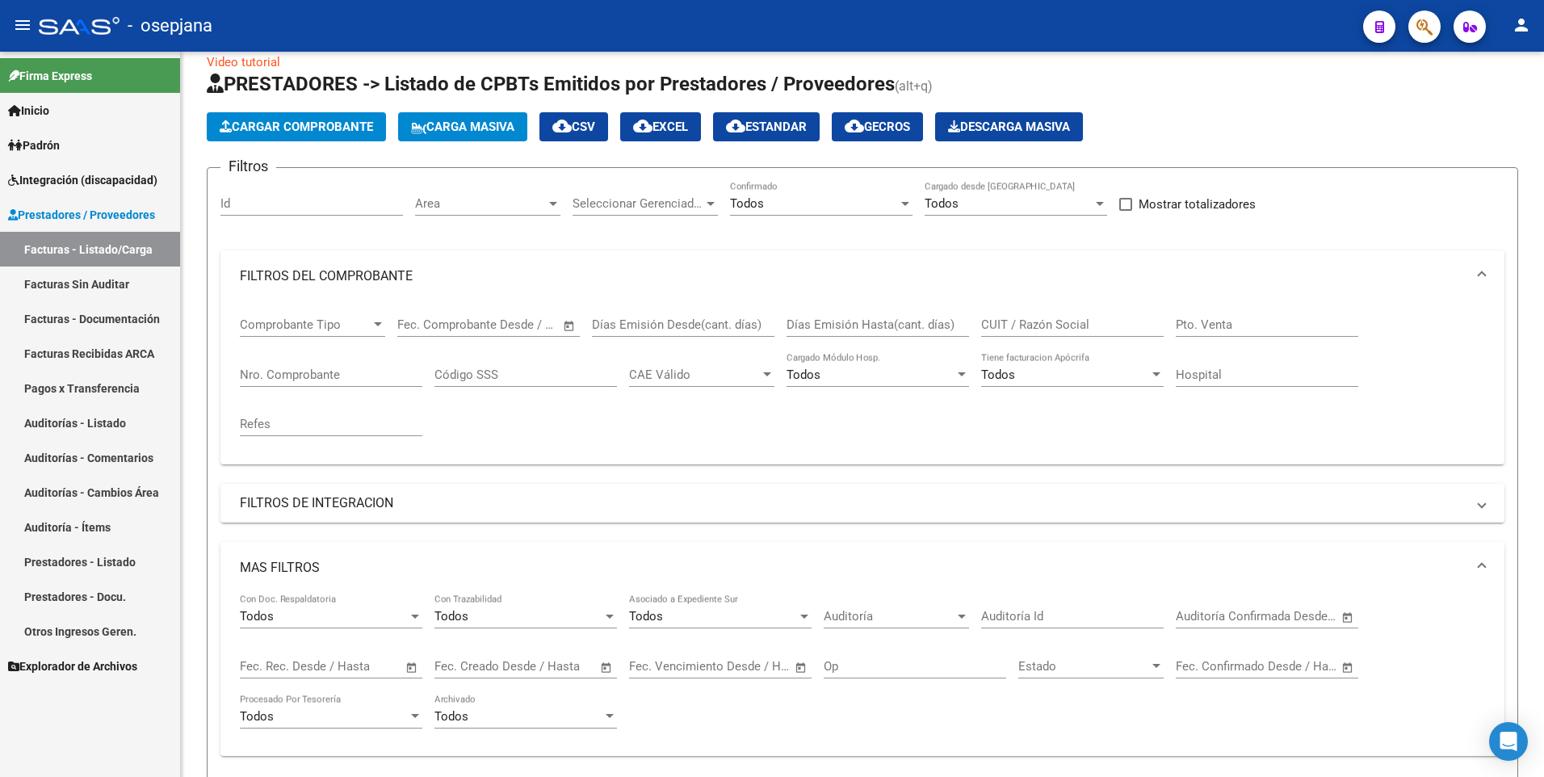
click at [86, 565] on link "Prestadores - Listado" at bounding box center [90, 561] width 180 height 35
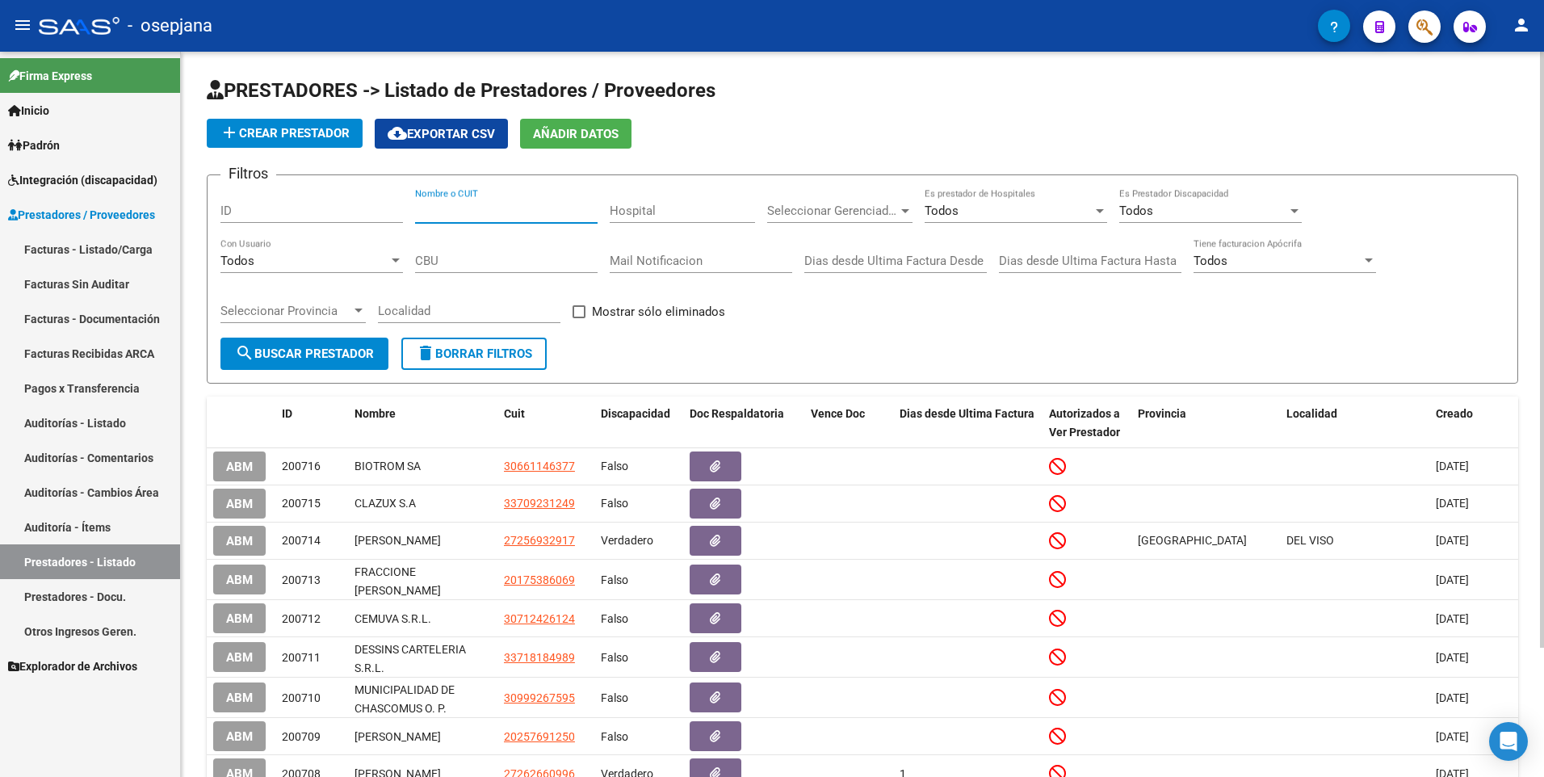
paste input "27344890612"
type input "27344890612"
click at [314, 341] on button "search Buscar Prestador" at bounding box center [305, 354] width 168 height 32
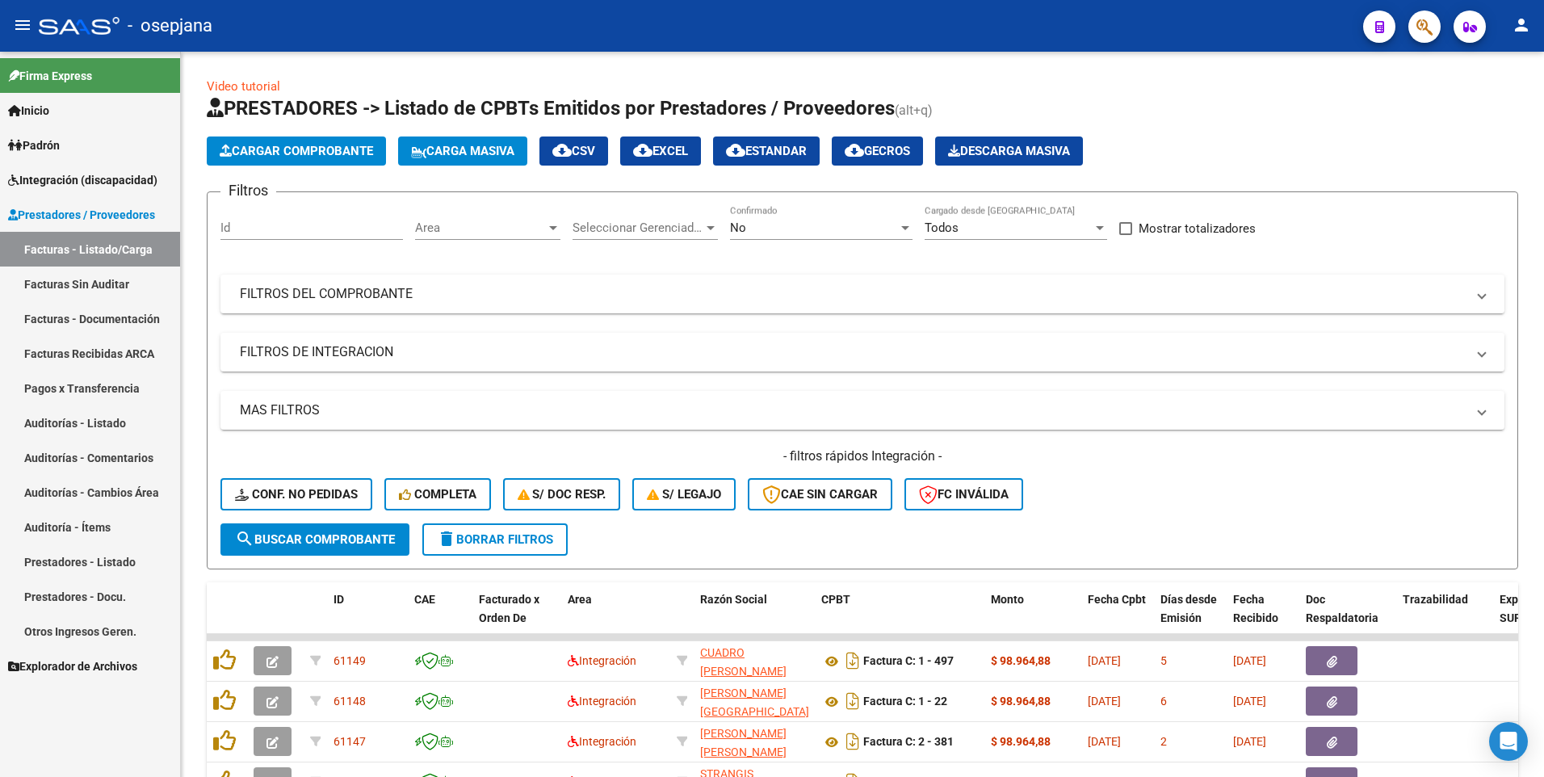
click at [64, 174] on span "Integración (discapacidad)" at bounding box center [82, 180] width 149 height 18
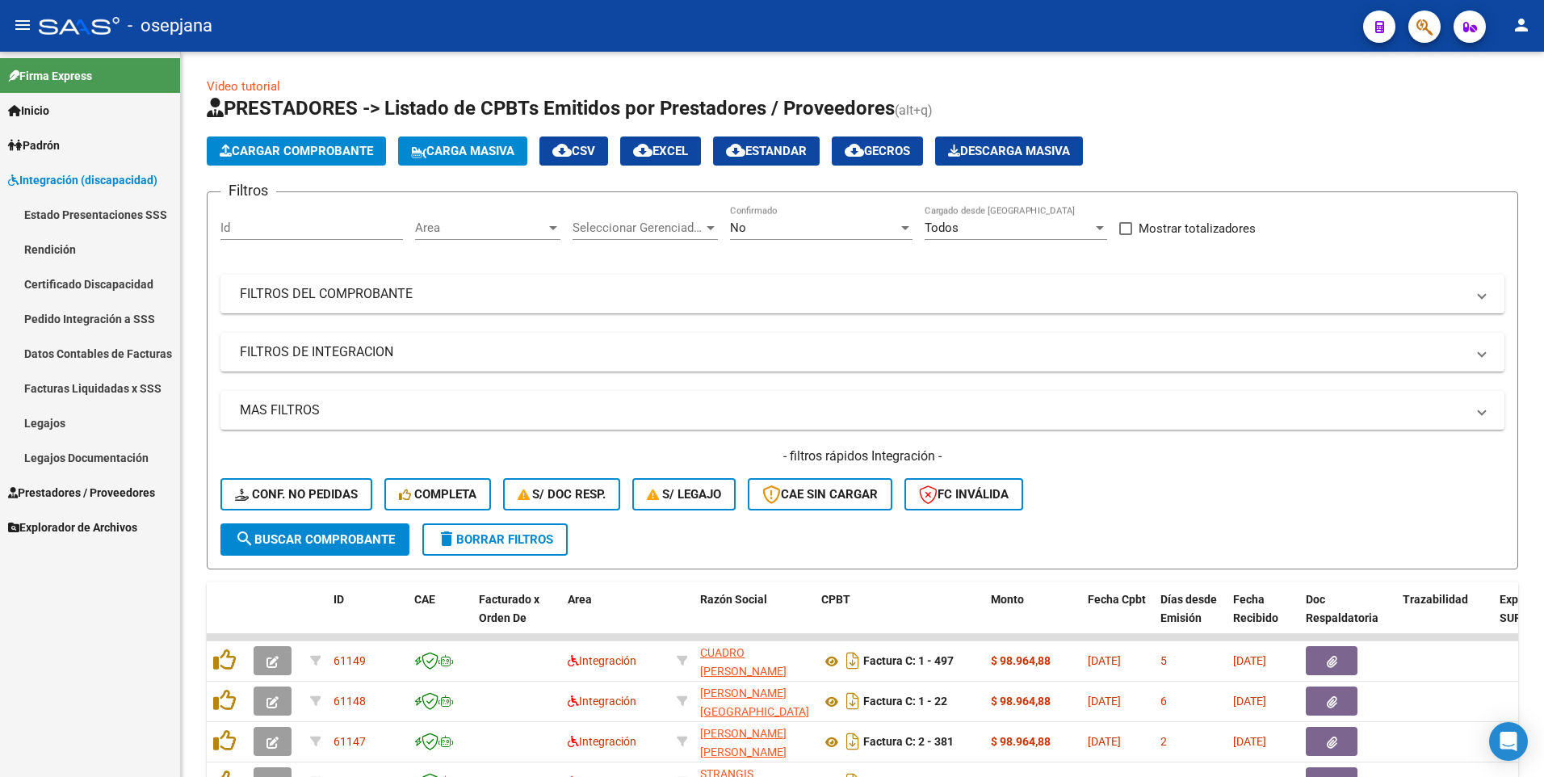
click at [65, 426] on link "Legajos" at bounding box center [90, 423] width 180 height 35
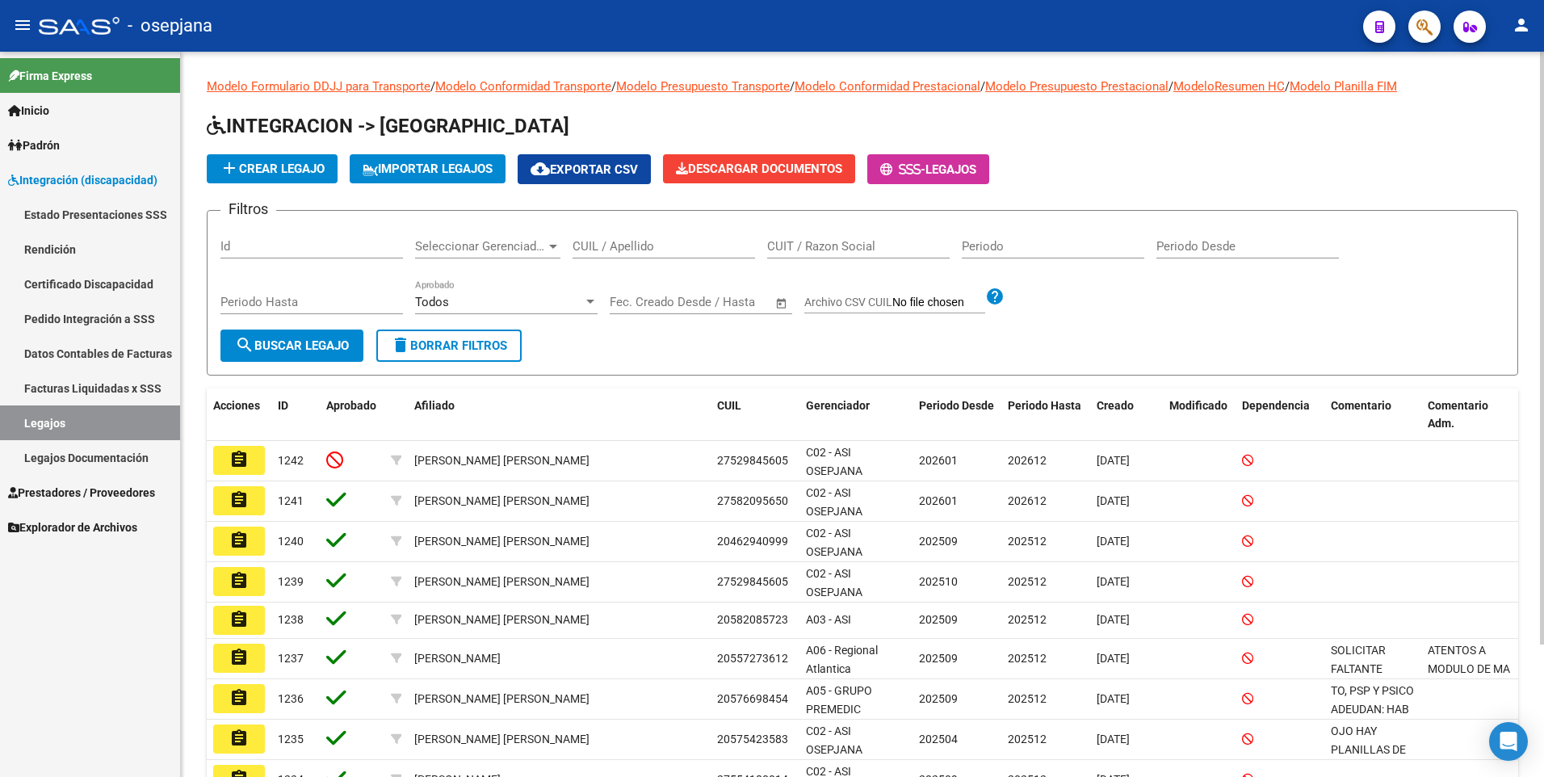
click at [639, 237] on div "CUIL / Apellido" at bounding box center [664, 241] width 183 height 35
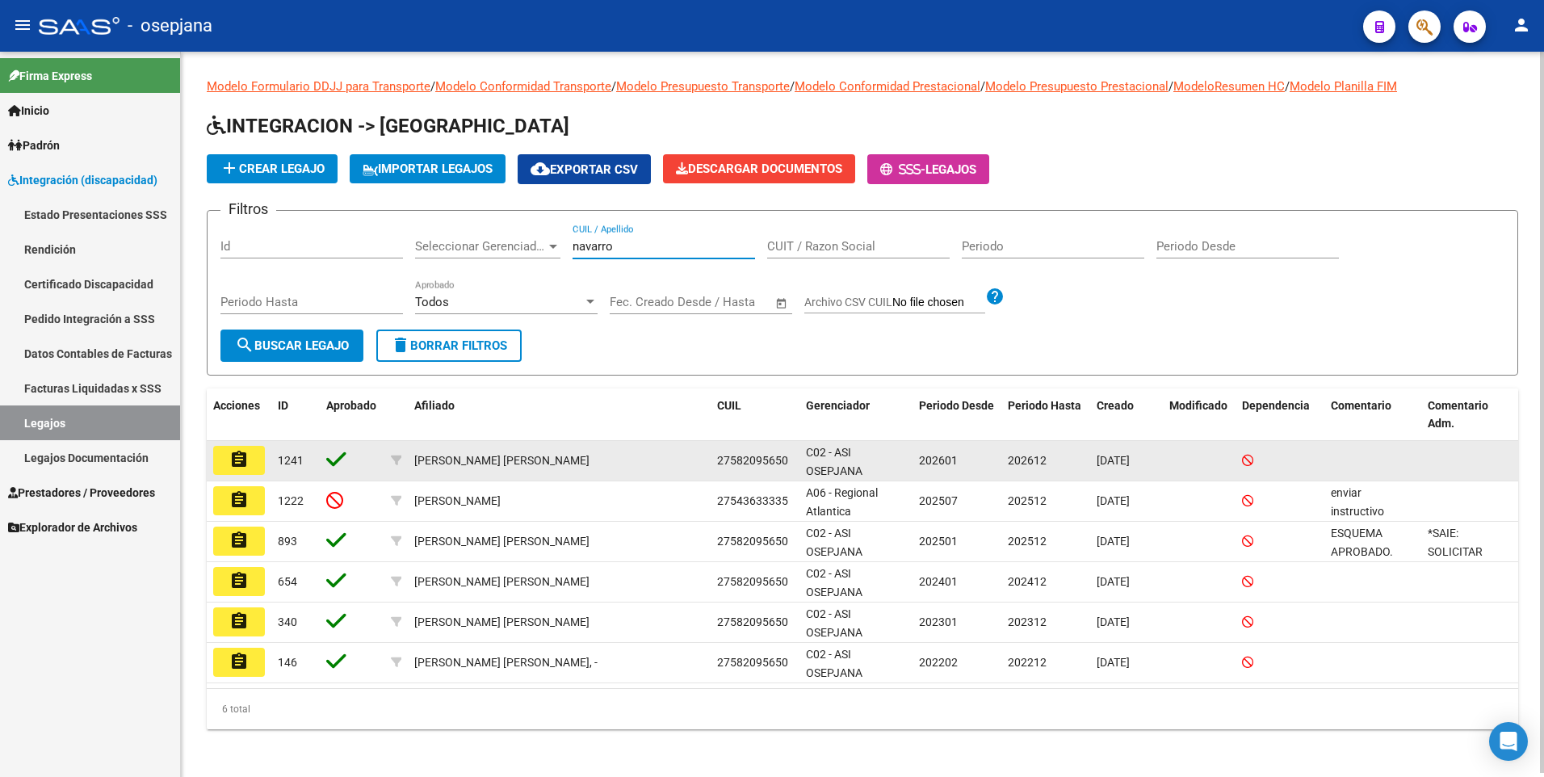
type input "navarro"
click at [246, 456] on mat-icon "assignment" at bounding box center [238, 459] width 19 height 19
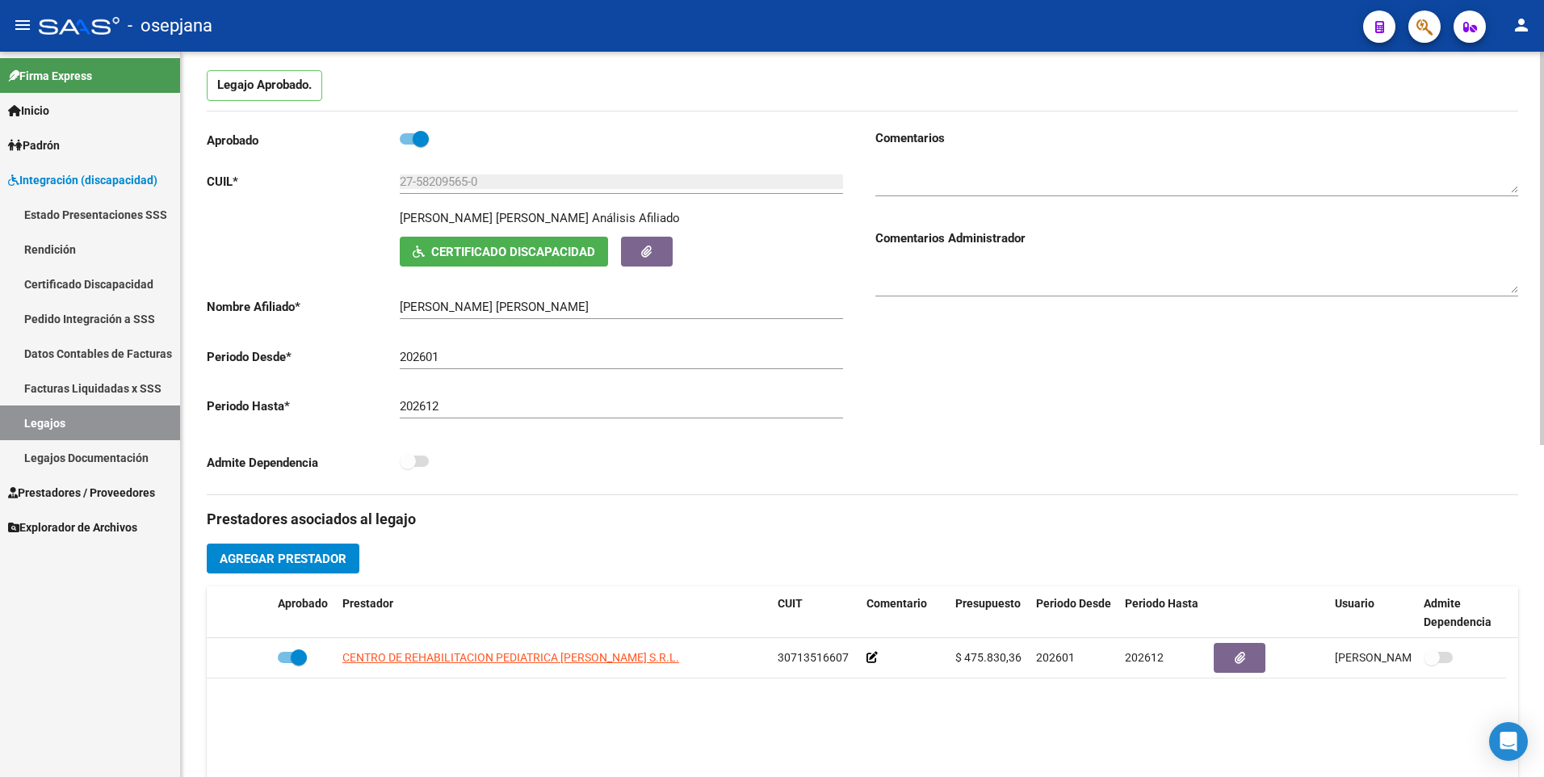
scroll to position [46, 0]
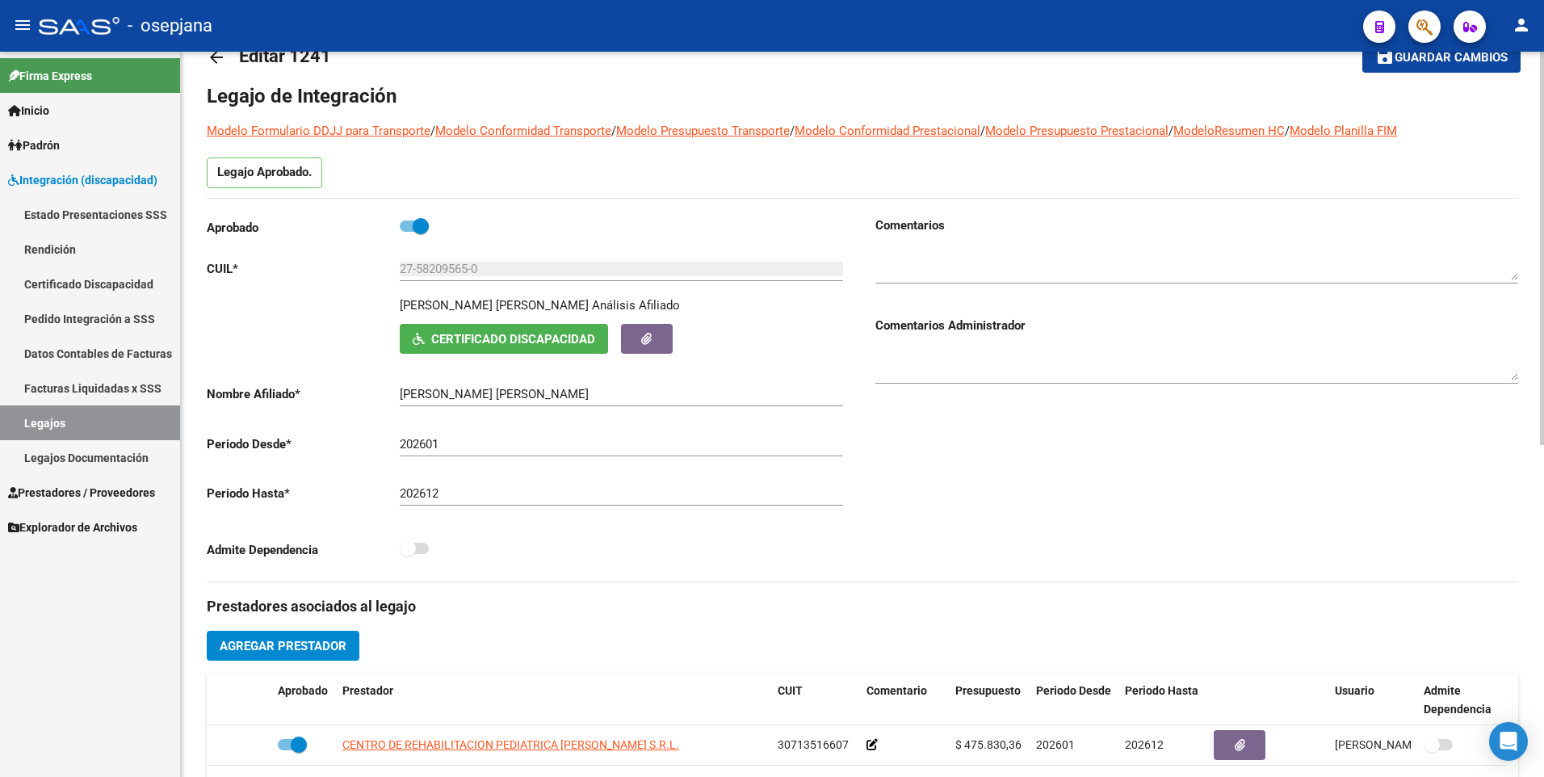
click at [213, 59] on mat-icon "arrow_back" at bounding box center [216, 57] width 19 height 19
